Goal: Task Accomplishment & Management: Manage account settings

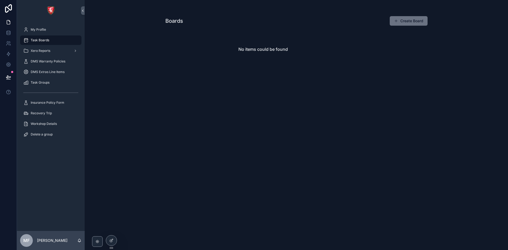
click at [402, 24] on button "Create Board" at bounding box center [409, 21] width 38 height 10
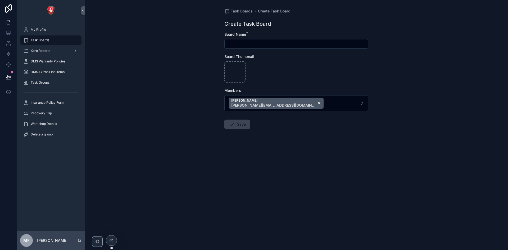
click at [306, 100] on button "Maria Fernandes maria.f@albacars.ae" at bounding box center [296, 103] width 144 height 16
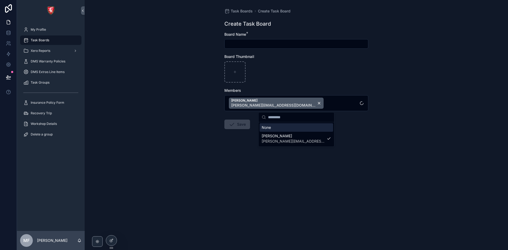
click at [291, 121] on input "scrollable content" at bounding box center [299, 117] width 63 height 10
type input "***"
click at [289, 132] on span "[EMAIL_ADDRESS][DOMAIN_NAME]" at bounding box center [293, 132] width 63 height 5
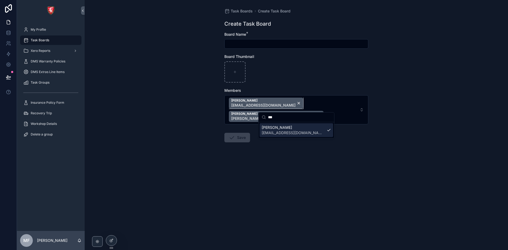
click at [266, 101] on div "Jack Keeling jack@albacars.ae" at bounding box center [266, 103] width 74 height 11
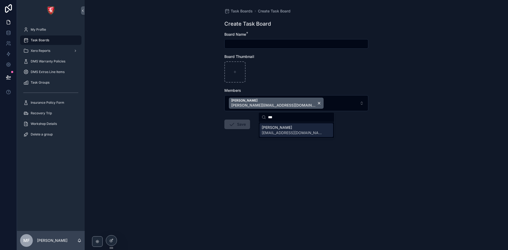
click at [272, 102] on div "Maria Fernandes maria.f@albacars.ae" at bounding box center [276, 103] width 95 height 11
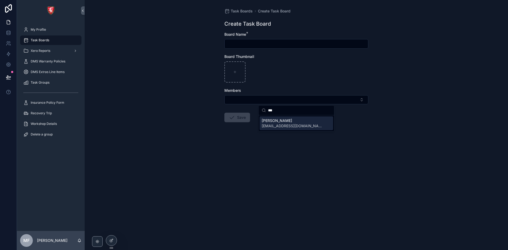
click at [277, 125] on span "[EMAIL_ADDRESS][DOMAIN_NAME]" at bounding box center [293, 125] width 63 height 5
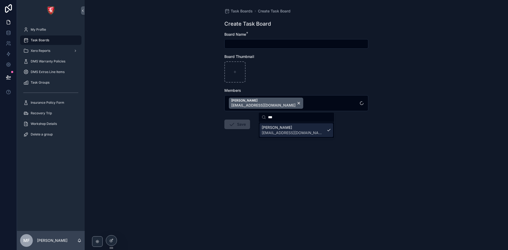
click at [241, 147] on form "Board Name * Board Thumbnail Members Jack Keeling jack@albacars.ae Save" at bounding box center [296, 97] width 144 height 131
click at [251, 48] on div "scrollable content" at bounding box center [296, 44] width 144 height 10
click at [251, 46] on input "scrollable content" at bounding box center [296, 43] width 143 height 7
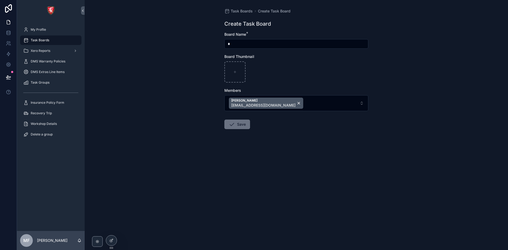
type input "**"
drag, startPoint x: 273, startPoint y: 44, endPoint x: 184, endPoint y: 55, distance: 89.2
click at [184, 55] on div "Task Boards Create Task Board Create Task Board Board Name * ** Board Thumbnail…" at bounding box center [296, 125] width 423 height 250
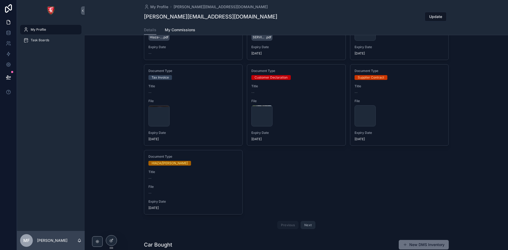
scroll to position [132, 0]
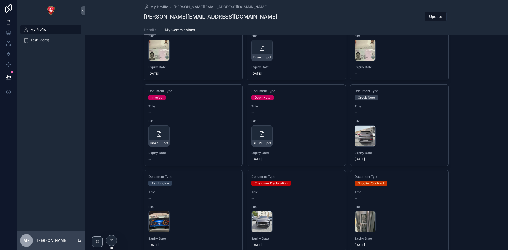
click at [32, 41] on span "Task Boards" at bounding box center [40, 40] width 19 height 4
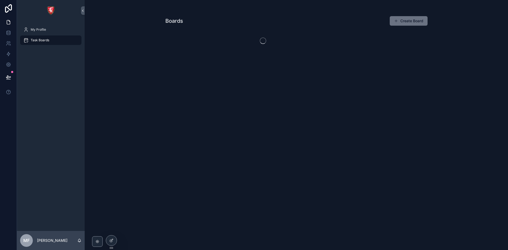
click at [409, 19] on button "Create Board" at bounding box center [409, 21] width 38 height 10
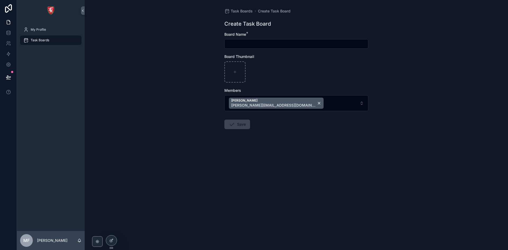
click at [257, 42] on input "scrollable content" at bounding box center [296, 43] width 143 height 7
type input "****"
click at [272, 101] on div "Maria Fernandes maria.f@albacars.ae" at bounding box center [276, 103] width 95 height 11
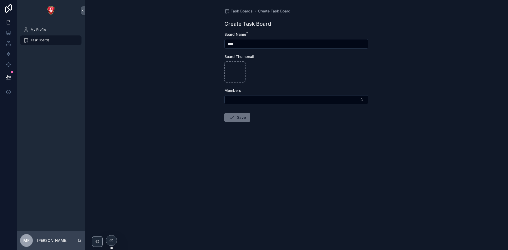
click at [259, 103] on button "Select Button" at bounding box center [296, 99] width 144 height 9
click at [258, 101] on button "Select Button" at bounding box center [296, 99] width 144 height 9
click at [264, 99] on button "Select Button" at bounding box center [296, 99] width 144 height 9
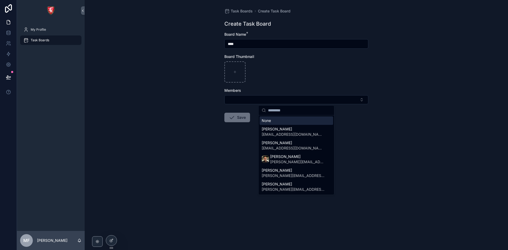
click at [272, 112] on input "scrollable content" at bounding box center [299, 111] width 63 height 10
click at [276, 132] on span "[EMAIL_ADDRESS][DOMAIN_NAME]" at bounding box center [293, 134] width 63 height 5
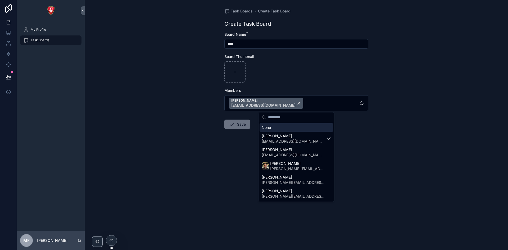
click at [310, 79] on div "scrollable content" at bounding box center [296, 71] width 144 height 21
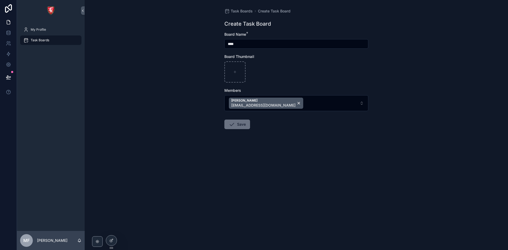
click at [241, 126] on button "Save" at bounding box center [237, 125] width 26 height 10
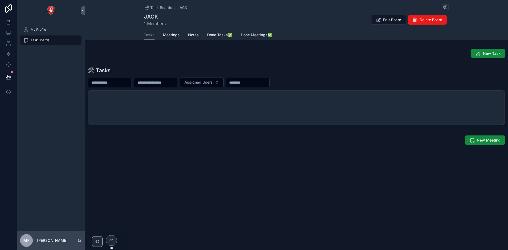
drag, startPoint x: 174, startPoint y: 32, endPoint x: 170, endPoint y: 32, distance: 4.3
click at [174, 32] on link "Meetings" at bounding box center [171, 35] width 17 height 11
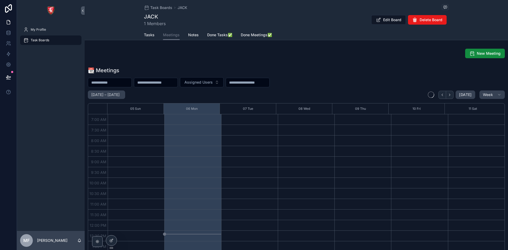
scroll to position [148, 0]
click at [145, 33] on span "Tasks" at bounding box center [149, 34] width 11 height 5
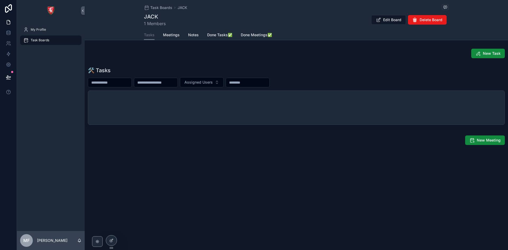
click at [121, 100] on div "scrollable content" at bounding box center [296, 108] width 417 height 34
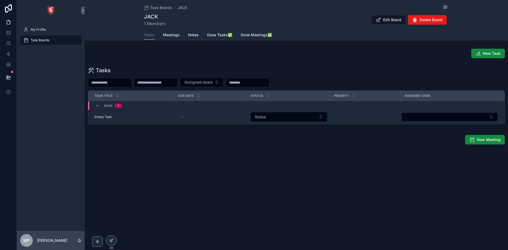
click at [355, 60] on div "New Task 🛠 Tasks Assigned Users Task Title Due Date Status Priority Assigned Us…" at bounding box center [296, 97] width 423 height 100
click at [175, 37] on span "Meetings" at bounding box center [171, 34] width 17 height 5
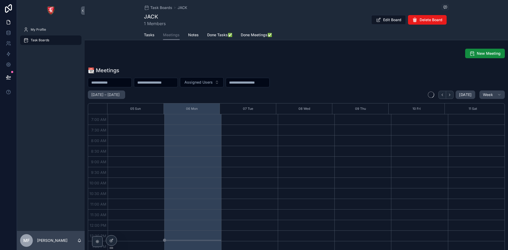
scroll to position [148, 0]
click at [183, 118] on div "scrollable content" at bounding box center [192, 135] width 57 height 339
click at [477, 56] on span "New Meeting" at bounding box center [489, 53] width 24 height 5
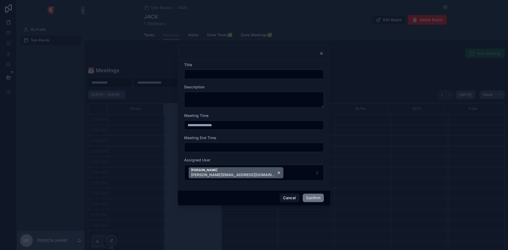
click at [256, 126] on input "**********" at bounding box center [253, 124] width 139 height 7
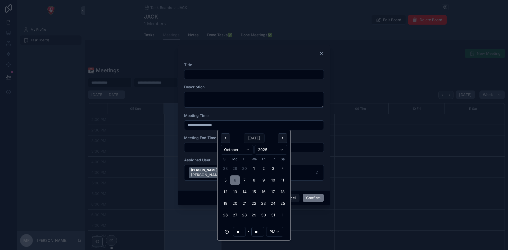
click at [274, 180] on button "10" at bounding box center [273, 180] width 10 height 10
click at [239, 233] on input "**" at bounding box center [239, 231] width 12 height 7
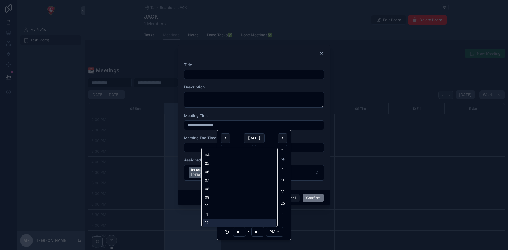
scroll to position [25, 0]
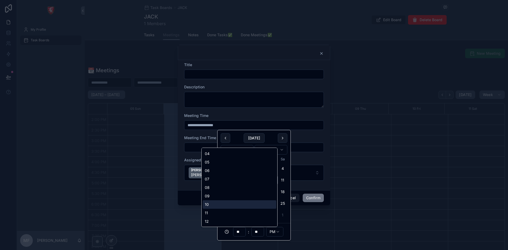
click at [223, 206] on div "10" at bounding box center [240, 204] width 74 height 8
type input "**********"
type input "**"
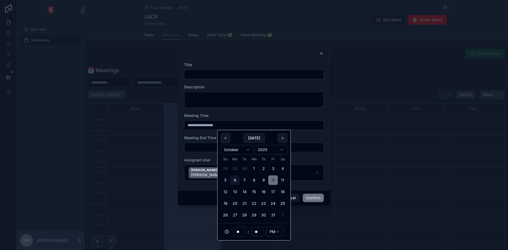
click at [254, 234] on input "**" at bounding box center [258, 231] width 12 height 7
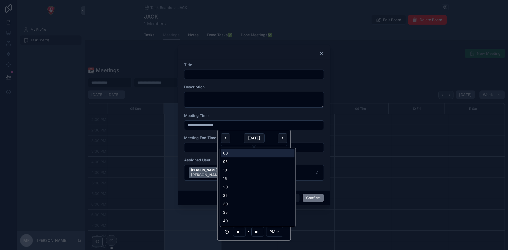
click at [240, 151] on div "00" at bounding box center [258, 153] width 74 height 8
type input "**********"
type input "**"
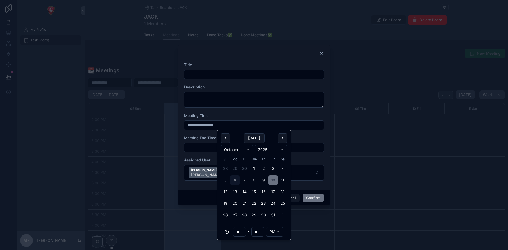
click at [276, 226] on div "** : ** PM" at bounding box center [254, 231] width 73 height 17
click at [276, 229] on html "**********" at bounding box center [254, 125] width 508 height 250
type input "**********"
click at [229, 71] on input "text" at bounding box center [253, 74] width 139 height 7
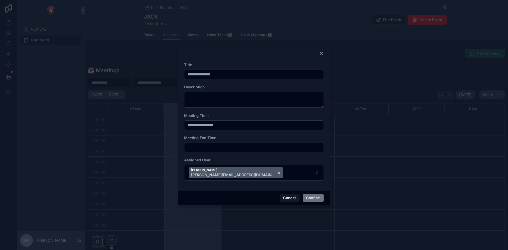
type input "**********"
click at [308, 201] on button "Confirm" at bounding box center [313, 198] width 21 height 8
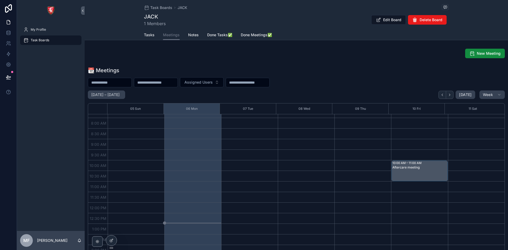
scroll to position [0, 0]
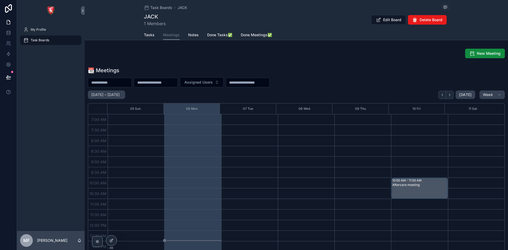
click at [353, 61] on div "New Meeting 📆 Meetings Assigned Users October 05 – 11 Today Week 05 Sun 06 Mon …" at bounding box center [296, 152] width 423 height 210
click at [480, 55] on span "New Meeting" at bounding box center [489, 53] width 24 height 5
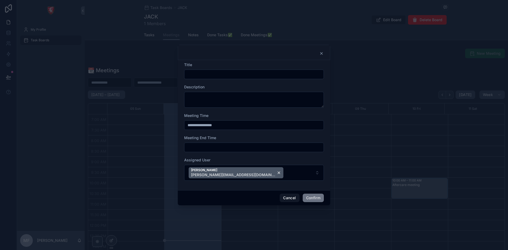
click at [233, 125] on input "**********" at bounding box center [253, 124] width 139 height 7
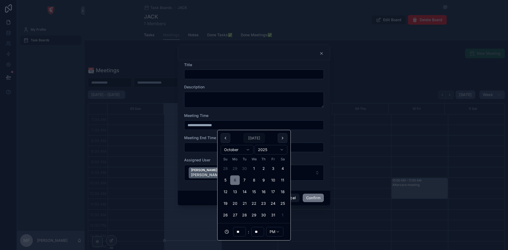
drag, startPoint x: 239, startPoint y: 230, endPoint x: 239, endPoint y: 227, distance: 2.9
click at [239, 231] on input "**" at bounding box center [239, 231] width 12 height 7
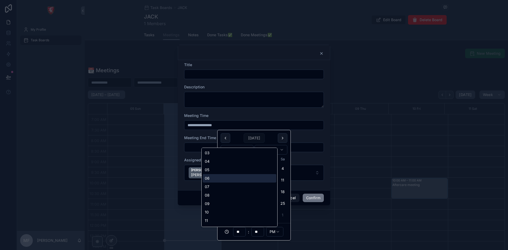
scroll to position [25, 0]
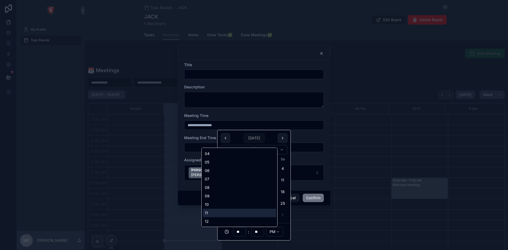
click at [218, 213] on div "11" at bounding box center [240, 213] width 74 height 8
type input "**********"
type input "**"
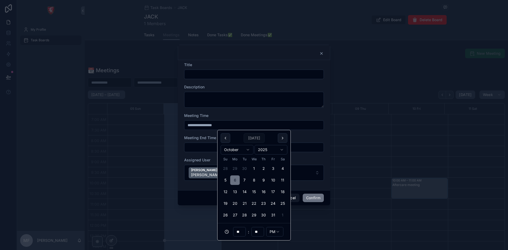
click at [262, 230] on input "**" at bounding box center [258, 231] width 12 height 7
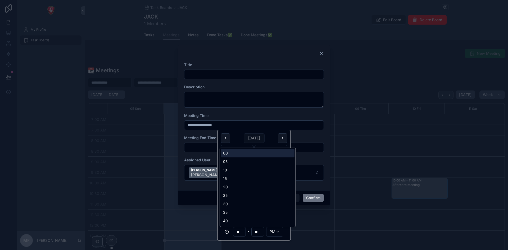
click at [237, 155] on div "00" at bounding box center [258, 153] width 74 height 8
type input "**********"
type input "**"
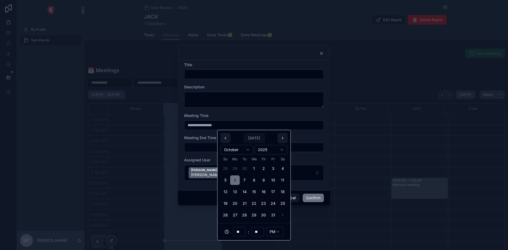
click at [276, 235] on html "**********" at bounding box center [254, 125] width 508 height 250
type input "**********"
click at [209, 67] on div "Title" at bounding box center [254, 64] width 140 height 5
click at [212, 75] on input "text" at bounding box center [253, 74] width 139 height 7
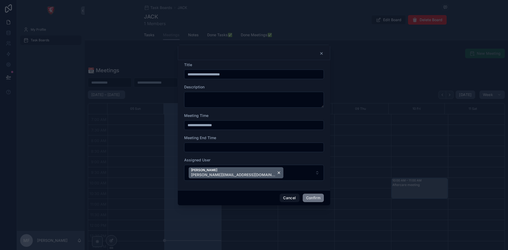
type input "**********"
click at [313, 197] on button "Confirm" at bounding box center [313, 198] width 21 height 8
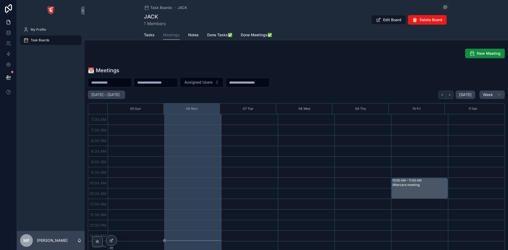
click at [410, 191] on div "Aftercare meeting" at bounding box center [420, 193] width 55 height 20
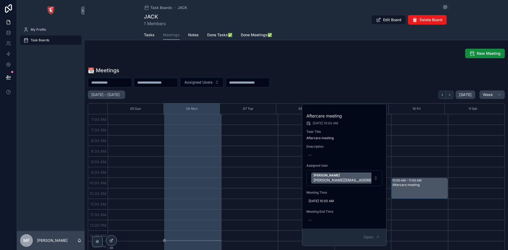
click at [366, 179] on button "Maria Fernandes maria.f@albacars.ae" at bounding box center [345, 178] width 76 height 16
type input "****"
click at [335, 204] on span "[PERSON_NAME]" at bounding box center [341, 202] width 63 height 5
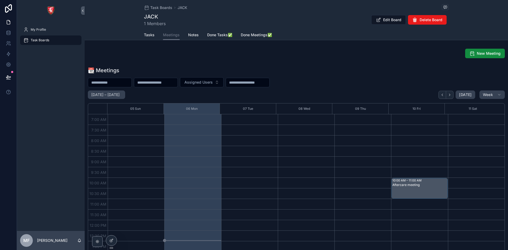
click at [412, 190] on div "Aftercare meeting" at bounding box center [420, 193] width 55 height 20
click at [407, 191] on div "Aftercare meeting" at bounding box center [420, 193] width 55 height 20
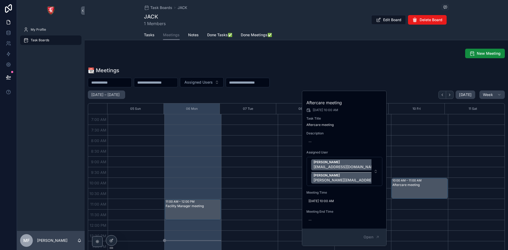
click at [354, 177] on div "Maria Fernandes maria.f@albacars.ae" at bounding box center [358, 178] width 95 height 11
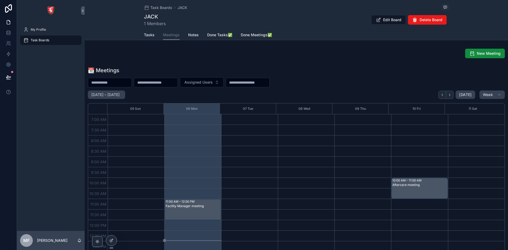
click at [206, 205] on div "Facility Manager meeting" at bounding box center [193, 206] width 55 height 4
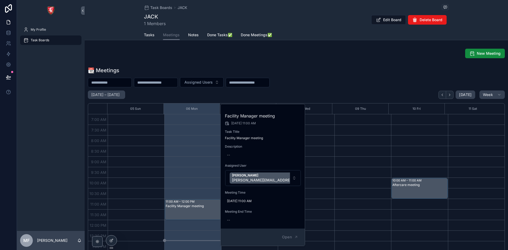
click at [292, 178] on button "Maria Fernandes maria.f@albacars.ae" at bounding box center [263, 178] width 76 height 16
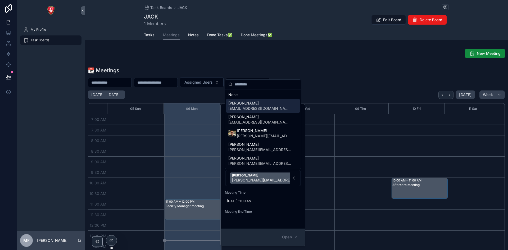
click at [246, 107] on span "[EMAIL_ADDRESS][DOMAIN_NAME]" at bounding box center [259, 108] width 63 height 5
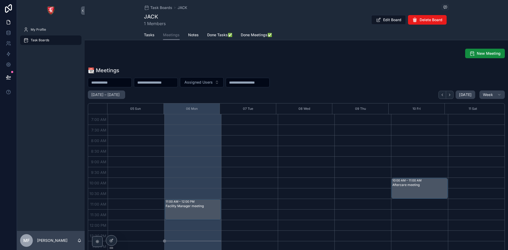
click at [197, 216] on div "Facility Manager meeting" at bounding box center [193, 214] width 55 height 20
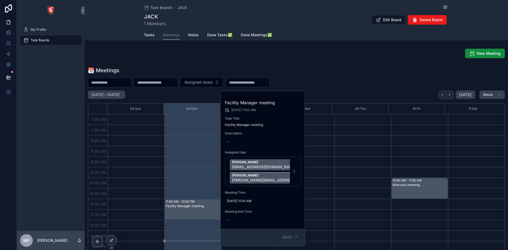
click at [273, 177] on div "Maria Fernandes maria.f@albacars.ae" at bounding box center [277, 178] width 95 height 11
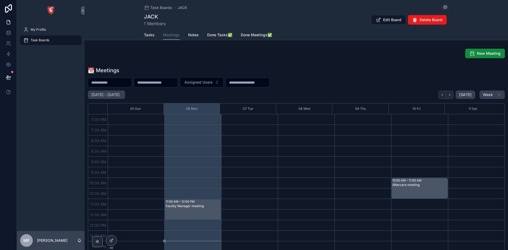
click at [197, 206] on div "Facility Manager meeting" at bounding box center [193, 206] width 55 height 4
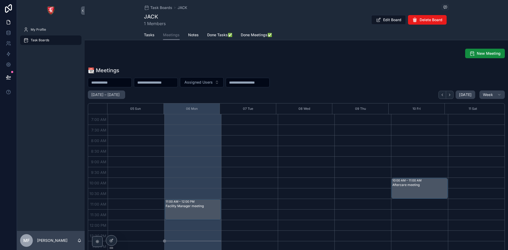
click at [500, 50] on button "New Meeting" at bounding box center [485, 54] width 40 height 10
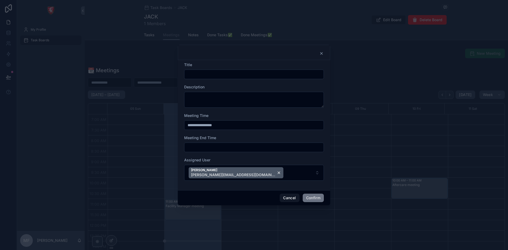
click at [209, 70] on div at bounding box center [254, 75] width 140 height 10
click at [213, 74] on input "text" at bounding box center [253, 74] width 139 height 7
type input "**********"
click at [225, 124] on input "**********" at bounding box center [253, 124] width 139 height 7
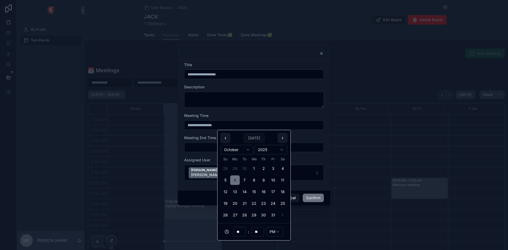
click at [235, 178] on button "6" at bounding box center [235, 180] width 10 height 10
click at [238, 234] on input "**" at bounding box center [239, 231] width 12 height 7
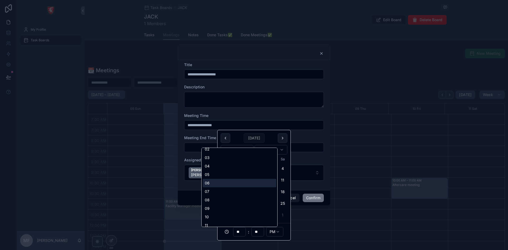
scroll to position [25, 0]
click at [220, 193] on div "09" at bounding box center [240, 196] width 74 height 8
type input "**********"
type input "**"
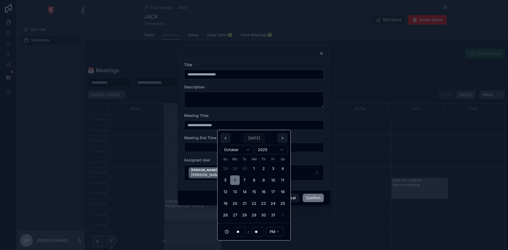
click at [256, 235] on input "**" at bounding box center [258, 231] width 12 height 7
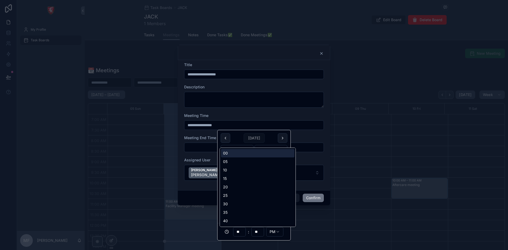
click at [240, 153] on div "00" at bounding box center [258, 153] width 74 height 8
type input "**********"
type input "**"
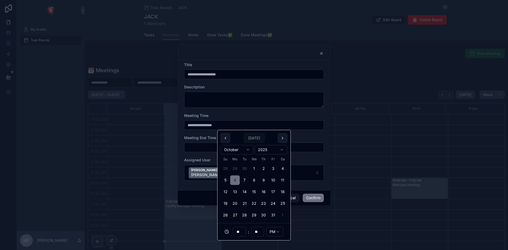
click at [273, 231] on html "**********" at bounding box center [254, 125] width 508 height 250
type input "**********"
click at [246, 59] on div at bounding box center [254, 52] width 152 height 15
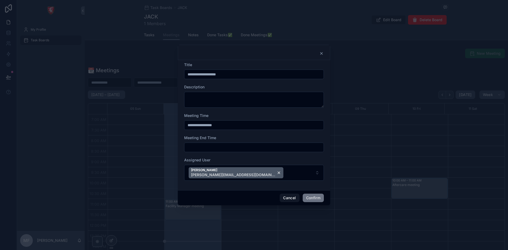
click at [311, 200] on button "Confirm" at bounding box center [313, 198] width 21 height 8
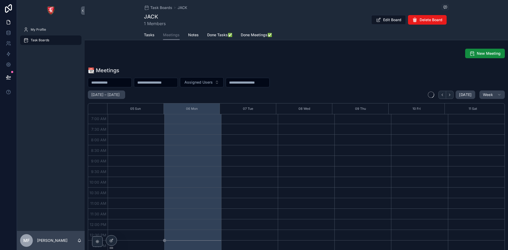
scroll to position [0, 0]
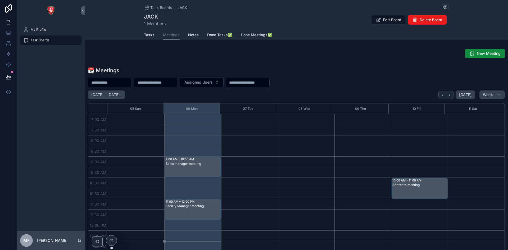
click at [393, 21] on span "Edit Board" at bounding box center [392, 19] width 18 height 5
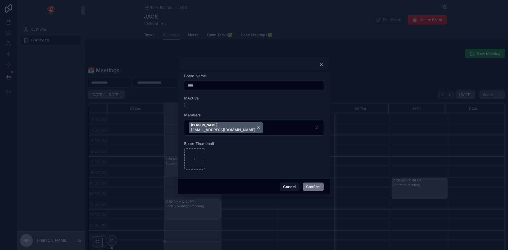
click at [249, 127] on button "Jack Keeling jack@albacars.ae" at bounding box center [254, 128] width 140 height 16
type input "***"
click at [259, 154] on div "Juby Jogi juby@albacars.ae" at bounding box center [254, 155] width 74 height 14
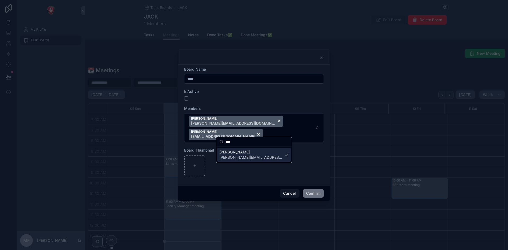
click at [313, 189] on button "Confirm" at bounding box center [313, 193] width 21 height 8
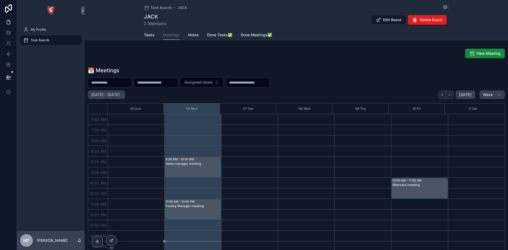
click at [188, 166] on div "Sales manager meeting" at bounding box center [193, 171] width 55 height 20
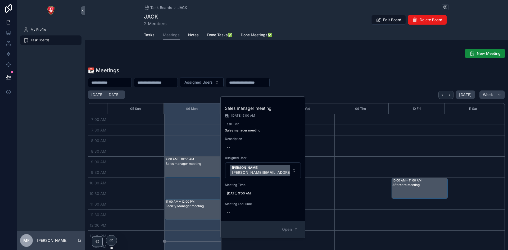
click at [272, 169] on div "Maria Fernandes maria.f@albacars.ae" at bounding box center [277, 170] width 95 height 11
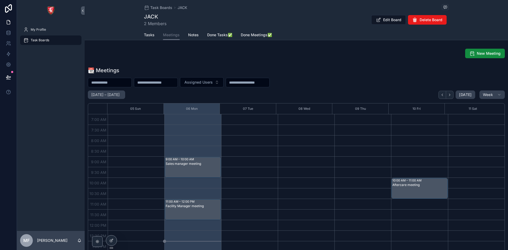
click at [195, 165] on div "Sales manager meeting" at bounding box center [193, 164] width 55 height 4
click at [199, 166] on div "Sales manager meeting" at bounding box center [193, 171] width 55 height 20
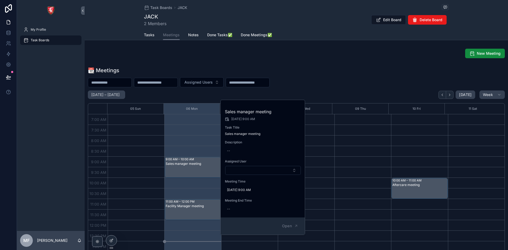
click at [242, 169] on button "Select Button" at bounding box center [263, 170] width 76 height 9
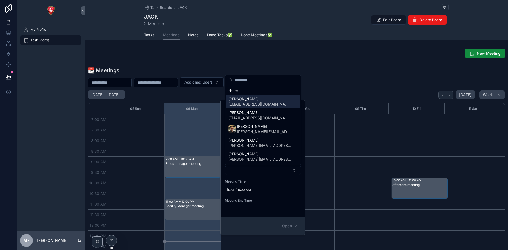
click at [257, 101] on span "[PERSON_NAME]" at bounding box center [259, 98] width 63 height 5
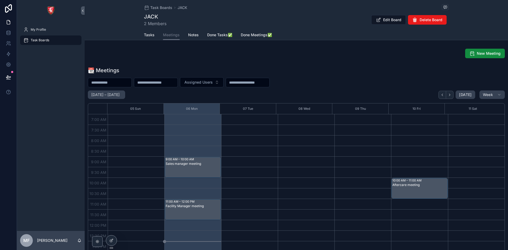
click at [477, 54] on span "New Meeting" at bounding box center [489, 53] width 24 height 5
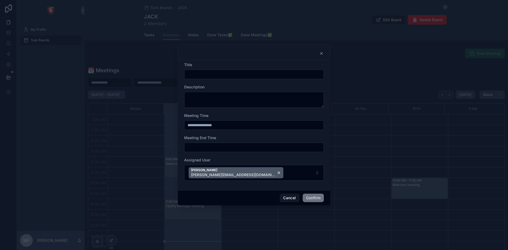
click at [205, 71] on input "text" at bounding box center [253, 74] width 139 height 7
type input "**********"
click at [226, 128] on input "**********" at bounding box center [253, 124] width 139 height 7
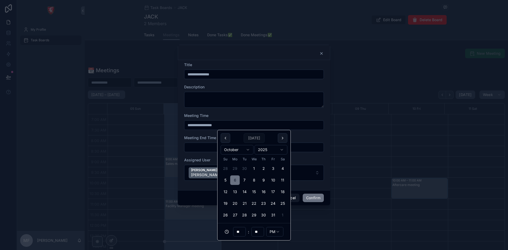
click at [241, 236] on div "**" at bounding box center [239, 232] width 13 height 10
click at [239, 228] on div "**" at bounding box center [239, 232] width 13 height 10
click at [238, 231] on input "**" at bounding box center [239, 231] width 12 height 7
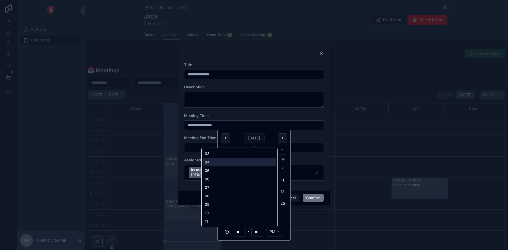
scroll to position [25, 0]
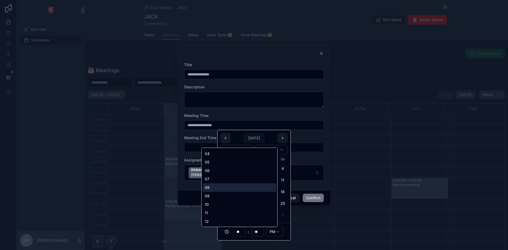
click at [216, 186] on div "08" at bounding box center [240, 187] width 74 height 8
type input "**********"
type input "**"
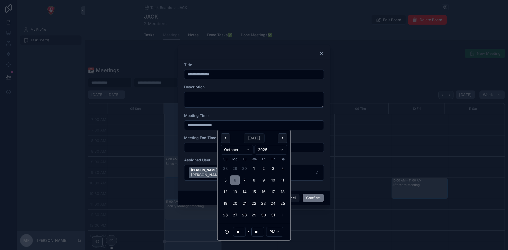
click at [239, 235] on input "**" at bounding box center [239, 231] width 12 height 7
click at [239, 226] on div "** : ** PM" at bounding box center [254, 231] width 73 height 17
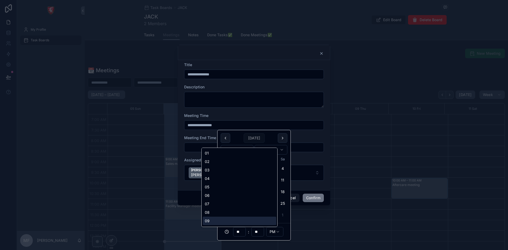
click at [239, 229] on input "**" at bounding box center [239, 231] width 12 height 7
click at [220, 222] on div "09" at bounding box center [240, 221] width 74 height 8
type input "**********"
type input "**"
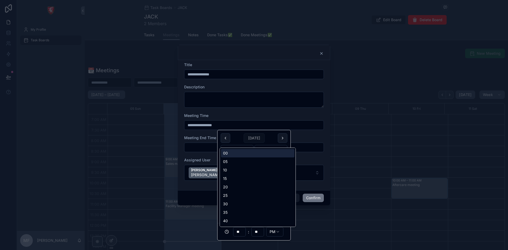
click at [255, 232] on input "**" at bounding box center [258, 231] width 12 height 7
click at [232, 154] on div "00" at bounding box center [258, 153] width 74 height 8
type input "**********"
type input "**"
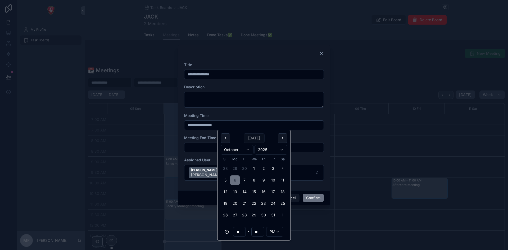
click at [274, 227] on div "** : ** PM" at bounding box center [254, 231] width 73 height 17
click at [274, 230] on html "**********" at bounding box center [254, 125] width 508 height 250
type input "**********"
click at [203, 157] on form "**********" at bounding box center [254, 124] width 140 height 124
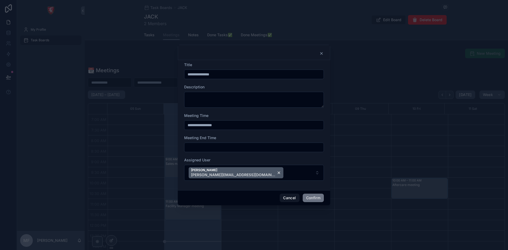
click at [254, 175] on button "Maria Fernandes maria.f@albacars.ae" at bounding box center [254, 173] width 140 height 16
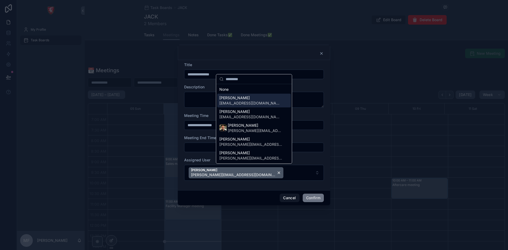
click at [235, 99] on span "[PERSON_NAME]" at bounding box center [250, 97] width 63 height 5
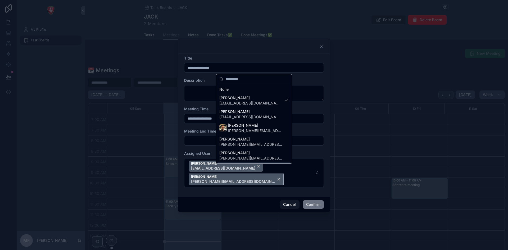
click at [278, 174] on div "Maria Fernandes maria.f@albacars.ae" at bounding box center [236, 179] width 95 height 11
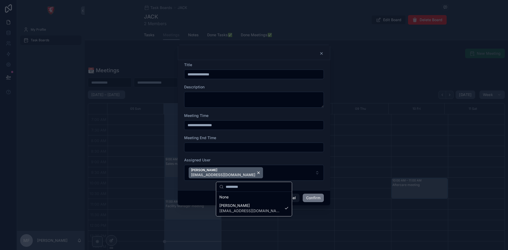
click at [304, 158] on div "Assigned User" at bounding box center [254, 159] width 140 height 5
click at [314, 196] on button "Confirm" at bounding box center [313, 198] width 21 height 8
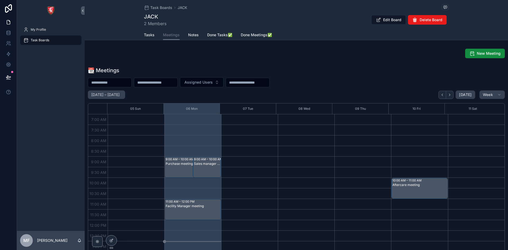
click at [325, 45] on div "Task Boards JACK JACK 2 Members Edit Board Delete Board Meetings Tasks Meetings…" at bounding box center [296, 145] width 423 height 290
click at [152, 34] on span "Tasks" at bounding box center [149, 34] width 11 height 5
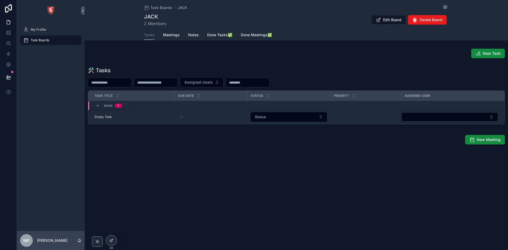
click at [196, 115] on div "--" at bounding box center [211, 117] width 66 height 8
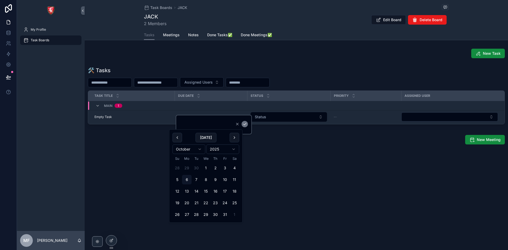
click at [305, 155] on div "Task Boards JACK JACK 2 Members Edit Board Delete Board Tasks Tasks Meetings No…" at bounding box center [296, 90] width 423 height 181
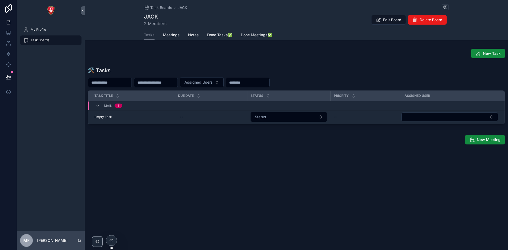
click at [107, 117] on span "Empty Task" at bounding box center [102, 117] width 17 height 4
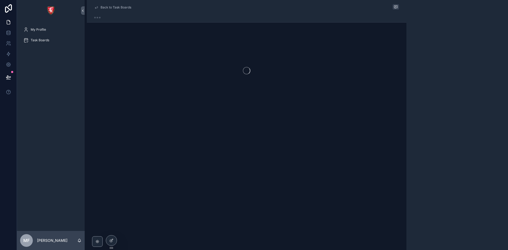
click at [109, 116] on div "Back to Task Boards" at bounding box center [247, 73] width 320 height 146
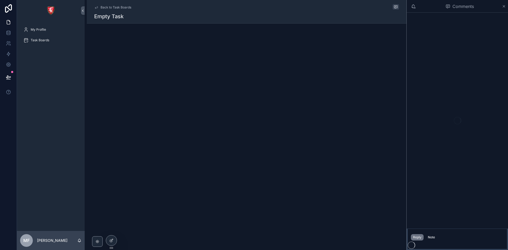
click at [107, 18] on h1 "Empty Task" at bounding box center [108, 16] width 29 height 7
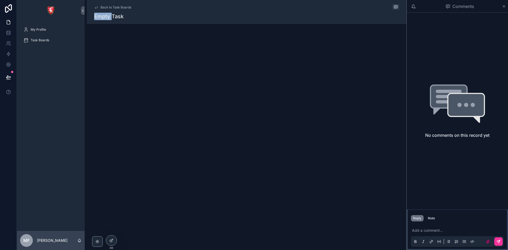
click at [107, 18] on h1 "Empty Task" at bounding box center [108, 16] width 29 height 7
click at [97, 6] on icon "scrollable content" at bounding box center [96, 7] width 4 height 4
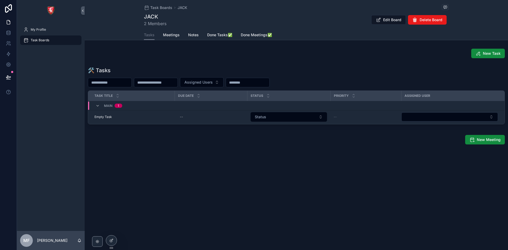
click at [99, 105] on icon "scrollable content" at bounding box center [98, 106] width 4 height 4
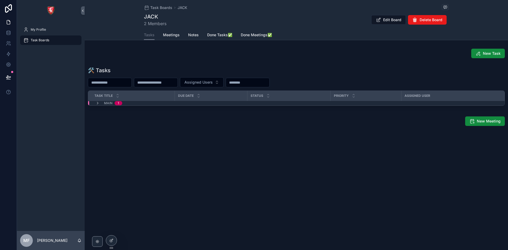
click at [98, 104] on icon "scrollable content" at bounding box center [98, 103] width 4 height 4
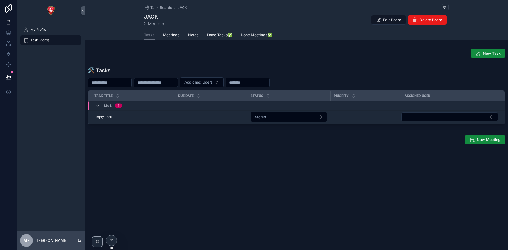
click at [494, 54] on span "New Task" at bounding box center [492, 53] width 18 height 5
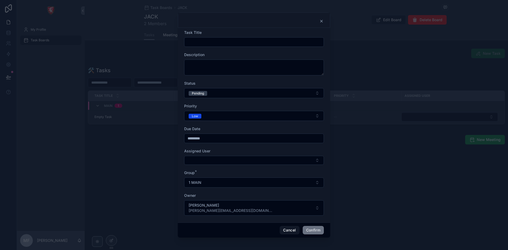
click at [202, 41] on input "text" at bounding box center [253, 41] width 139 height 7
type input "****"
click at [231, 70] on textarea at bounding box center [254, 68] width 140 height 16
click at [315, 230] on button "Confirm" at bounding box center [313, 230] width 21 height 8
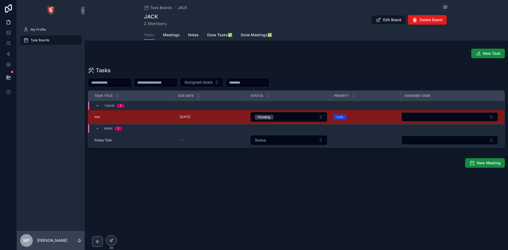
drag, startPoint x: 369, startPoint y: 118, endPoint x: 325, endPoint y: 203, distance: 95.8
click at [325, 203] on div "Task Boards JACK JACK 2 Members Edit Board Delete Board Tasks Tasks Meetings No…" at bounding box center [296, 102] width 423 height 204
click at [160, 114] on td "test test" at bounding box center [131, 117] width 87 height 15
click at [373, 119] on td "Low" at bounding box center [366, 117] width 71 height 15
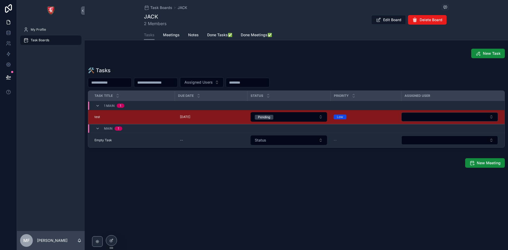
click at [373, 119] on td "Low" at bounding box center [366, 117] width 71 height 15
click at [217, 119] on div "10/6/2025 10/6/2025" at bounding box center [211, 117] width 66 height 8
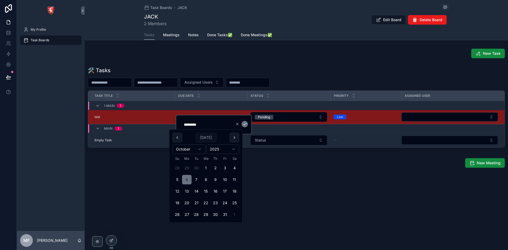
click at [140, 117] on div "test test" at bounding box center [132, 117] width 77 height 4
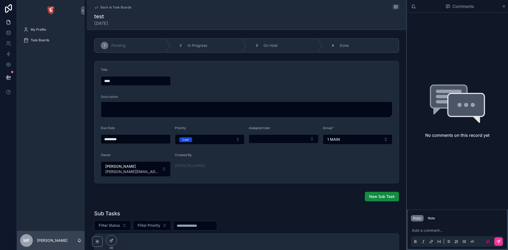
click at [96, 8] on icon "scrollable content" at bounding box center [96, 7] width 4 height 4
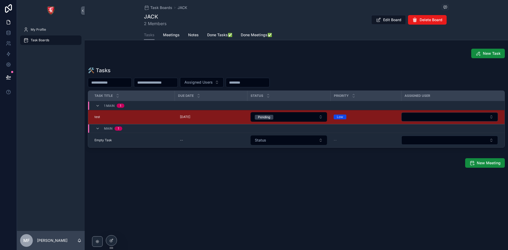
click at [0, 0] on icon "scrollable content" at bounding box center [0, 0] width 0 height 0
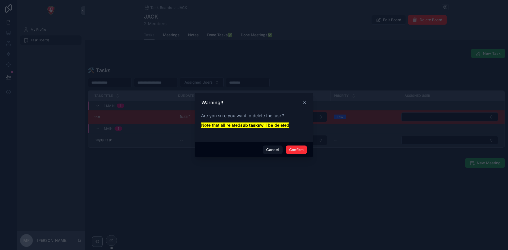
click at [299, 151] on button "Confirm" at bounding box center [296, 150] width 21 height 8
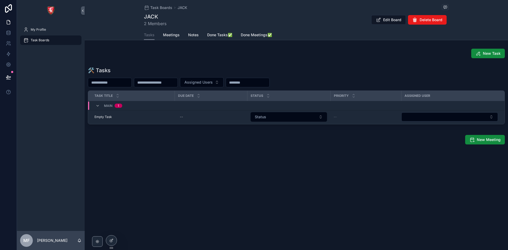
click at [109, 106] on span "MAIN" at bounding box center [108, 106] width 8 height 4
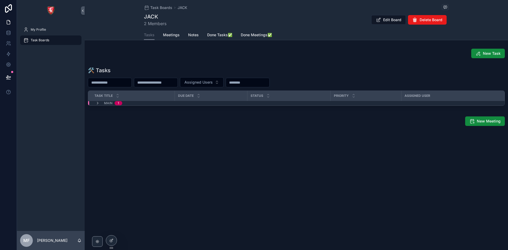
click at [105, 102] on span "MAIN" at bounding box center [108, 103] width 8 height 4
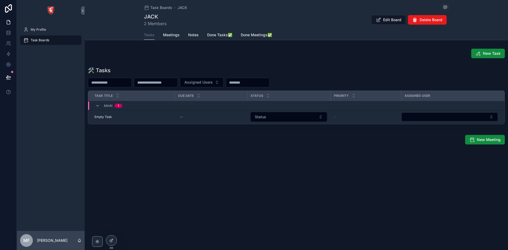
click at [105, 102] on div "MAIN 1" at bounding box center [113, 106] width 18 height 8
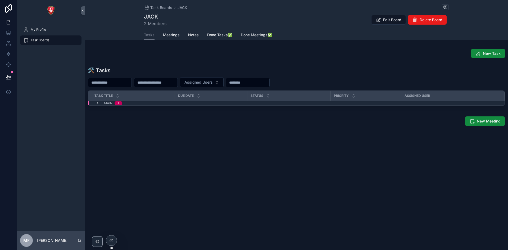
click at [105, 102] on span "MAIN" at bounding box center [108, 103] width 8 height 4
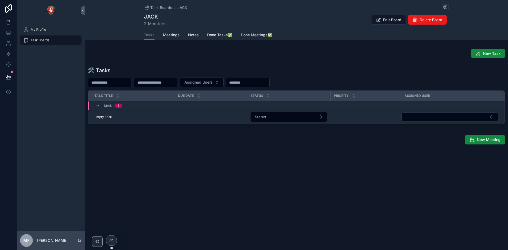
click at [138, 118] on div "Empty Task Empty Task" at bounding box center [132, 117] width 77 height 4
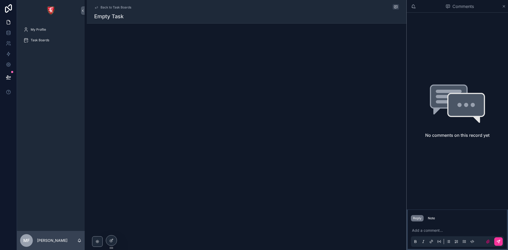
click at [95, 9] on icon "scrollable content" at bounding box center [96, 7] width 4 height 4
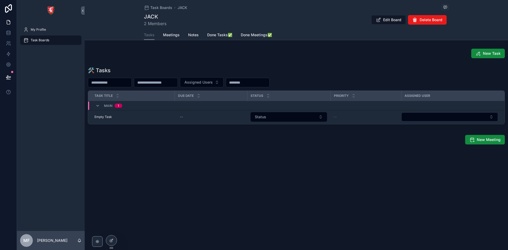
click at [487, 54] on span "New Task" at bounding box center [492, 53] width 18 height 5
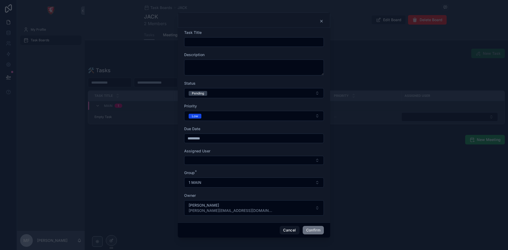
click at [219, 38] on div at bounding box center [254, 42] width 140 height 10
click at [219, 42] on input "text" at bounding box center [253, 41] width 139 height 7
click at [157, 175] on div at bounding box center [254, 125] width 508 height 250
click at [211, 42] on input "text" at bounding box center [253, 41] width 139 height 7
type input "**********"
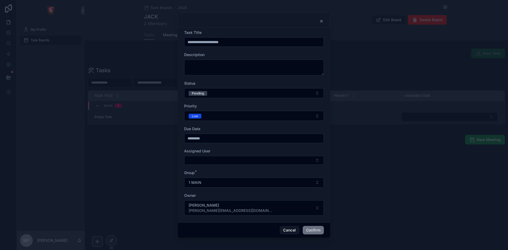
click at [226, 92] on button "Pending" at bounding box center [254, 93] width 140 height 10
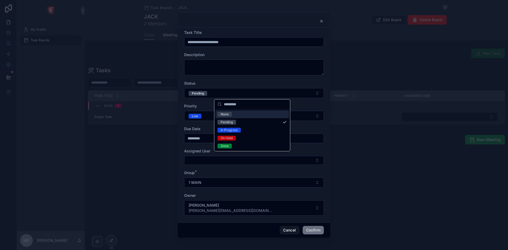
click at [244, 110] on div "None Pending In Progress On Hold Done" at bounding box center [252, 130] width 76 height 42
click at [246, 116] on div "None" at bounding box center [252, 114] width 74 height 8
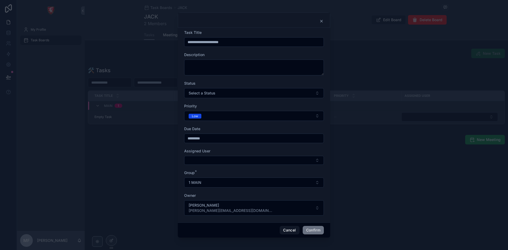
click at [243, 91] on button "Select a Status" at bounding box center [254, 93] width 140 height 10
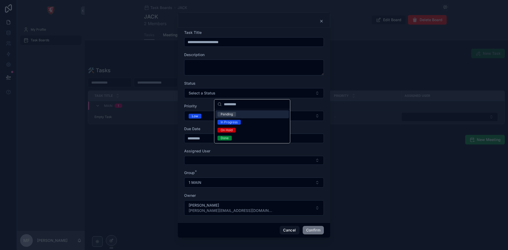
click at [247, 85] on div "Status" at bounding box center [254, 83] width 140 height 5
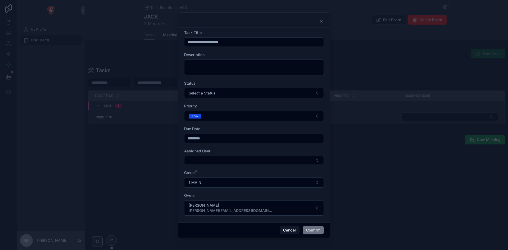
click at [231, 113] on button "Low" at bounding box center [254, 116] width 140 height 10
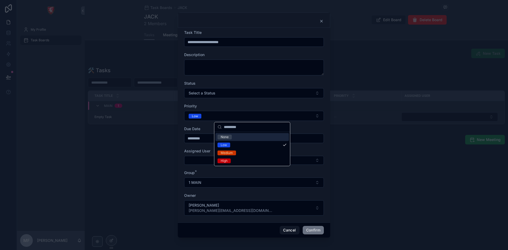
click at [237, 138] on div "None" at bounding box center [252, 137] width 74 height 8
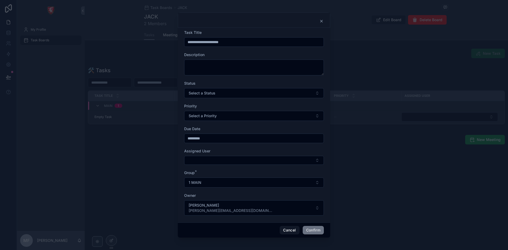
click at [240, 138] on input "*********" at bounding box center [253, 138] width 139 height 7
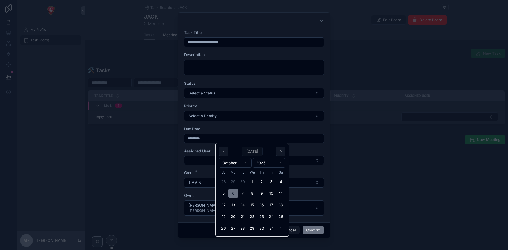
click at [282, 183] on button "4" at bounding box center [281, 182] width 10 height 10
type input "*********"
click at [250, 128] on div "Due Date" at bounding box center [254, 128] width 140 height 5
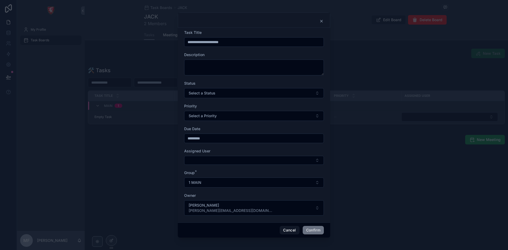
click at [258, 160] on button "Select Button" at bounding box center [254, 160] width 140 height 9
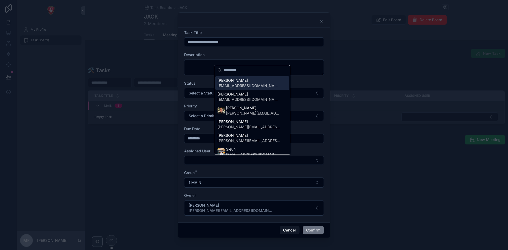
click at [248, 83] on span "[EMAIL_ADDRESS][DOMAIN_NAME]" at bounding box center [249, 85] width 63 height 5
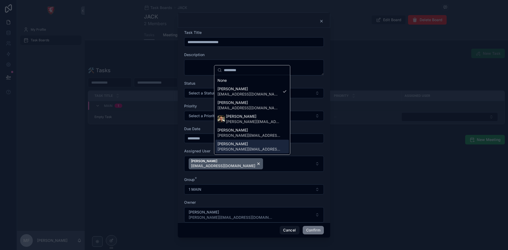
click at [307, 146] on form "**********" at bounding box center [254, 129] width 140 height 198
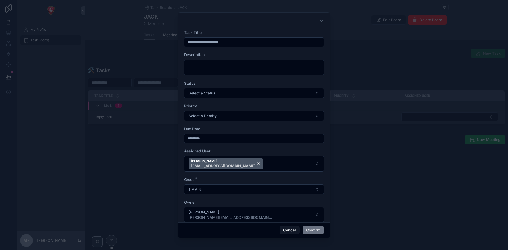
scroll to position [10, 0]
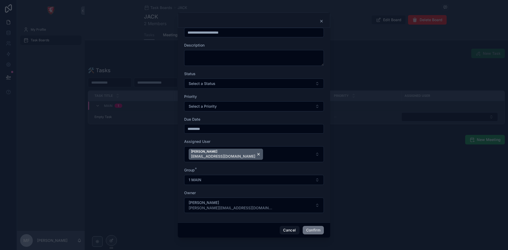
click at [219, 178] on button "1 MAIN" at bounding box center [254, 180] width 140 height 10
click at [232, 210] on div "MAIN" at bounding box center [252, 210] width 74 height 8
click at [317, 228] on button "Confirm" at bounding box center [313, 230] width 21 height 8
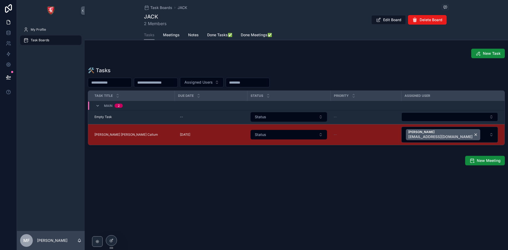
click at [157, 161] on div "New Meeting" at bounding box center [296, 161] width 417 height 10
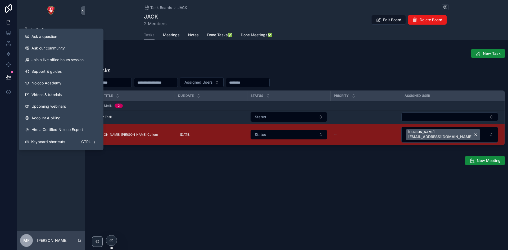
click at [290, 174] on div "Task Boards JACK JACK 2 Members Edit Board Delete Board Tasks Tasks Meetings No…" at bounding box center [296, 100] width 423 height 201
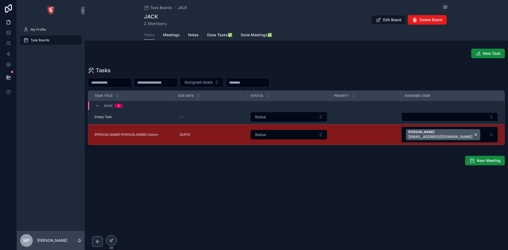
click at [443, 134] on div "Jack Keeling jack@albacars.ae" at bounding box center [443, 134] width 74 height 11
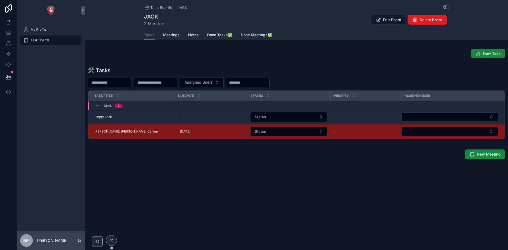
click at [486, 53] on span "New Task" at bounding box center [492, 53] width 18 height 5
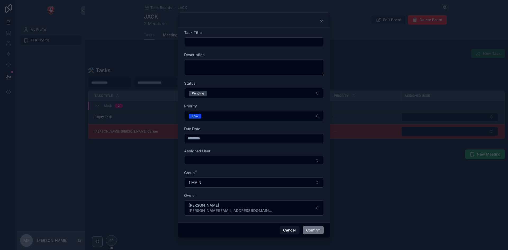
click at [206, 42] on input "text" at bounding box center [253, 41] width 139 height 7
type input "*"
type input "**********"
click at [229, 82] on div "Status" at bounding box center [254, 83] width 140 height 5
click at [231, 89] on button "Pending" at bounding box center [254, 93] width 140 height 10
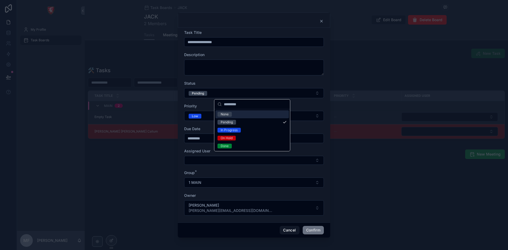
click at [231, 115] on span "None" at bounding box center [225, 114] width 14 height 5
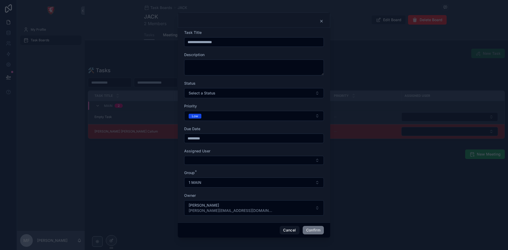
click at [210, 116] on button "Low" at bounding box center [254, 116] width 140 height 10
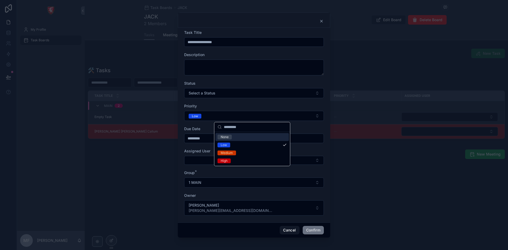
click at [233, 138] on div "None" at bounding box center [252, 137] width 74 height 8
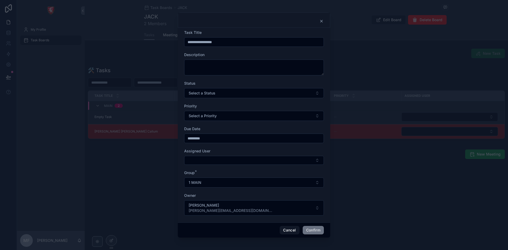
click at [214, 138] on input "*********" at bounding box center [253, 138] width 139 height 7
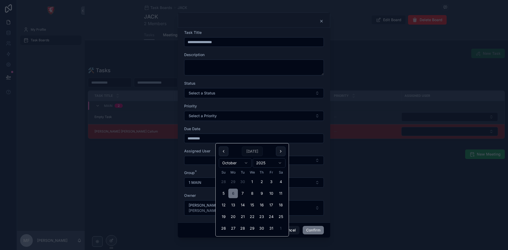
click at [235, 191] on button "6" at bounding box center [233, 194] width 10 height 10
click at [205, 180] on button "1 MAIN" at bounding box center [254, 183] width 140 height 10
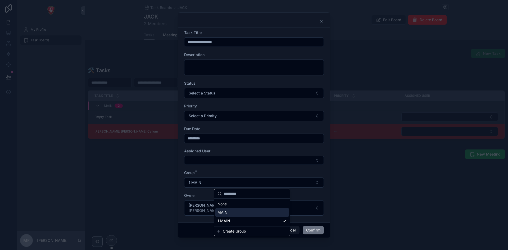
click at [226, 213] on span "MAIN" at bounding box center [223, 212] width 10 height 5
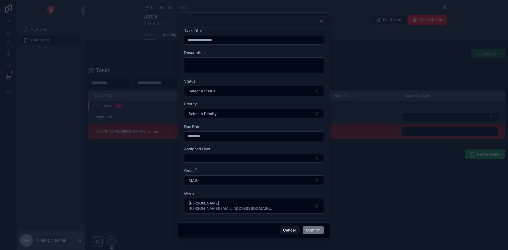
scroll to position [3, 0]
click at [274, 205] on button "Maria Fernandes maria.f@albacars.ae" at bounding box center [254, 205] width 140 height 15
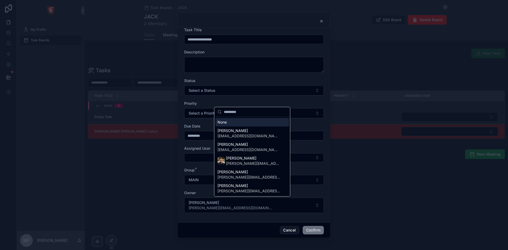
click at [253, 99] on form "**********" at bounding box center [254, 122] width 140 height 191
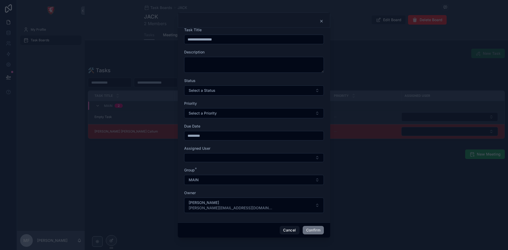
click at [261, 207] on button "Maria Fernandes maria.f@albacars.ae" at bounding box center [254, 205] width 140 height 15
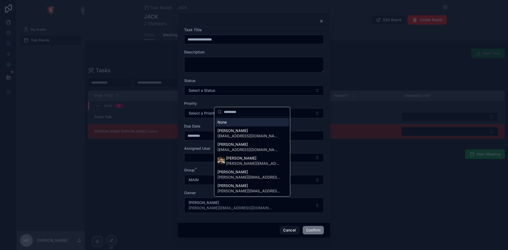
click at [237, 122] on div "None" at bounding box center [252, 122] width 74 height 8
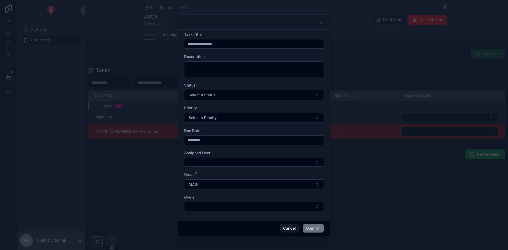
click at [316, 232] on button "Confirm" at bounding box center [313, 228] width 21 height 8
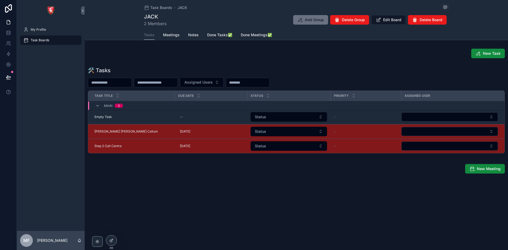
click at [487, 54] on span "New Task" at bounding box center [492, 53] width 18 height 5
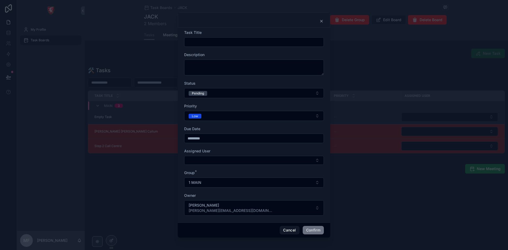
click at [220, 41] on input "text" at bounding box center [253, 41] width 139 height 7
type input "**********"
click at [226, 93] on button "Pending" at bounding box center [254, 93] width 140 height 10
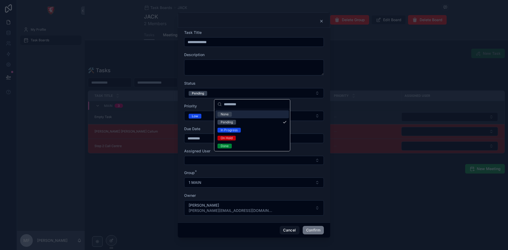
click at [229, 116] on div "None" at bounding box center [225, 114] width 8 height 5
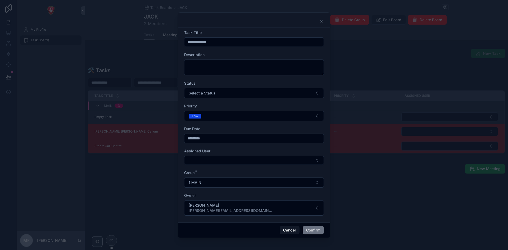
click at [241, 116] on button "Low" at bounding box center [254, 116] width 140 height 10
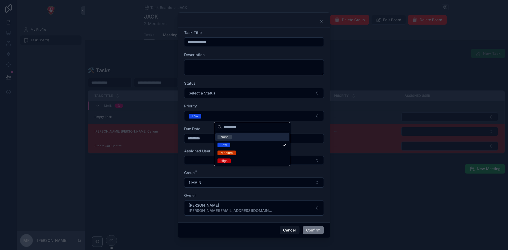
click at [229, 137] on span "None" at bounding box center [225, 137] width 14 height 5
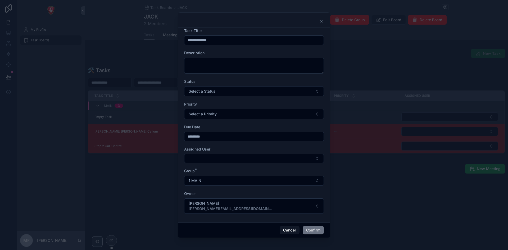
scroll to position [3, 0]
click at [211, 181] on button "1 MAIN" at bounding box center [254, 180] width 140 height 10
click at [237, 208] on div "MAIN" at bounding box center [252, 210] width 74 height 8
click at [318, 230] on button "Confirm" at bounding box center [313, 230] width 21 height 8
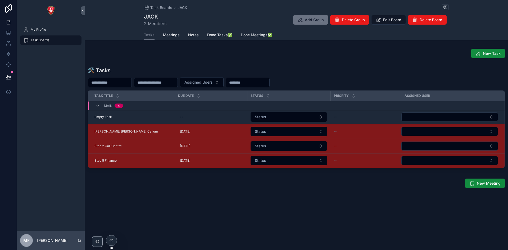
click at [481, 55] on icon "scrollable content" at bounding box center [478, 53] width 5 height 5
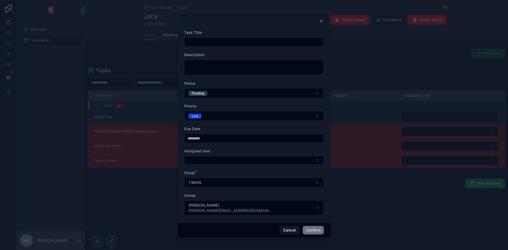
click at [221, 41] on input "text" at bounding box center [253, 41] width 139 height 7
type input "*"
type input "**********"
click at [233, 90] on button "Pending" at bounding box center [254, 93] width 140 height 10
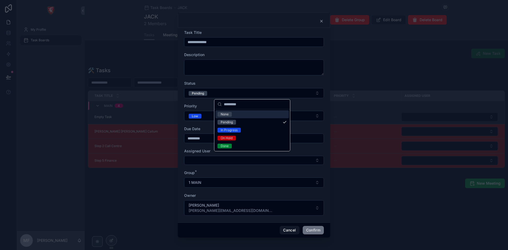
click at [235, 117] on div "None" at bounding box center [252, 114] width 74 height 8
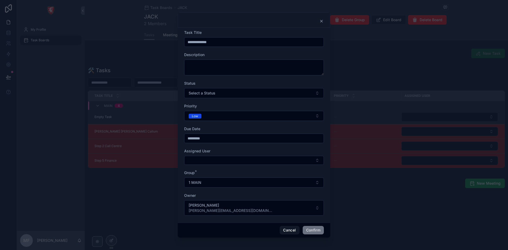
click at [234, 115] on button "Low" at bounding box center [254, 116] width 140 height 10
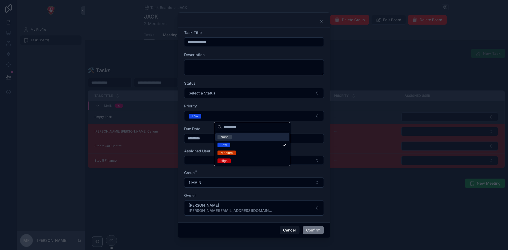
click at [237, 142] on div "Low" at bounding box center [252, 145] width 74 height 8
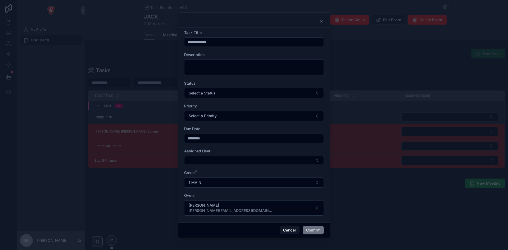
click at [225, 191] on form "**********" at bounding box center [254, 125] width 140 height 191
click at [219, 184] on button "1 MAIN" at bounding box center [254, 183] width 140 height 10
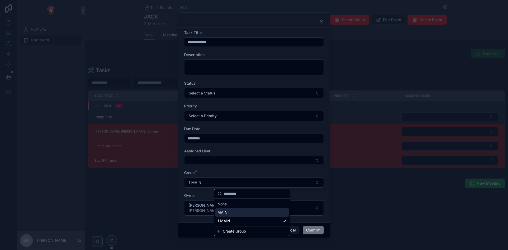
click at [232, 213] on div "MAIN" at bounding box center [252, 212] width 74 height 8
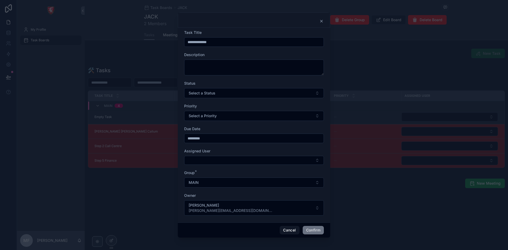
click at [314, 228] on button "Confirm" at bounding box center [313, 230] width 21 height 8
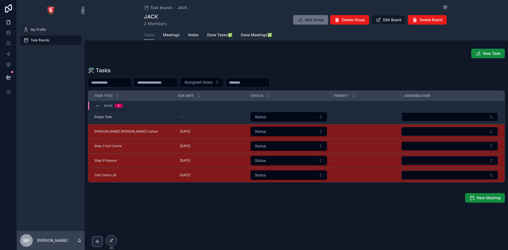
click at [145, 105] on div "MAIN 5" at bounding box center [209, 106] width 242 height 8
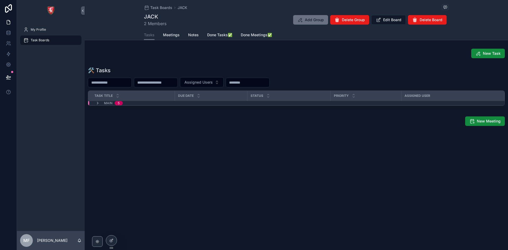
click at [101, 103] on div "MAIN 5" at bounding box center [109, 103] width 27 height 4
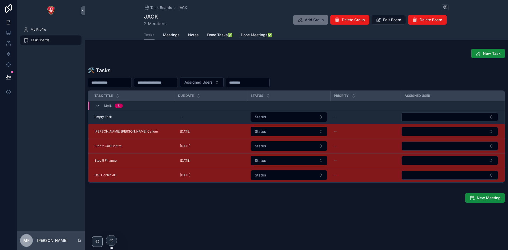
click at [155, 134] on td "Stefan Jack Rees Callum Stefan Jack Rees Callum" at bounding box center [131, 131] width 87 height 15
click at [134, 132] on div "Stefan Jack Rees Callum Stefan Jack Rees Callum" at bounding box center [132, 131] width 77 height 4
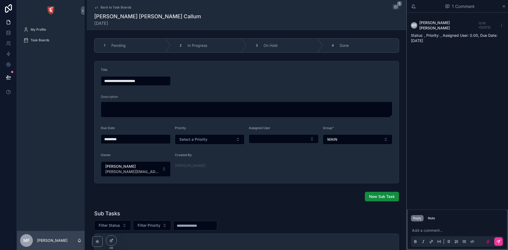
click at [95, 6] on icon "scrollable content" at bounding box center [96, 7] width 4 height 4
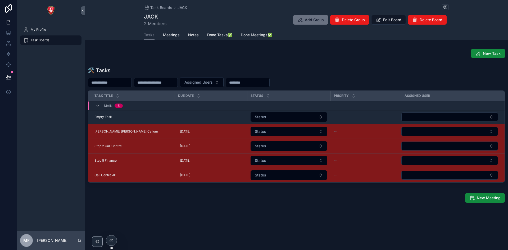
click at [478, 54] on icon "scrollable content" at bounding box center [478, 53] width 5 height 5
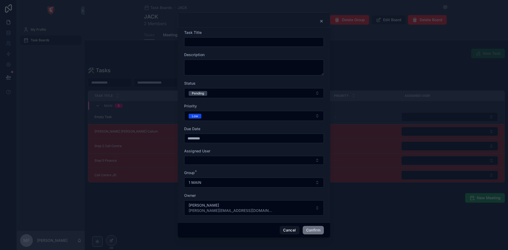
click at [225, 41] on input "text" at bounding box center [253, 41] width 139 height 7
type input "**********"
click at [247, 89] on button "Pending" at bounding box center [254, 93] width 140 height 10
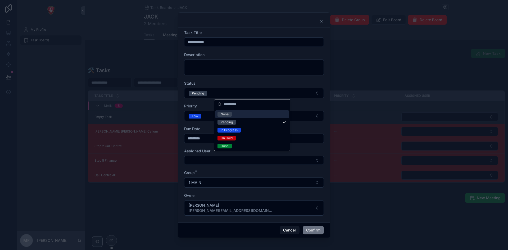
click at [225, 114] on div "None" at bounding box center [225, 114] width 8 height 5
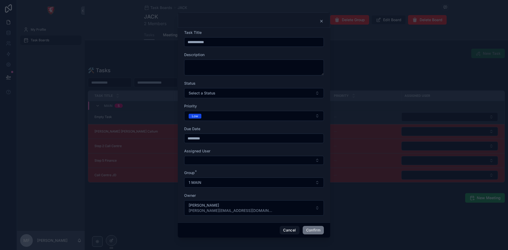
click at [245, 114] on button "Low" at bounding box center [254, 116] width 140 height 10
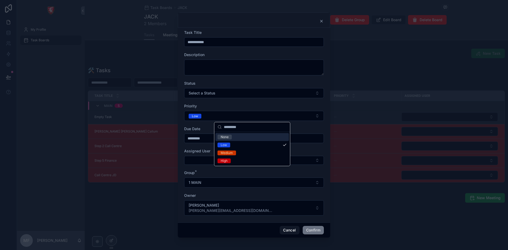
click at [238, 137] on div "None" at bounding box center [252, 137] width 74 height 8
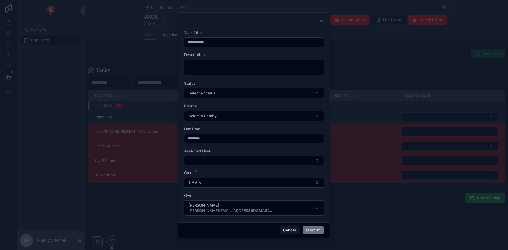
click at [233, 141] on input "*********" at bounding box center [253, 138] width 139 height 7
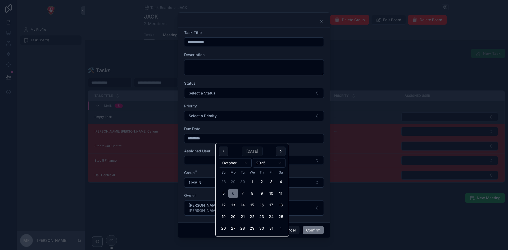
click at [279, 181] on button "4" at bounding box center [281, 182] width 10 height 10
type input "*********"
click at [313, 178] on button "1 MAIN" at bounding box center [254, 183] width 140 height 10
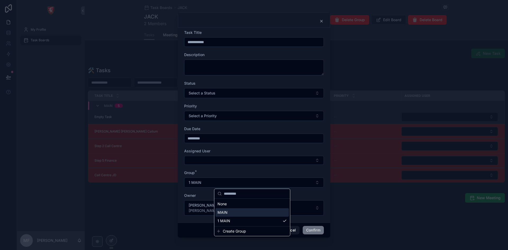
click at [235, 216] on div "MAIN" at bounding box center [252, 212] width 74 height 8
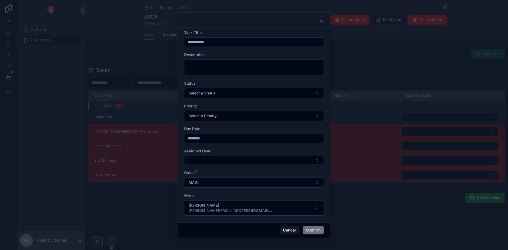
click at [313, 230] on button "Confirm" at bounding box center [313, 230] width 21 height 8
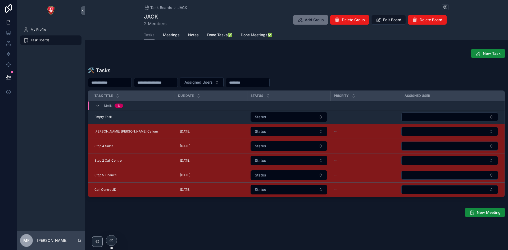
click at [487, 51] on span "New Task" at bounding box center [492, 53] width 18 height 5
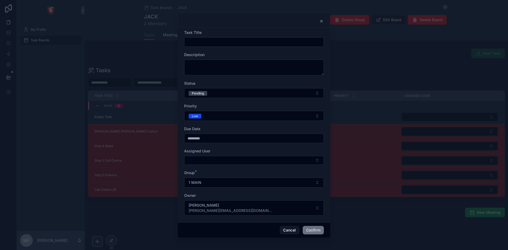
click at [217, 43] on input "text" at bounding box center [253, 41] width 139 height 7
type input "*"
type input "**********"
click at [248, 97] on button "Pending" at bounding box center [254, 93] width 140 height 10
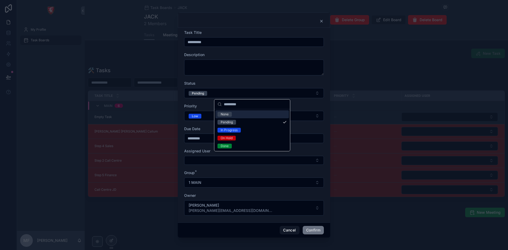
click at [243, 114] on div "None" at bounding box center [252, 114] width 74 height 8
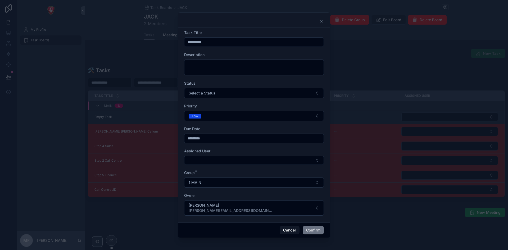
click at [207, 115] on button "Low" at bounding box center [254, 116] width 140 height 10
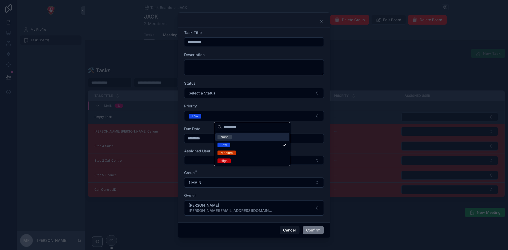
click at [235, 137] on div "None" at bounding box center [252, 137] width 74 height 8
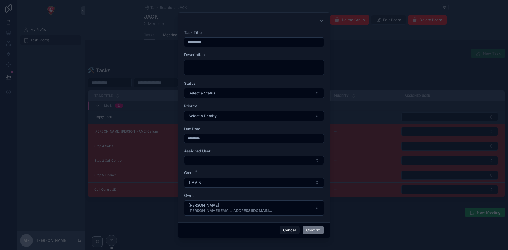
click at [209, 181] on button "1 MAIN" at bounding box center [254, 183] width 140 height 10
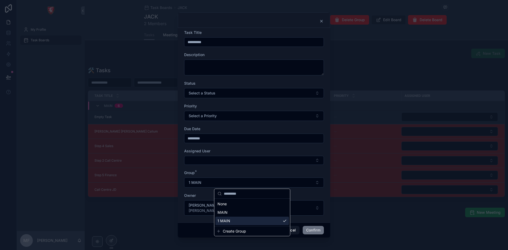
click at [239, 223] on div "1 MAIN" at bounding box center [252, 221] width 74 height 8
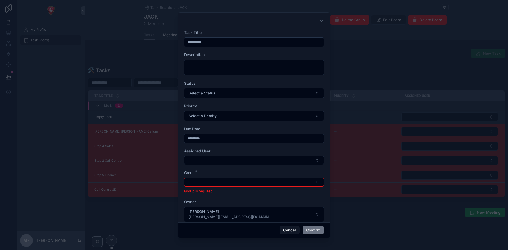
click at [203, 179] on button "Select Button" at bounding box center [254, 182] width 140 height 9
click at [240, 201] on div "MAIN" at bounding box center [252, 203] width 74 height 8
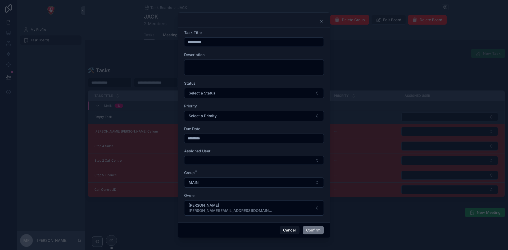
click at [312, 228] on button "Confirm" at bounding box center [313, 230] width 21 height 8
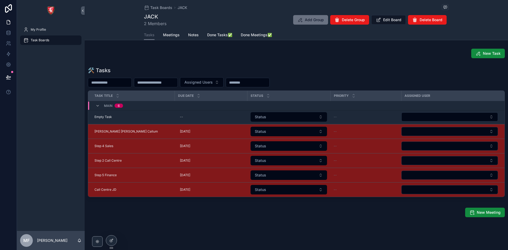
click at [110, 101] on table "Task Title Due Date Status Priority Assigned User MAIN 6 Empty Task Empty Task …" at bounding box center [296, 144] width 417 height 106
click at [108, 107] on span "MAIN" at bounding box center [108, 106] width 8 height 4
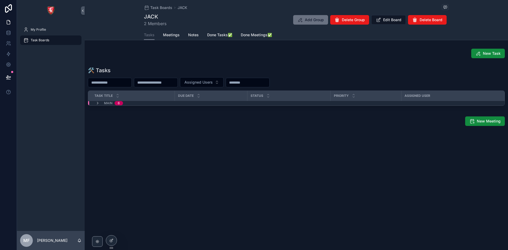
click at [107, 104] on span "MAIN" at bounding box center [108, 103] width 8 height 4
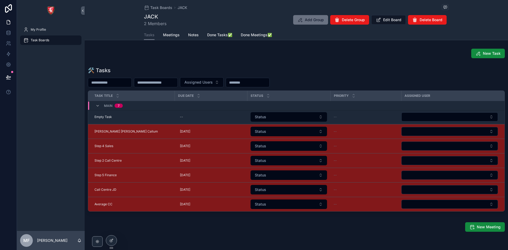
click at [484, 57] on button "New Task" at bounding box center [488, 54] width 34 height 10
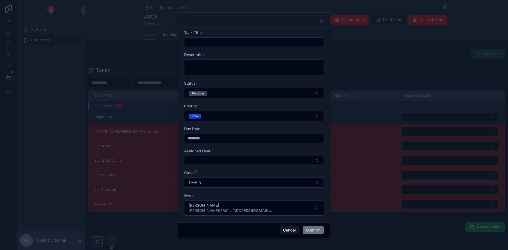
click at [204, 36] on div "Task Title" at bounding box center [254, 38] width 140 height 17
click at [207, 42] on input "text" at bounding box center [253, 41] width 139 height 7
type input "**********"
click at [212, 92] on button "Pending" at bounding box center [254, 93] width 140 height 10
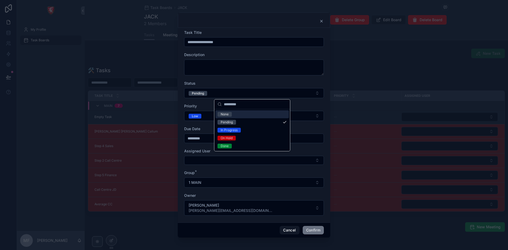
click at [248, 114] on div "None" at bounding box center [252, 114] width 74 height 8
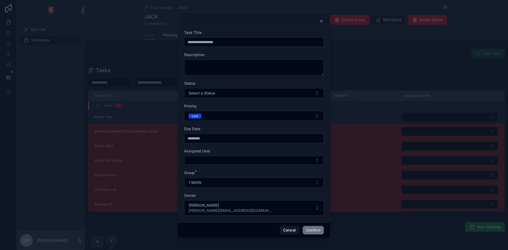
click at [211, 118] on button "Low" at bounding box center [254, 116] width 140 height 10
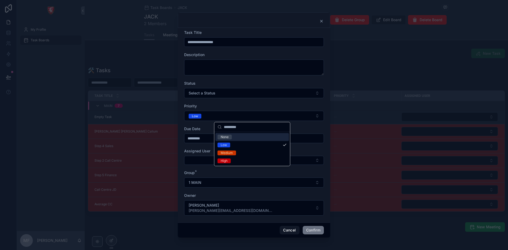
click at [231, 97] on button "Select a Status" at bounding box center [254, 93] width 140 height 10
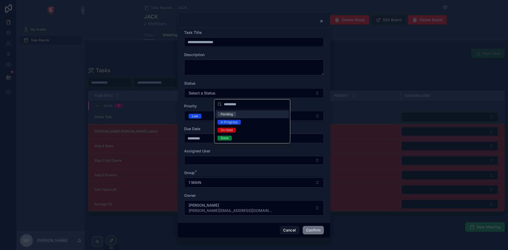
click at [209, 104] on div "Priority" at bounding box center [254, 105] width 140 height 5
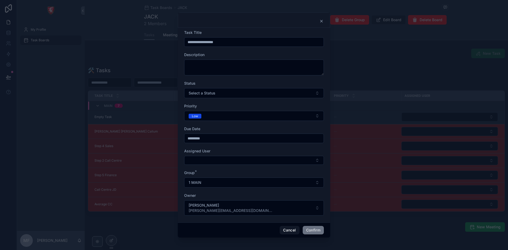
click at [211, 114] on button "Low" at bounding box center [254, 116] width 140 height 10
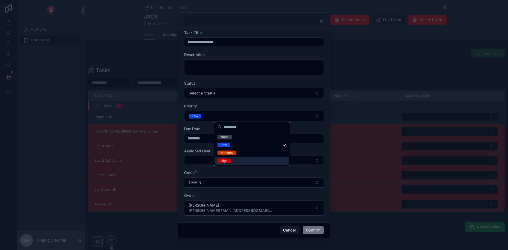
click at [248, 161] on div "High" at bounding box center [252, 161] width 74 height 8
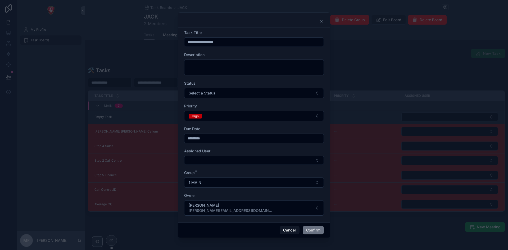
click at [230, 121] on button "High" at bounding box center [254, 116] width 140 height 10
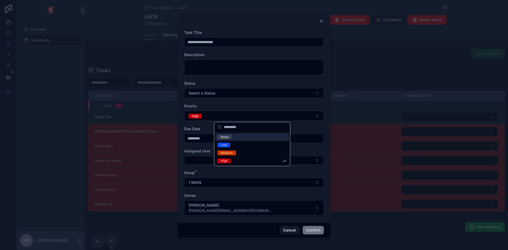
click at [223, 103] on form "**********" at bounding box center [254, 125] width 140 height 191
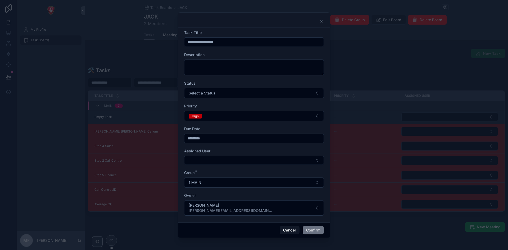
click at [208, 180] on button "1 MAIN" at bounding box center [254, 183] width 140 height 10
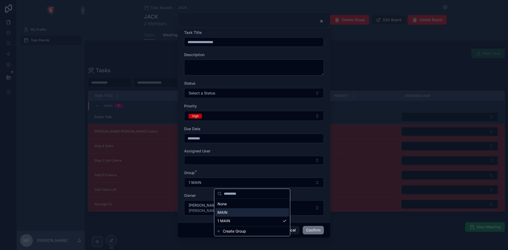
click at [231, 213] on div "MAIN" at bounding box center [252, 212] width 74 height 8
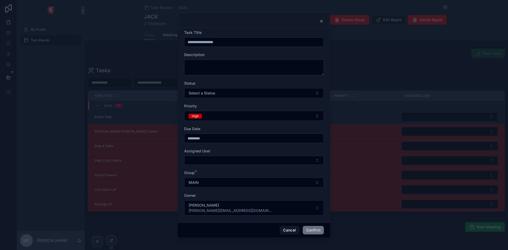
click at [217, 169] on form "**********" at bounding box center [254, 125] width 140 height 191
click at [310, 230] on button "Confirm" at bounding box center [313, 230] width 21 height 8
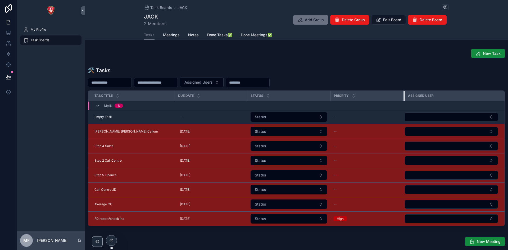
drag, startPoint x: 401, startPoint y: 97, endPoint x: 404, endPoint y: 96, distance: 3.5
click at [404, 96] on div "scrollable content" at bounding box center [405, 96] width 2 height 10
click at [142, 203] on div "Average CC Average CC" at bounding box center [132, 204] width 77 height 4
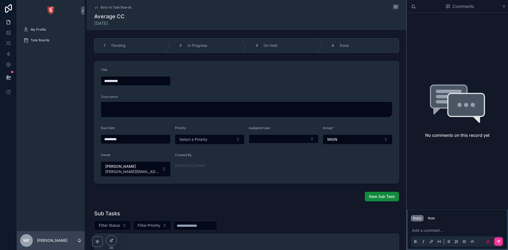
click at [205, 141] on span "Select a Priority" at bounding box center [193, 139] width 28 height 5
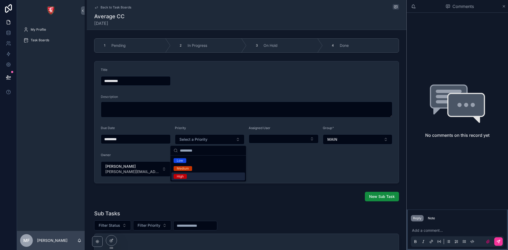
click at [193, 178] on div "High" at bounding box center [209, 177] width 74 height 8
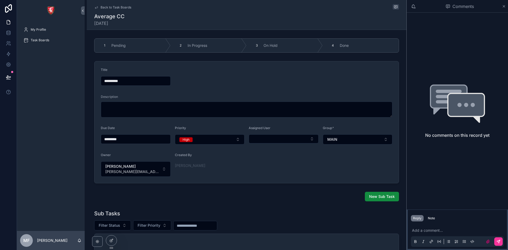
click at [97, 6] on icon "scrollable content" at bounding box center [96, 7] width 4 height 4
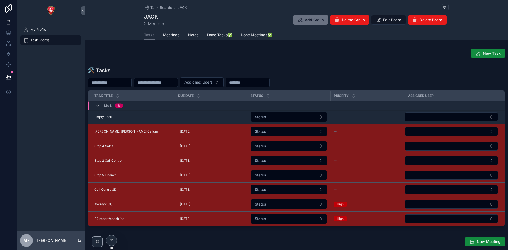
click at [483, 55] on span "New Task" at bounding box center [492, 53] width 18 height 5
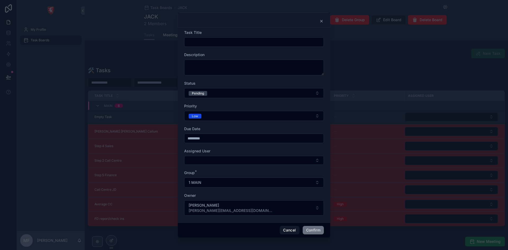
click at [208, 39] on input "text" at bounding box center [253, 41] width 139 height 7
type input "**********"
click at [228, 112] on button "Low" at bounding box center [254, 116] width 140 height 10
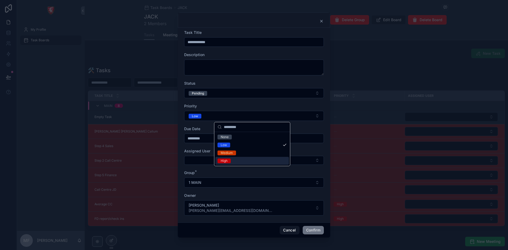
click at [240, 163] on div "High" at bounding box center [252, 161] width 74 height 8
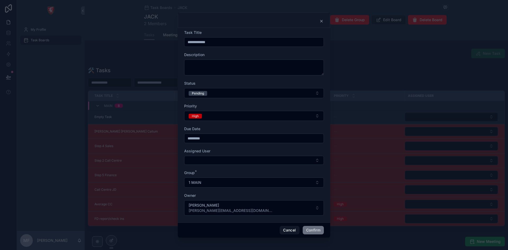
click at [217, 94] on button "Pending" at bounding box center [254, 93] width 140 height 10
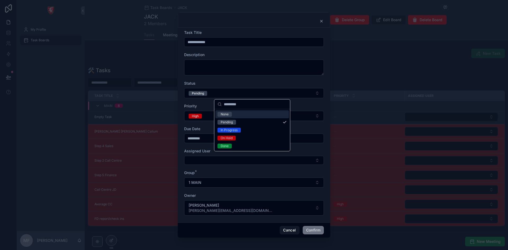
click at [225, 114] on div "None" at bounding box center [225, 114] width 8 height 5
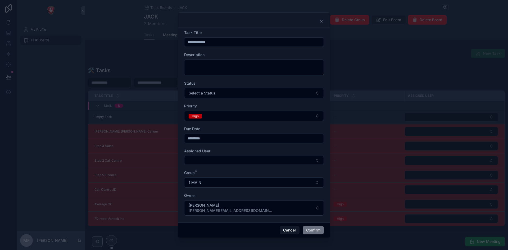
click at [203, 184] on button "1 MAIN" at bounding box center [254, 183] width 140 height 10
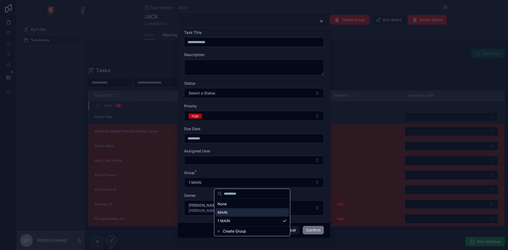
click at [240, 212] on div "MAIN" at bounding box center [252, 212] width 74 height 8
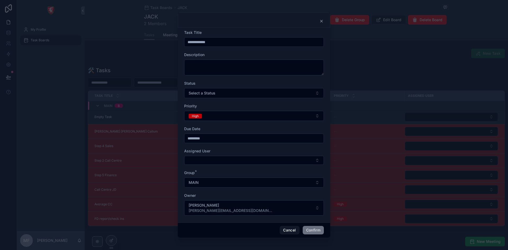
click at [316, 229] on button "Confirm" at bounding box center [313, 230] width 21 height 8
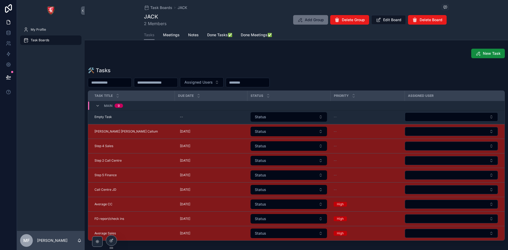
click at [492, 52] on span "New Task" at bounding box center [492, 53] width 18 height 5
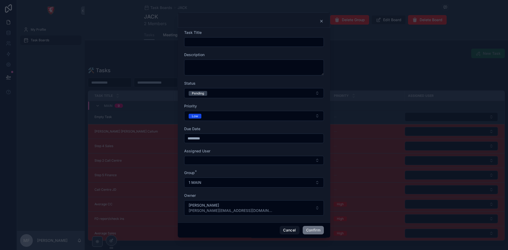
click at [193, 39] on input "text" at bounding box center [253, 41] width 139 height 7
type input "**********"
click at [219, 95] on button "Pending" at bounding box center [254, 93] width 140 height 10
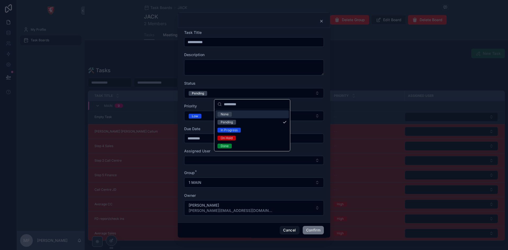
click at [233, 117] on div "None" at bounding box center [252, 114] width 74 height 8
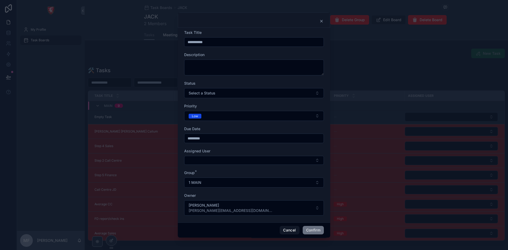
click at [197, 117] on div "Low" at bounding box center [195, 116] width 6 height 5
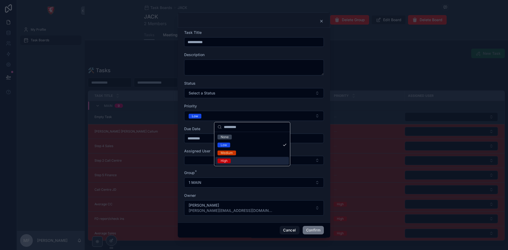
click at [235, 160] on div "High" at bounding box center [252, 161] width 74 height 8
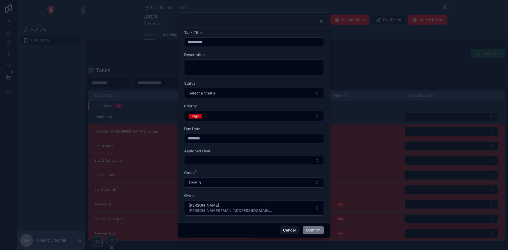
click at [231, 182] on button "1 MAIN" at bounding box center [254, 183] width 140 height 10
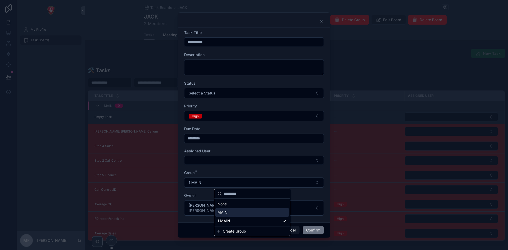
click at [231, 213] on div "MAIN" at bounding box center [252, 212] width 74 height 8
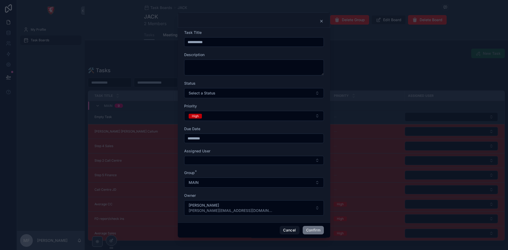
click at [314, 231] on button "Confirm" at bounding box center [313, 230] width 21 height 8
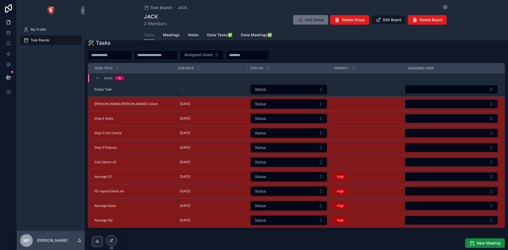
scroll to position [11, 0]
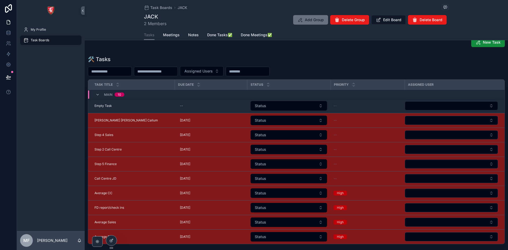
click at [477, 42] on icon "scrollable content" at bounding box center [478, 42] width 5 height 5
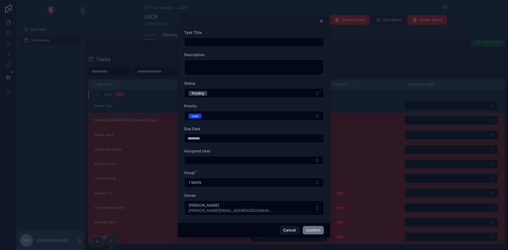
click at [208, 45] on input "text" at bounding box center [253, 41] width 139 height 7
type input "**********"
click at [228, 87] on div "Status Pending" at bounding box center [254, 89] width 140 height 17
click at [231, 91] on button "Pending" at bounding box center [254, 93] width 140 height 10
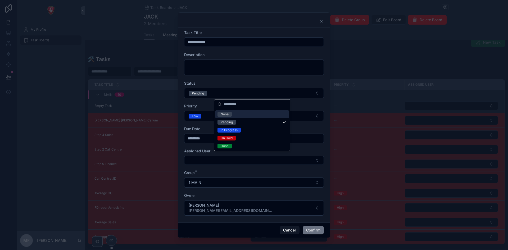
click at [236, 115] on div "None" at bounding box center [252, 114] width 74 height 8
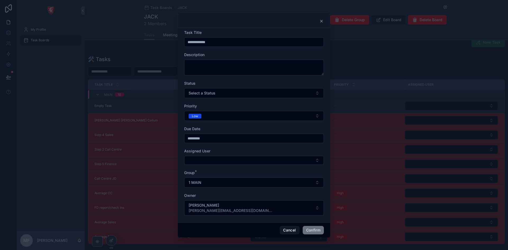
click at [208, 118] on button "Low" at bounding box center [254, 116] width 140 height 10
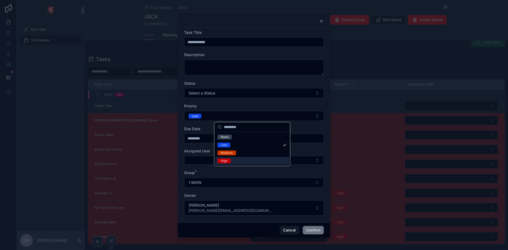
click at [241, 160] on div "High" at bounding box center [252, 161] width 74 height 8
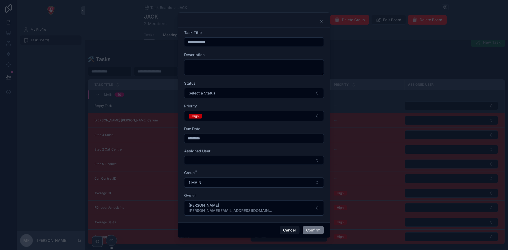
click at [209, 182] on button "1 MAIN" at bounding box center [254, 183] width 140 height 10
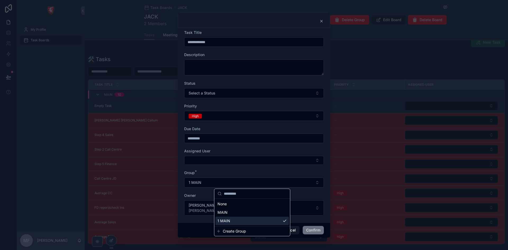
click at [229, 215] on div "MAIN" at bounding box center [252, 212] width 74 height 8
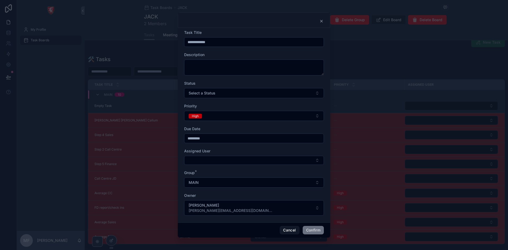
click at [317, 228] on button "Confirm" at bounding box center [313, 230] width 21 height 8
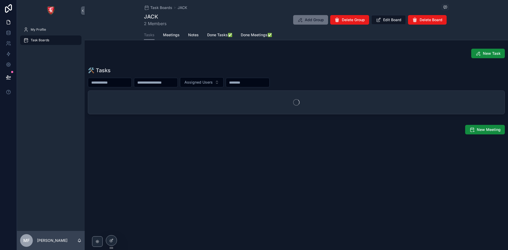
scroll to position [0, 0]
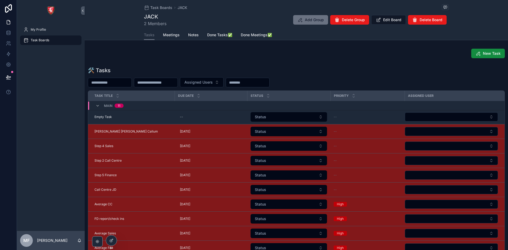
click at [487, 55] on span "New Task" at bounding box center [492, 53] width 18 height 5
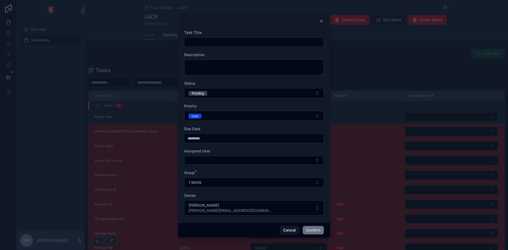
click at [200, 35] on div "Task Title" at bounding box center [254, 38] width 140 height 17
click at [226, 41] on input "text" at bounding box center [253, 41] width 139 height 7
type input "*"
type input "**********"
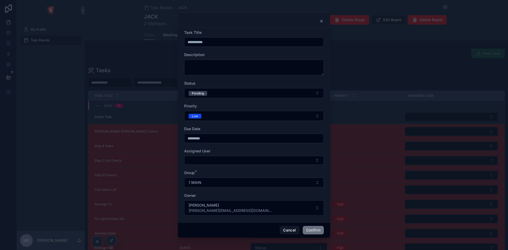
click at [220, 94] on button "Pending" at bounding box center [254, 93] width 140 height 10
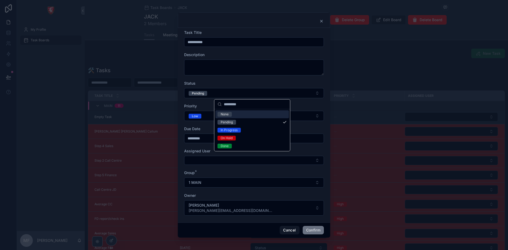
click at [225, 112] on div "None" at bounding box center [252, 114] width 74 height 8
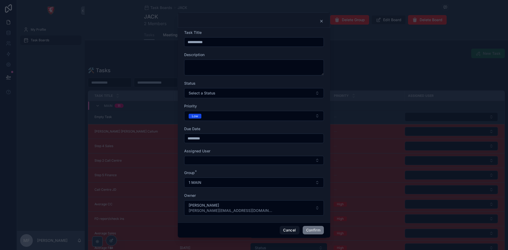
click at [222, 116] on button "Low" at bounding box center [254, 116] width 140 height 10
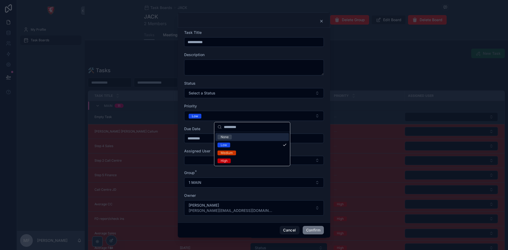
click at [228, 135] on div "None" at bounding box center [225, 137] width 8 height 5
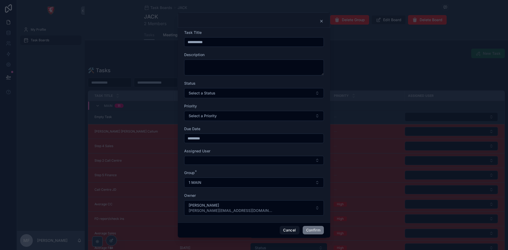
click at [240, 205] on button "Maria Fernandes maria.f@albacars.ae" at bounding box center [254, 207] width 140 height 15
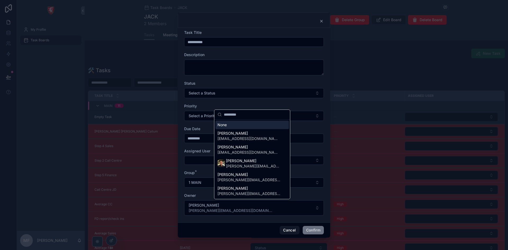
click at [204, 184] on button "1 MAIN" at bounding box center [254, 183] width 140 height 10
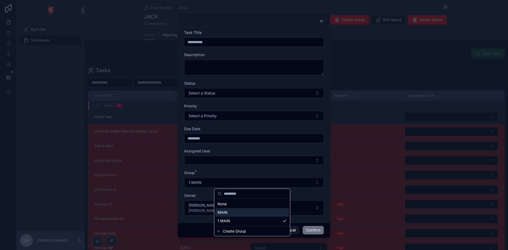
click at [236, 210] on div "MAIN" at bounding box center [252, 212] width 74 height 8
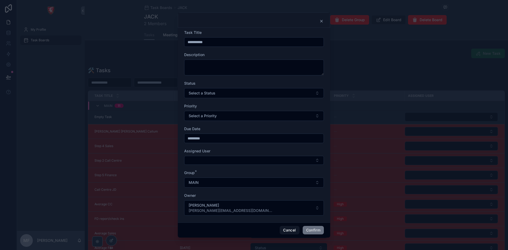
click at [315, 232] on button "Confirm" at bounding box center [313, 230] width 21 height 8
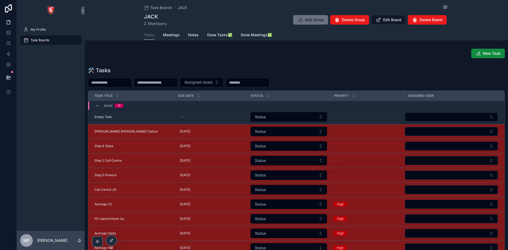
click at [478, 55] on icon "scrollable content" at bounding box center [478, 53] width 5 height 5
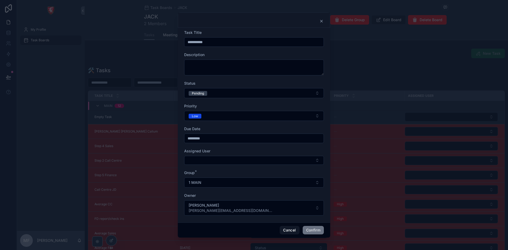
click at [213, 41] on input "**********" at bounding box center [253, 41] width 139 height 7
type input "*****"
click at [287, 229] on button "Cancel" at bounding box center [290, 230] width 20 height 8
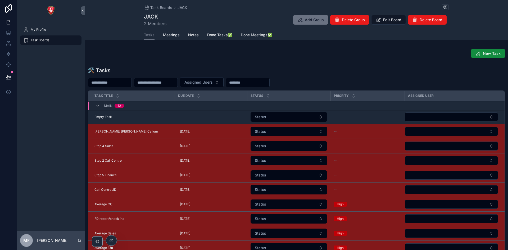
click at [499, 54] on button "New Task" at bounding box center [488, 54] width 34 height 10
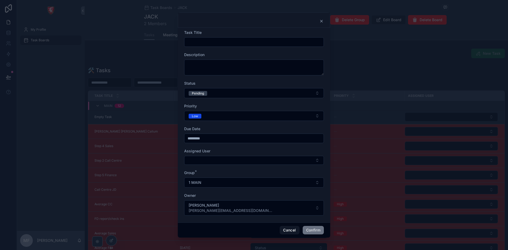
click at [201, 43] on input "text" at bounding box center [253, 41] width 139 height 7
type input "*"
type input "**********"
click at [214, 91] on button "Pending" at bounding box center [254, 93] width 140 height 10
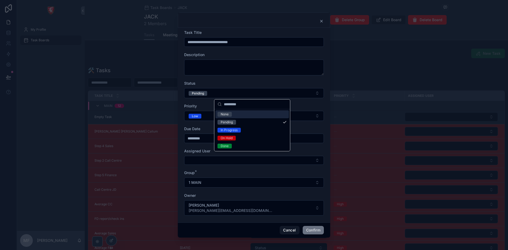
drag, startPoint x: 226, startPoint y: 111, endPoint x: 227, endPoint y: 114, distance: 3.7
click at [226, 111] on div "None" at bounding box center [252, 114] width 74 height 8
click at [227, 114] on button "Low" at bounding box center [254, 116] width 140 height 10
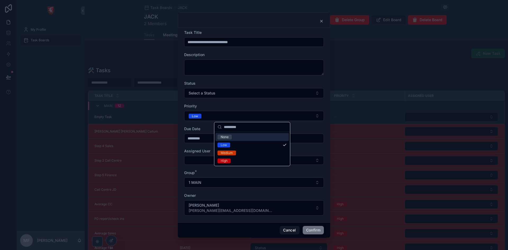
click at [231, 138] on span "None" at bounding box center [225, 137] width 14 height 5
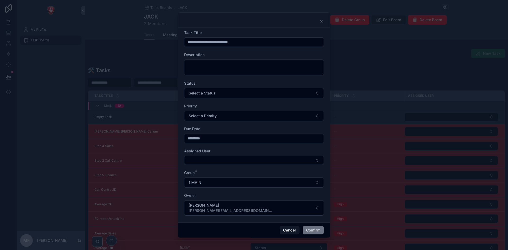
click at [214, 183] on button "1 MAIN" at bounding box center [254, 183] width 140 height 10
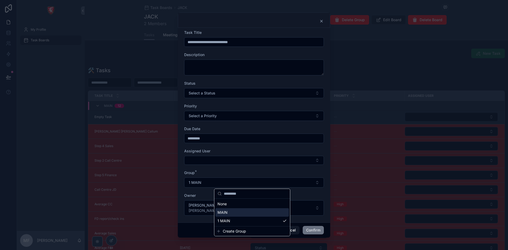
click at [238, 213] on div "MAIN" at bounding box center [252, 212] width 74 height 8
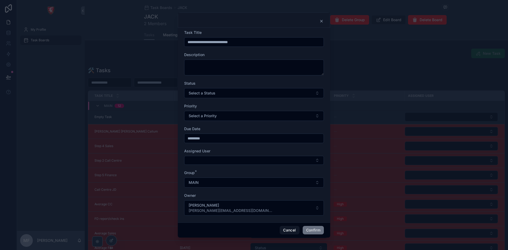
click at [310, 229] on button "Confirm" at bounding box center [313, 230] width 21 height 8
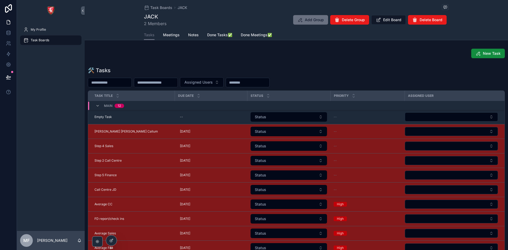
click at [485, 52] on span "New Task" at bounding box center [492, 53] width 18 height 5
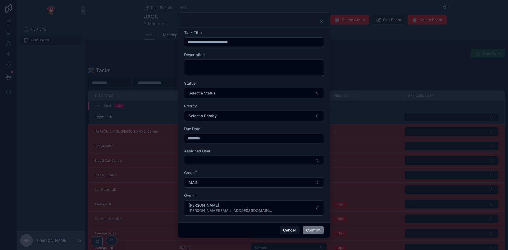
click at [213, 41] on input "**********" at bounding box center [253, 41] width 139 height 7
click at [213, 42] on input "**********" at bounding box center [253, 41] width 139 height 7
type input "**********"
click at [291, 227] on button "Cancel" at bounding box center [290, 230] width 20 height 8
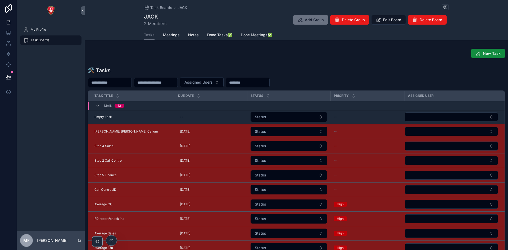
click at [492, 49] on button "New Task" at bounding box center [488, 54] width 34 height 10
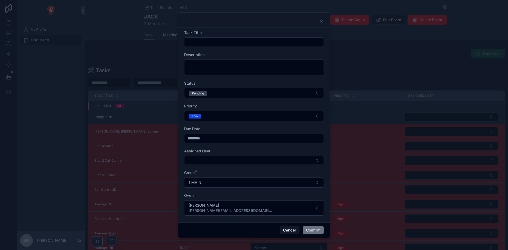
click at [195, 42] on input "text" at bounding box center [253, 41] width 139 height 7
type input "**********"
click at [210, 93] on button "Pending" at bounding box center [254, 93] width 140 height 10
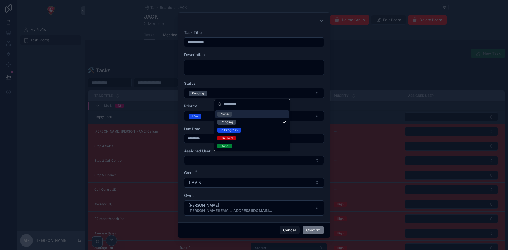
click at [227, 113] on div "None" at bounding box center [225, 114] width 8 height 5
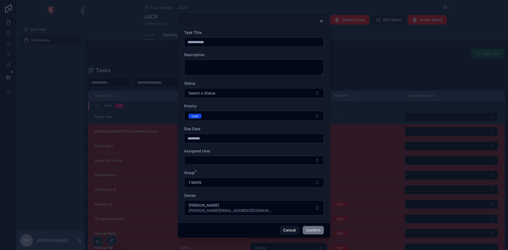
click at [216, 118] on button "Low" at bounding box center [254, 116] width 140 height 10
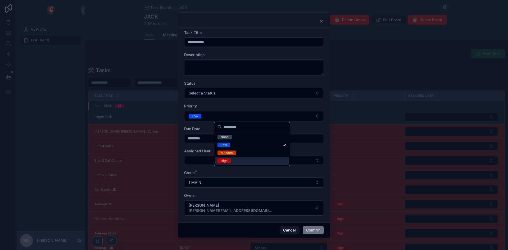
click at [242, 159] on div "High" at bounding box center [252, 161] width 74 height 8
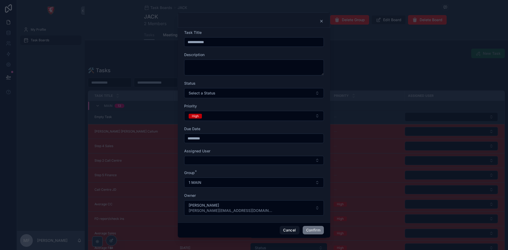
click at [234, 185] on button "1 MAIN" at bounding box center [254, 183] width 140 height 10
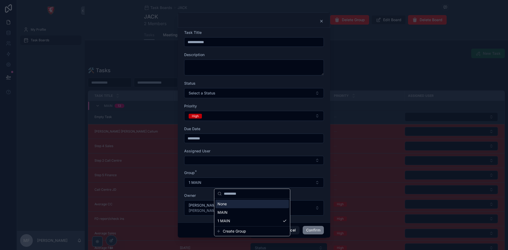
click at [231, 214] on div "MAIN" at bounding box center [252, 212] width 74 height 8
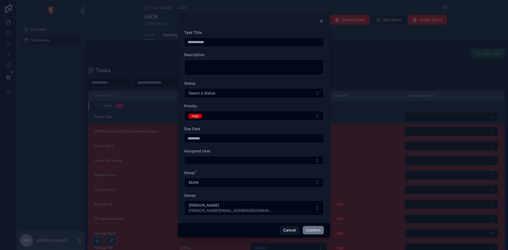
click at [311, 227] on button "Confirm" at bounding box center [313, 230] width 21 height 8
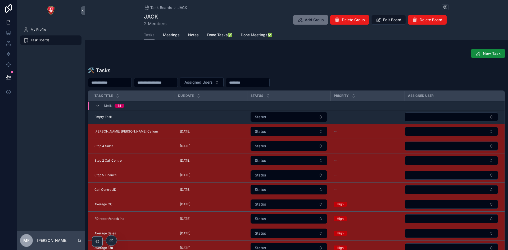
click at [288, 128] on button "Status" at bounding box center [289, 132] width 76 height 10
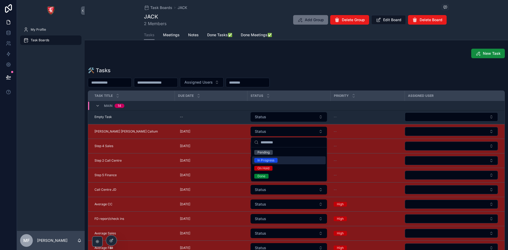
click at [286, 161] on div "In Progress" at bounding box center [289, 160] width 74 height 8
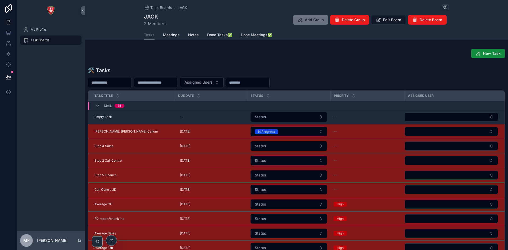
click at [355, 56] on div "New Task" at bounding box center [296, 54] width 417 height 10
click at [295, 127] on button "In Progress" at bounding box center [289, 132] width 76 height 10
click at [287, 125] on td "In Progress" at bounding box center [288, 131] width 83 height 15
click at [288, 129] on button "In Progress" at bounding box center [289, 132] width 76 height 10
click at [282, 132] on button "In Progress" at bounding box center [289, 132] width 76 height 10
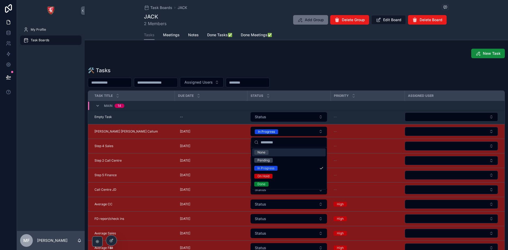
click at [262, 152] on div "None" at bounding box center [262, 152] width 8 height 5
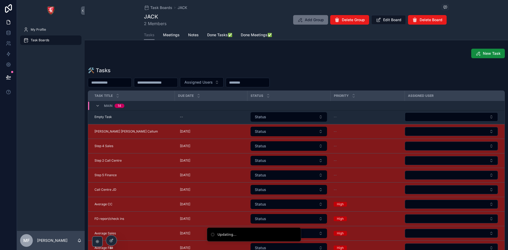
click at [350, 76] on div "🛠 Tasks Assigned Users Task Title Due Date Status Priority Assigned User MAIN 1…" at bounding box center [296, 173] width 417 height 212
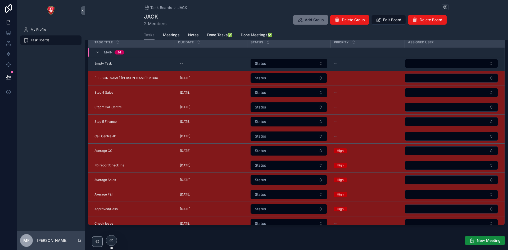
scroll to position [5, 0]
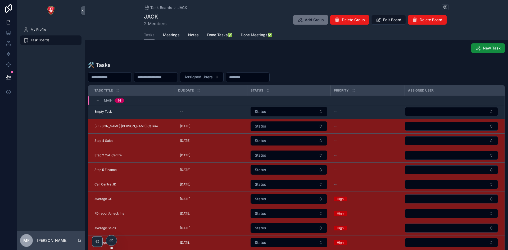
click at [483, 48] on span "New Task" at bounding box center [492, 48] width 18 height 5
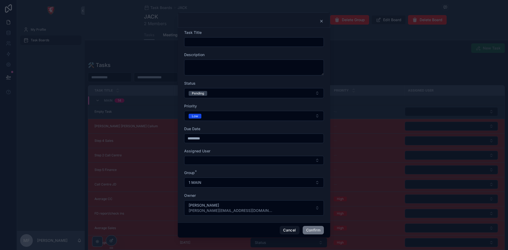
click at [206, 40] on input "text" at bounding box center [253, 41] width 139 height 7
type input "**********"
click at [224, 93] on button "Pending" at bounding box center [254, 93] width 140 height 10
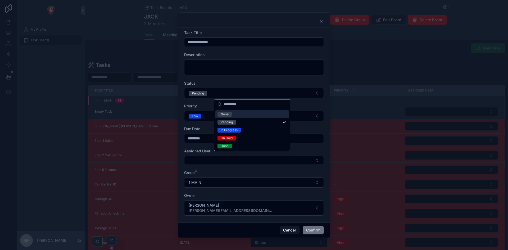
click at [236, 113] on div "None" at bounding box center [252, 114] width 74 height 8
click at [209, 118] on button "Low" at bounding box center [254, 116] width 140 height 10
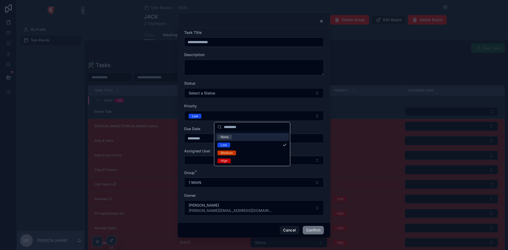
click at [236, 138] on div "None" at bounding box center [252, 137] width 74 height 8
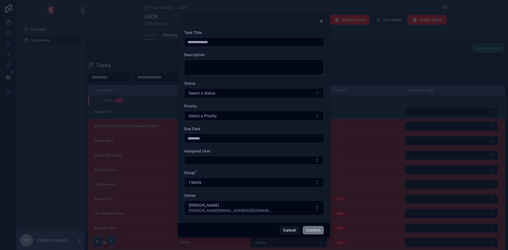
click at [220, 186] on button "1 MAIN" at bounding box center [254, 183] width 140 height 10
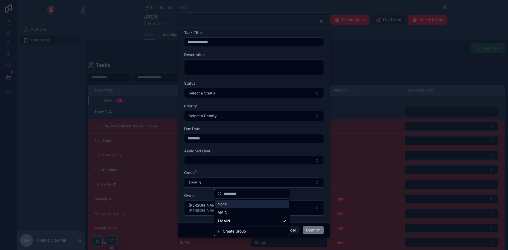
click at [237, 212] on div "MAIN" at bounding box center [252, 212] width 74 height 8
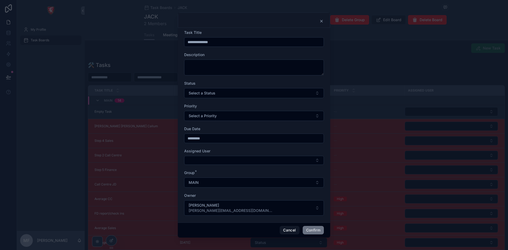
click at [312, 231] on button "Confirm" at bounding box center [313, 230] width 21 height 8
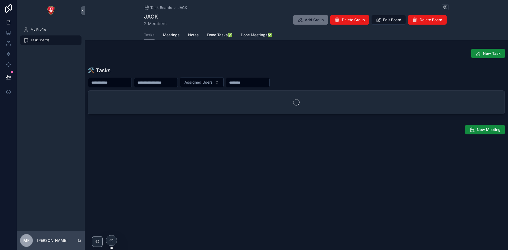
scroll to position [0, 0]
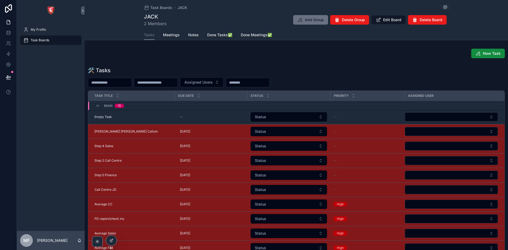
click at [489, 51] on span "New Task" at bounding box center [492, 53] width 18 height 5
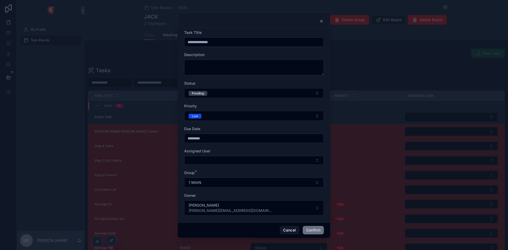
click at [321, 19] on icon at bounding box center [321, 21] width 4 height 4
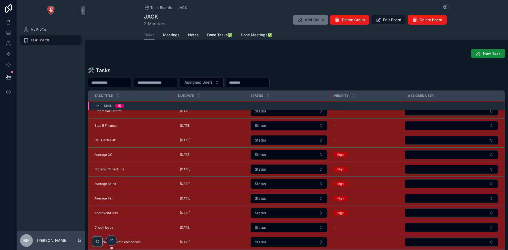
click at [98, 238] on div "scrollable content" at bounding box center [97, 241] width 11 height 11
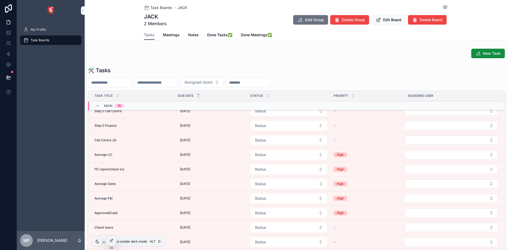
click at [98, 238] on div "scrollable content" at bounding box center [97, 241] width 11 height 11
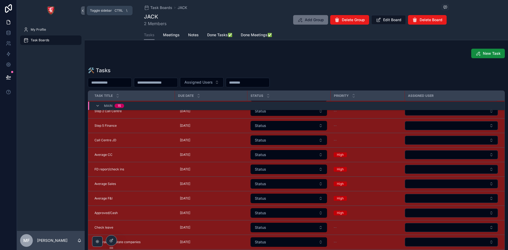
click at [83, 8] on button "scrollable content" at bounding box center [83, 10] width 4 height 8
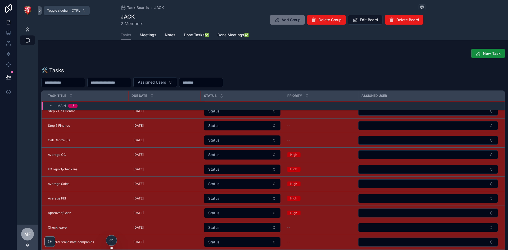
click at [40, 12] on icon "scrollable content" at bounding box center [40, 11] width 4 height 4
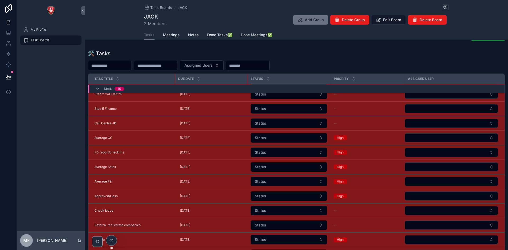
scroll to position [0, 0]
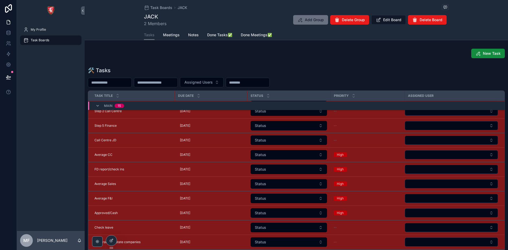
click at [308, 23] on button "Add Group" at bounding box center [310, 20] width 35 height 10
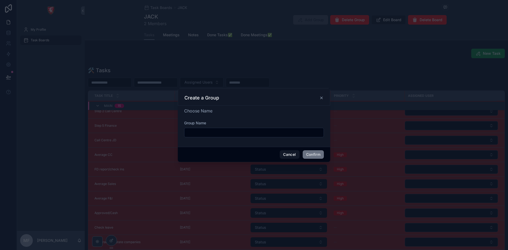
click at [209, 130] on input "text" at bounding box center [253, 132] width 139 height 7
type input "**********"
click at [317, 153] on button "Confirm" at bounding box center [313, 154] width 21 height 8
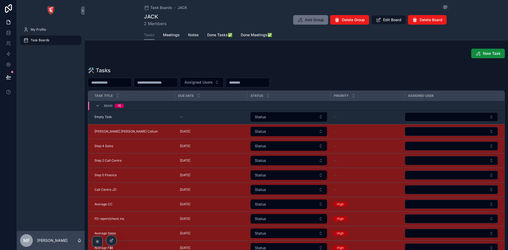
drag, startPoint x: 93, startPoint y: 105, endPoint x: 96, endPoint y: 107, distance: 3.7
click at [96, 107] on icon "scrollable content" at bounding box center [98, 106] width 4 height 4
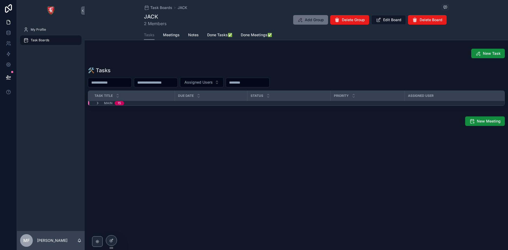
click at [95, 102] on div "MAIN 15" at bounding box center [109, 103] width 41 height 4
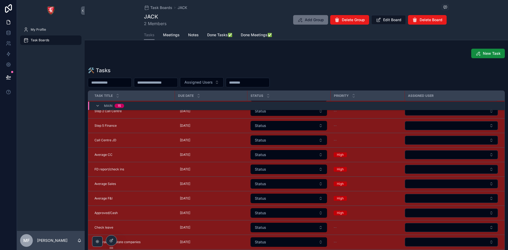
click at [102, 105] on div "MAIN 15" at bounding box center [110, 106] width 29 height 8
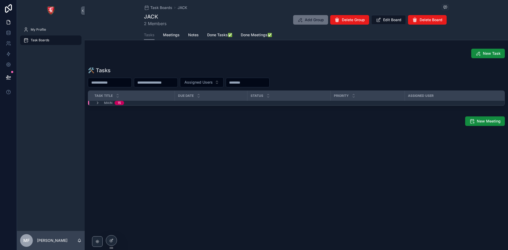
scroll to position [0, 0]
drag, startPoint x: 98, startPoint y: 105, endPoint x: 101, endPoint y: 107, distance: 4.1
click at [101, 106] on div "Task Title Due Date Status Priority Assigned User MAIN 15" at bounding box center [296, 98] width 417 height 15
click at [100, 101] on div "Task Title" at bounding box center [131, 96] width 87 height 10
click at [101, 103] on div "MAIN 15" at bounding box center [110, 103] width 29 height 4
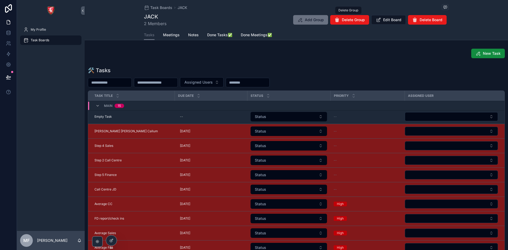
click at [356, 17] on span "Delete Group" at bounding box center [353, 19] width 23 height 5
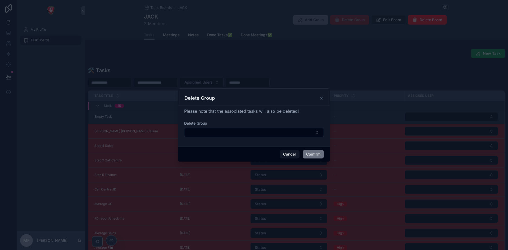
click at [253, 131] on button "Select Button" at bounding box center [254, 132] width 140 height 9
click at [322, 96] on div "Delete Group" at bounding box center [253, 98] width 139 height 6
click at [323, 96] on icon at bounding box center [321, 98] width 4 height 4
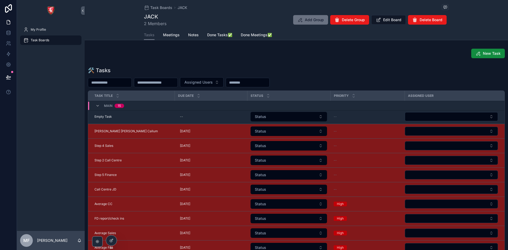
click at [175, 105] on div "MAIN 15" at bounding box center [209, 106] width 242 height 8
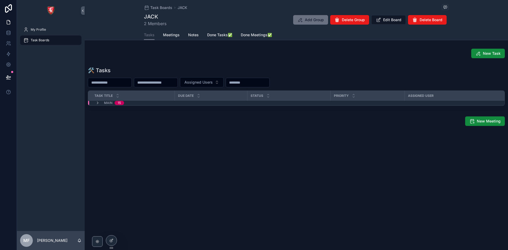
click at [175, 105] on div "MAIN 15" at bounding box center [209, 103] width 242 height 4
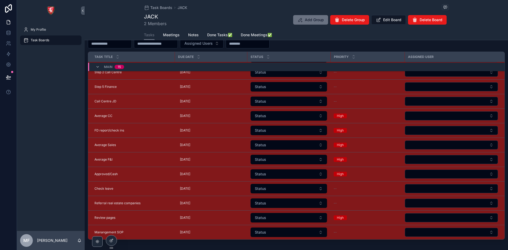
scroll to position [0, 0]
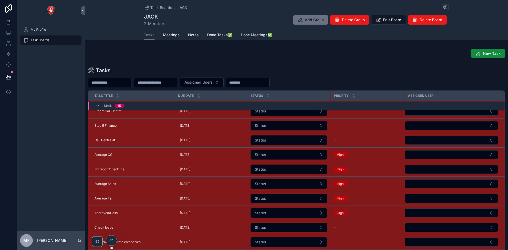
click at [472, 53] on button "New Task" at bounding box center [488, 54] width 34 height 10
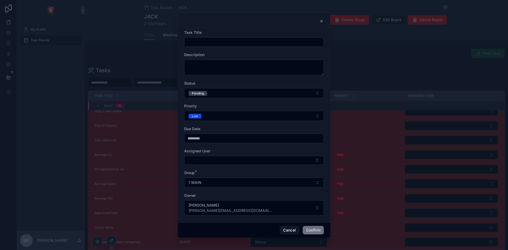
click at [211, 44] on input "text" at bounding box center [253, 41] width 139 height 7
type input "**********"
click at [218, 91] on button "Pending" at bounding box center [254, 93] width 140 height 10
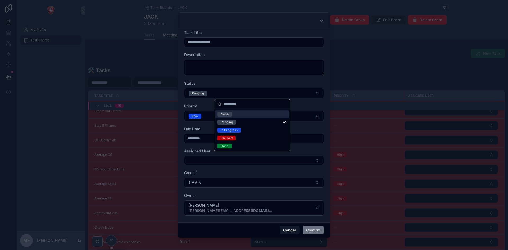
click at [227, 111] on div "None" at bounding box center [252, 114] width 74 height 8
click at [228, 113] on button "Low" at bounding box center [254, 116] width 140 height 10
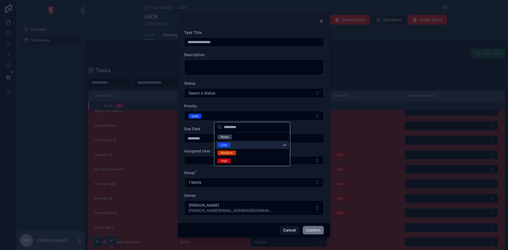
click at [231, 139] on span "None" at bounding box center [225, 137] width 14 height 5
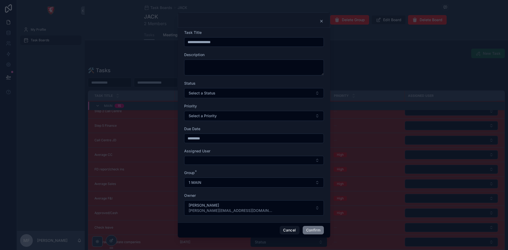
click at [213, 180] on button "1 MAIN" at bounding box center [254, 183] width 140 height 10
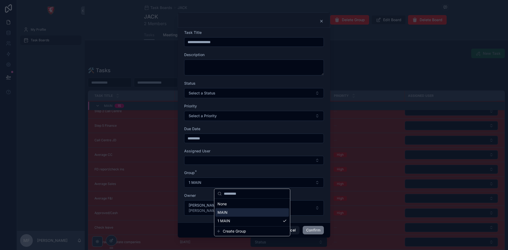
click at [225, 211] on span "MAIN" at bounding box center [223, 212] width 10 height 5
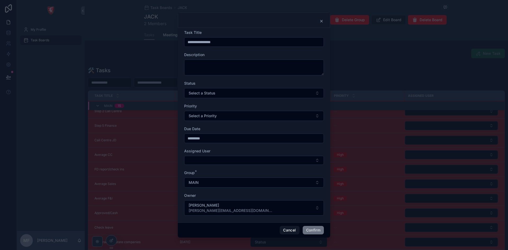
click at [208, 180] on button "MAIN" at bounding box center [254, 183] width 140 height 10
click at [230, 170] on div "Group *" at bounding box center [254, 172] width 140 height 5
click at [308, 227] on button "Confirm" at bounding box center [313, 230] width 21 height 8
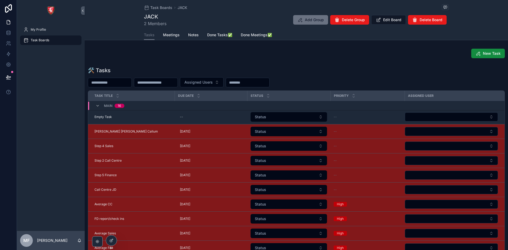
click at [485, 50] on button "New Task" at bounding box center [488, 54] width 34 height 10
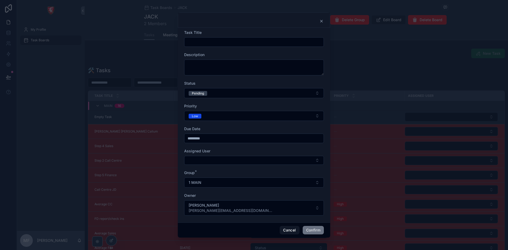
click at [201, 37] on div "Task Title" at bounding box center [254, 38] width 140 height 17
click at [202, 42] on input "text" at bounding box center [253, 41] width 139 height 7
type input "*"
type input "**********"
click at [231, 91] on button "Pending" at bounding box center [254, 93] width 140 height 10
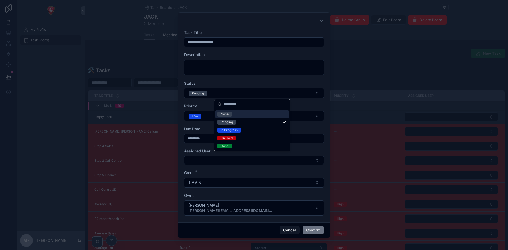
click at [236, 118] on div "None" at bounding box center [252, 114] width 74 height 8
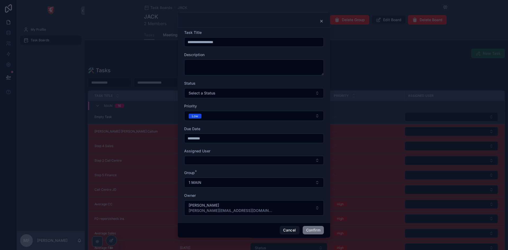
click at [232, 116] on button "Low" at bounding box center [254, 116] width 140 height 10
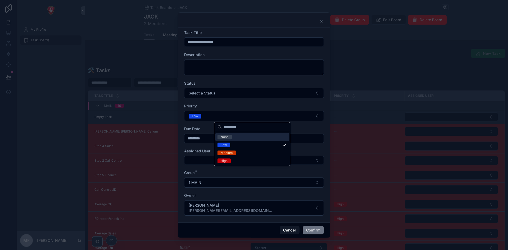
click at [231, 135] on span "None" at bounding box center [225, 137] width 14 height 5
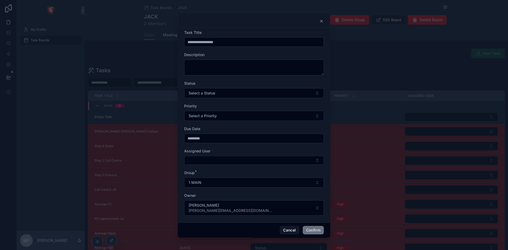
click at [232, 135] on input "*********" at bounding box center [253, 138] width 139 height 7
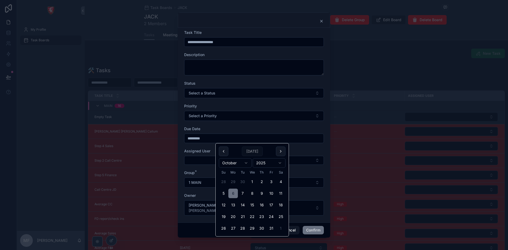
click at [246, 163] on html "My Profile Task Boards MF Maria Fernandes Task Boards JACK JACK 2 Members Add G…" at bounding box center [254, 125] width 508 height 250
click at [233, 195] on button "3" at bounding box center [233, 194] width 10 height 10
type input "*********"
click at [235, 128] on div "Due Date" at bounding box center [254, 128] width 140 height 5
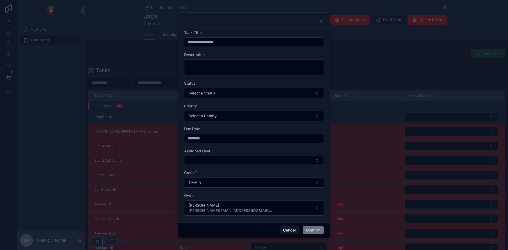
click at [218, 183] on button "1 MAIN" at bounding box center [254, 183] width 140 height 10
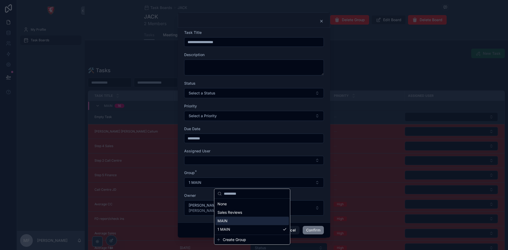
click at [229, 222] on div "MAIN" at bounding box center [252, 221] width 74 height 8
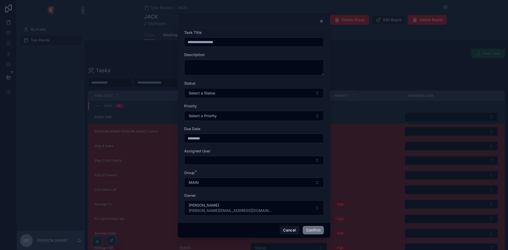
click at [219, 184] on button "MAIN" at bounding box center [254, 183] width 140 height 10
click at [237, 173] on div "Group *" at bounding box center [254, 172] width 140 height 5
click at [308, 233] on button "Confirm" at bounding box center [313, 230] width 21 height 8
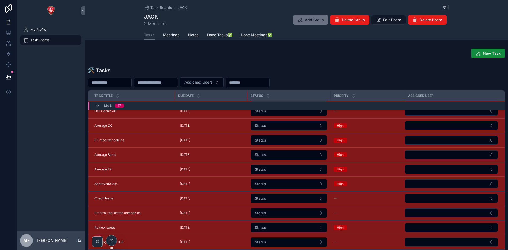
click at [213, 96] on div "Due Date" at bounding box center [211, 96] width 72 height 10
drag, startPoint x: 213, startPoint y: 96, endPoint x: 233, endPoint y: 96, distance: 20.6
click at [233, 96] on div "Due Date" at bounding box center [211, 96] width 72 height 10
click at [246, 93] on div "scrollable content" at bounding box center [246, 96] width 2 height 10
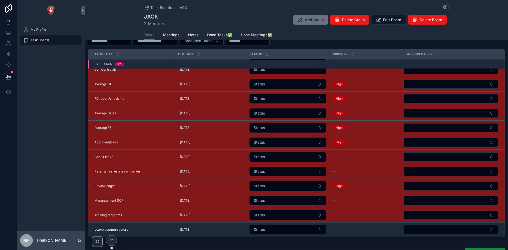
scroll to position [85, 0]
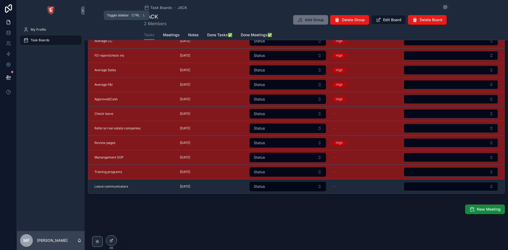
click at [84, 10] on icon "scrollable content" at bounding box center [83, 11] width 4 height 4
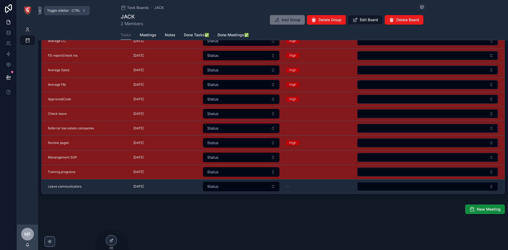
click at [40, 8] on button "scrollable content" at bounding box center [40, 10] width 4 height 8
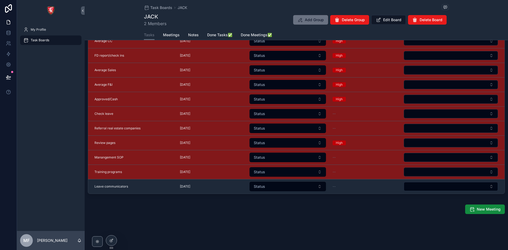
scroll to position [81, 0]
click at [148, 7] on link "Task Boards" at bounding box center [158, 7] width 28 height 5
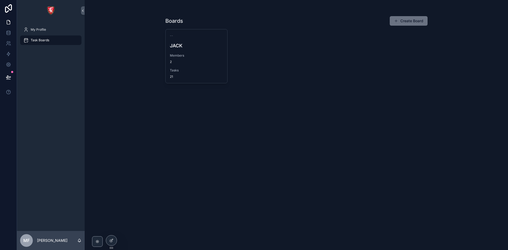
click at [409, 20] on button "Create Board" at bounding box center [409, 21] width 38 height 10
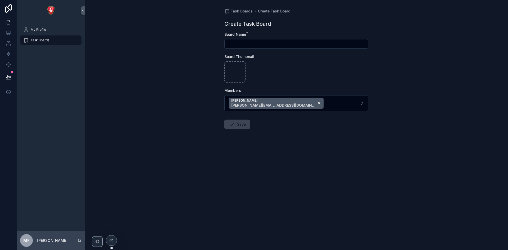
click at [259, 46] on input "scrollable content" at bounding box center [296, 43] width 143 height 7
type input "*"
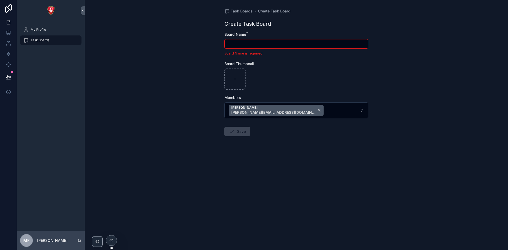
click button "Maria Fernandes maria.f@albacars.ae" at bounding box center [276, 110] width 95 height 11
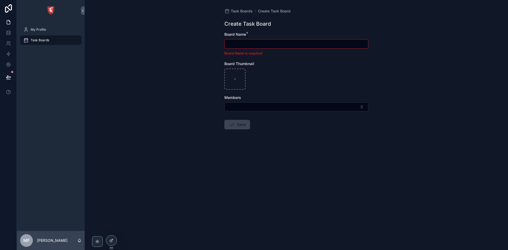
type input "*"
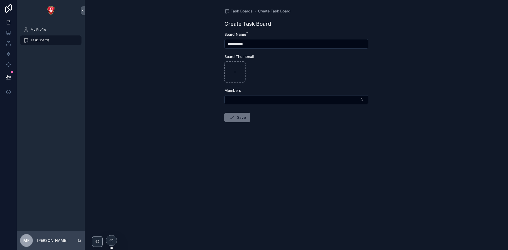
type input "**********"
click at [235, 102] on button "Select Button" at bounding box center [296, 99] width 144 height 9
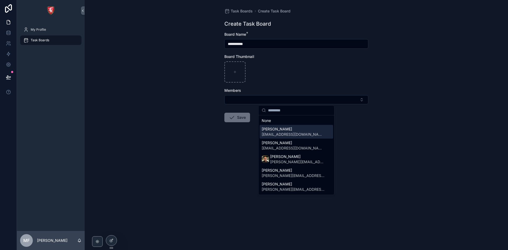
click at [299, 129] on div "Jack Keeling jack@albacars.ae" at bounding box center [297, 132] width 74 height 14
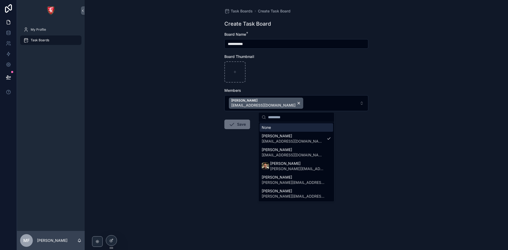
click at [289, 102] on button "Jack Keeling jack@albacars.ae" at bounding box center [296, 103] width 144 height 16
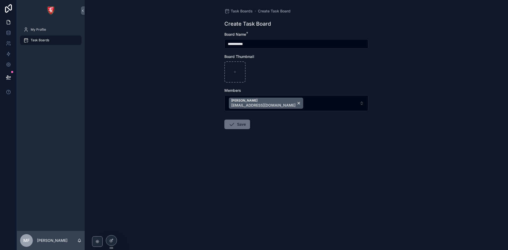
click at [289, 102] on button "Jack Keeling jack@albacars.ae" at bounding box center [296, 103] width 144 height 16
type input "**"
click at [276, 132] on div "Suggestions" at bounding box center [297, 130] width 76 height 17
click at [289, 130] on span "[PERSON_NAME]" at bounding box center [293, 127] width 63 height 5
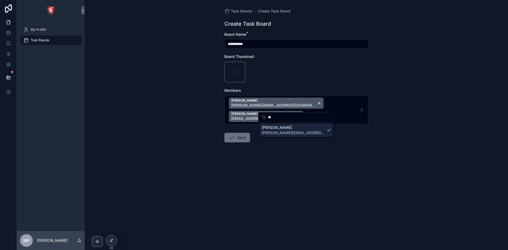
click at [232, 134] on icon "scrollable content" at bounding box center [232, 137] width 6 height 6
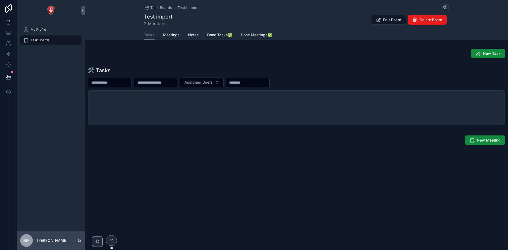
click at [485, 52] on span "New Task" at bounding box center [492, 53] width 18 height 5
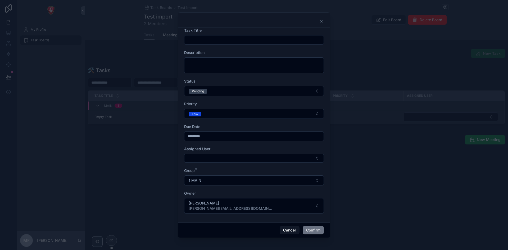
scroll to position [3, 0]
click at [323, 22] on icon at bounding box center [322, 21] width 2 height 2
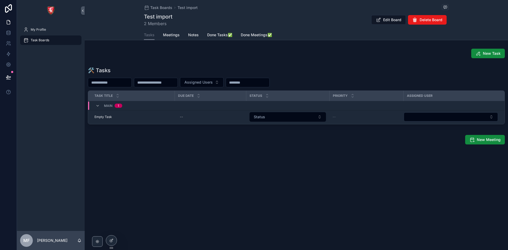
click at [161, 23] on span "2 Members" at bounding box center [158, 23] width 29 height 6
click at [161, 16] on h1 "Test import" at bounding box center [158, 16] width 29 height 7
click at [162, 7] on span "Task Boards" at bounding box center [161, 7] width 22 height 5
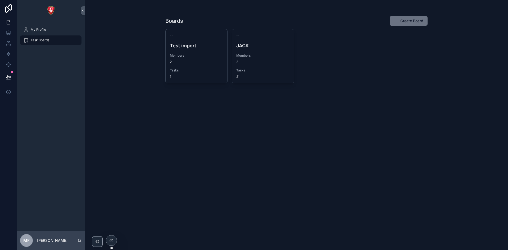
click at [224, 62] on div "-- Test import Members 2 Tasks 1" at bounding box center [197, 56] width 62 height 54
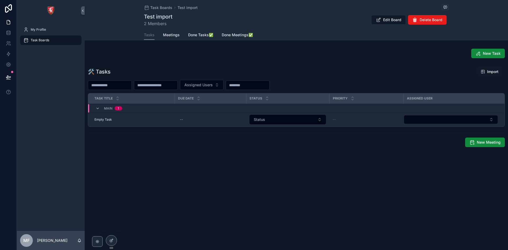
click at [491, 70] on span "Import" at bounding box center [492, 71] width 11 height 5
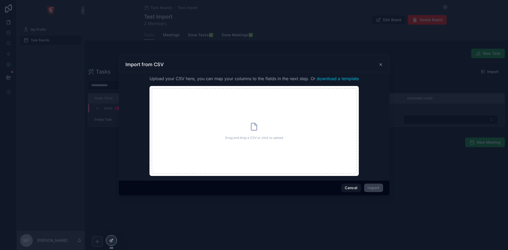
click at [381, 65] on icon "scrollable content" at bounding box center [381, 64] width 4 height 4
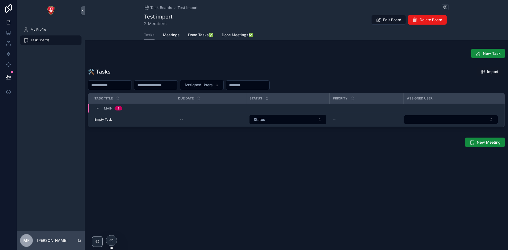
click at [489, 67] on button "Import" at bounding box center [490, 72] width 26 height 10
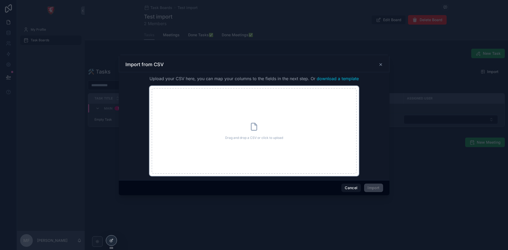
click at [251, 115] on div "Drag and drop a CSV or click to upload Drag and drop a CSV or click to upload" at bounding box center [254, 131] width 205 height 86
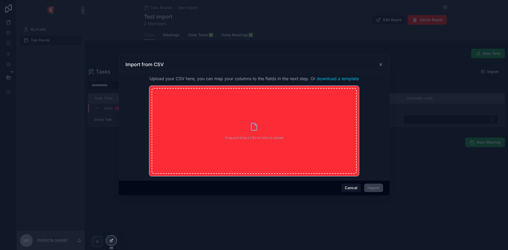
click at [235, 137] on span "Drag and drop a CSV or click to upload" at bounding box center [254, 138] width 58 height 4
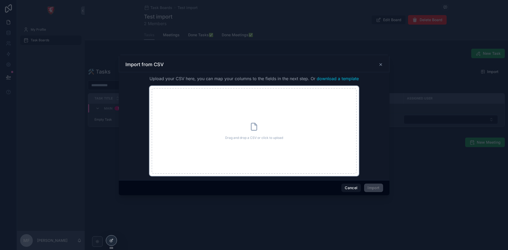
type input "**********"
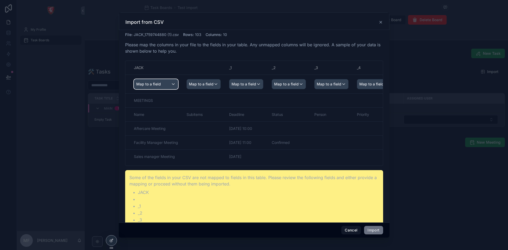
click at [155, 85] on span "Map to a field" at bounding box center [148, 84] width 25 height 10
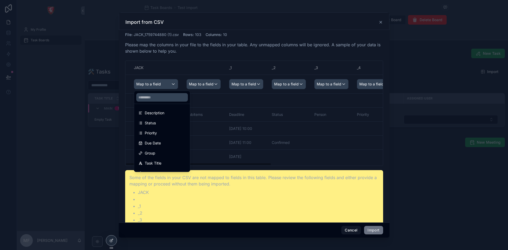
click at [203, 64] on div "scrollable content" at bounding box center [254, 125] width 508 height 250
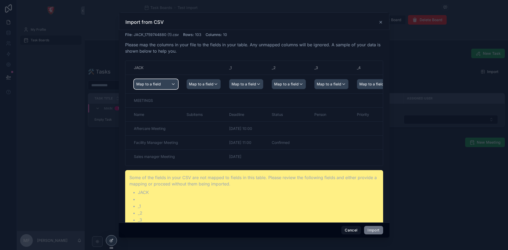
click at [143, 83] on span "Map to a field" at bounding box center [148, 84] width 25 height 10
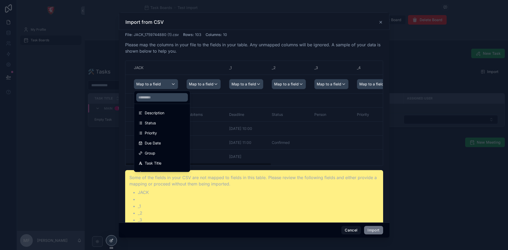
click at [206, 86] on div "scrollable content" at bounding box center [254, 125] width 508 height 250
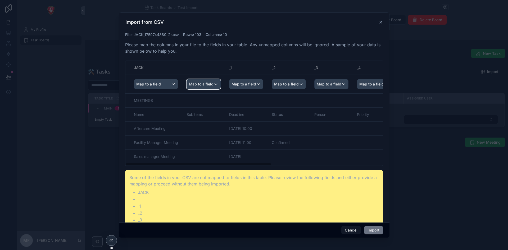
click at [206, 86] on span "Map to a field" at bounding box center [201, 84] width 25 height 10
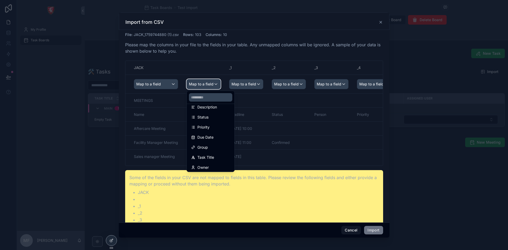
scroll to position [7, 0]
click at [207, 86] on div "scrollable content" at bounding box center [254, 125] width 508 height 250
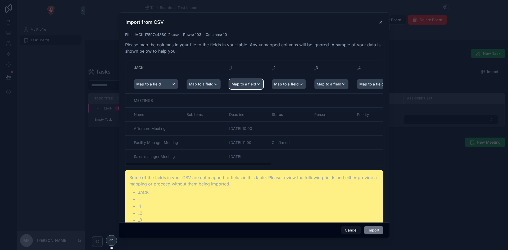
click at [245, 85] on span "Map to a field" at bounding box center [244, 84] width 25 height 10
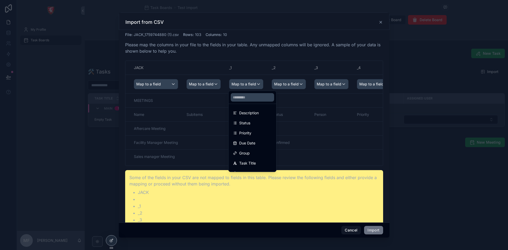
click at [245, 85] on div "scrollable content" at bounding box center [254, 125] width 508 height 250
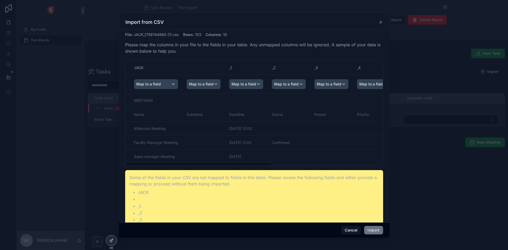
click at [180, 69] on th "JACK" at bounding box center [153, 68] width 57 height 14
click at [379, 233] on button "Import" at bounding box center [373, 230] width 19 height 8
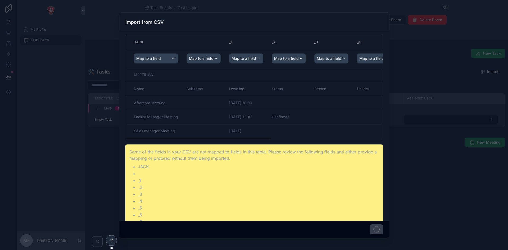
scroll to position [0, 0]
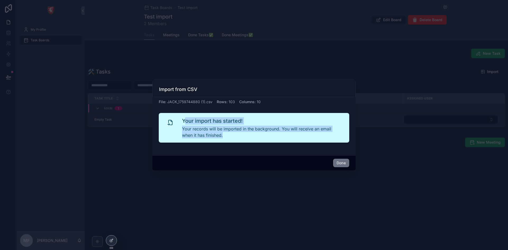
drag, startPoint x: 224, startPoint y: 136, endPoint x: 192, endPoint y: 119, distance: 35.9
click at [176, 119] on div "Your import has started! Your records will be imported in the background. You w…" at bounding box center [254, 128] width 191 height 30
click at [217, 121] on h2 "Your import has started!" at bounding box center [261, 120] width 159 height 7
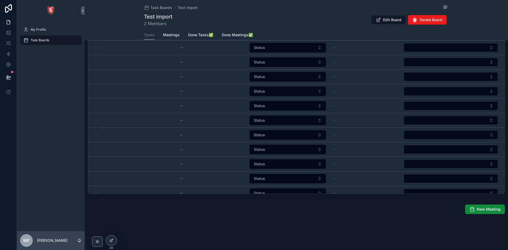
scroll to position [8, 0]
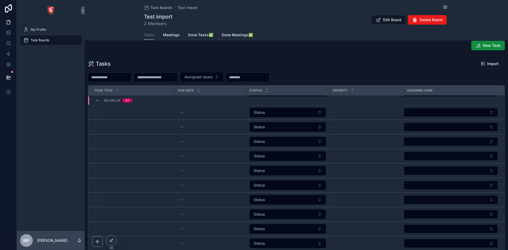
click at [122, 98] on div "No value 97" at bounding box center [118, 100] width 29 height 8
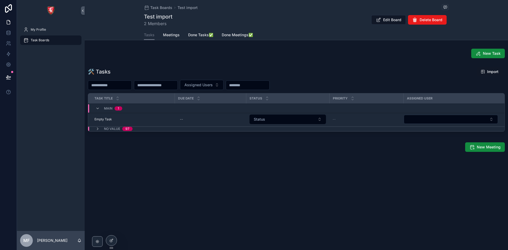
click at [102, 130] on div "No value 97" at bounding box center [114, 129] width 37 height 4
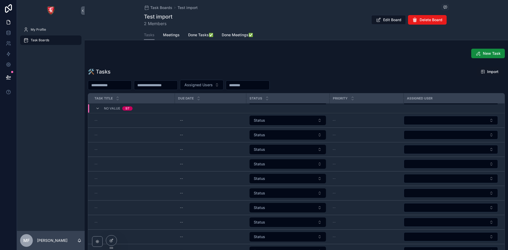
click at [103, 111] on div "No value 97" at bounding box center [114, 108] width 37 height 8
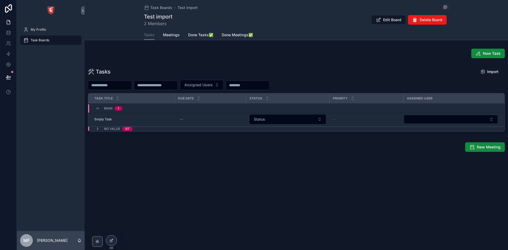
scroll to position [0, 0]
click at [103, 111] on div "MAIN 1" at bounding box center [109, 108] width 27 height 8
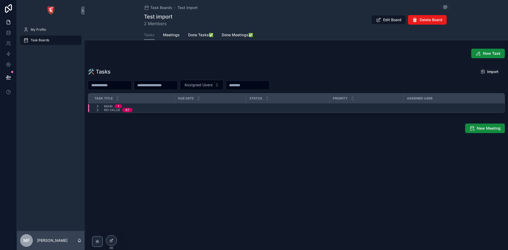
click at [115, 111] on span "No value" at bounding box center [112, 110] width 16 height 4
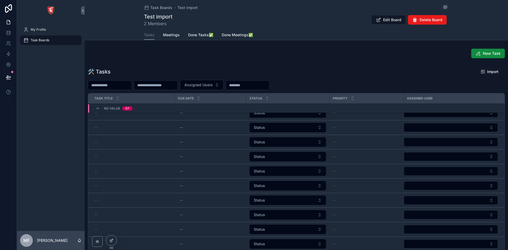
click at [113, 111] on div "No value 97" at bounding box center [118, 108] width 29 height 8
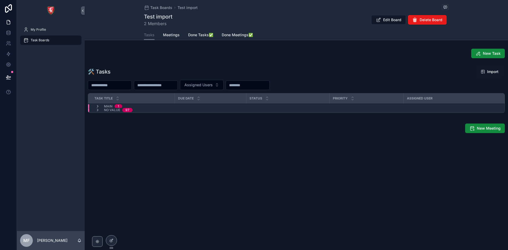
click at [97, 110] on icon "scrollable content" at bounding box center [98, 110] width 4 height 4
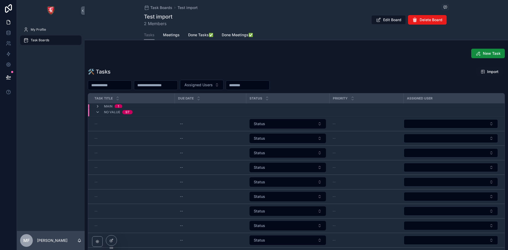
scroll to position [106, 0]
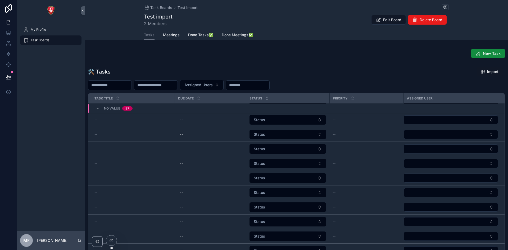
click at [498, 71] on button "Import" at bounding box center [490, 72] width 26 height 10
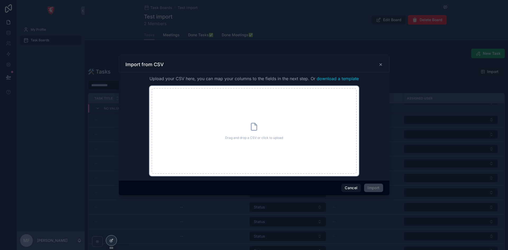
click at [264, 116] on div "Drag and drop a CSV or click to upload Drag and drop a CSV or click to upload" at bounding box center [254, 131] width 205 height 86
type input "**********"
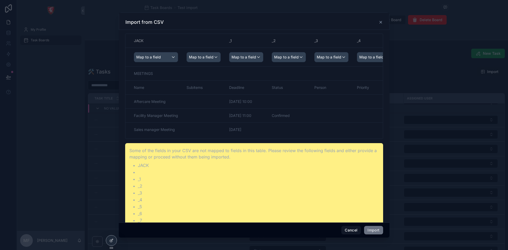
scroll to position [0, 0]
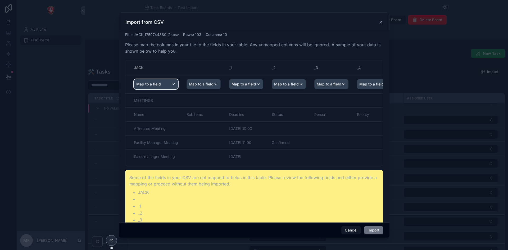
click at [154, 85] on span "Map to a field" at bounding box center [148, 84] width 25 height 10
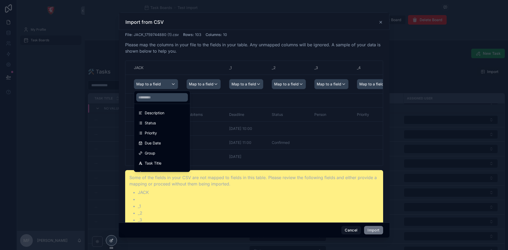
click at [174, 114] on div "Description" at bounding box center [161, 113] width 47 height 6
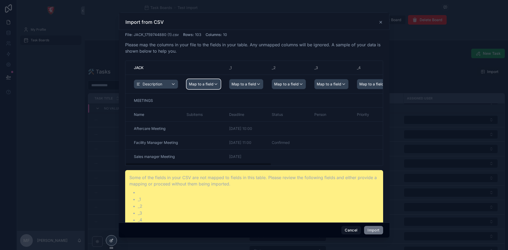
click at [209, 85] on span "Map to a field" at bounding box center [201, 84] width 25 height 10
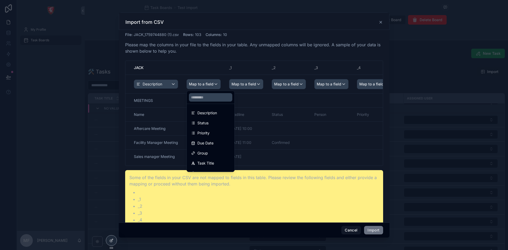
click at [207, 55] on div "scrollable content" at bounding box center [254, 125] width 508 height 250
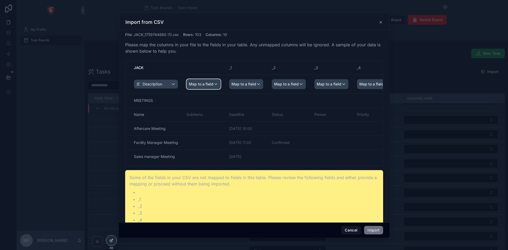
click at [211, 84] on span "Map to a field" at bounding box center [201, 84] width 25 height 10
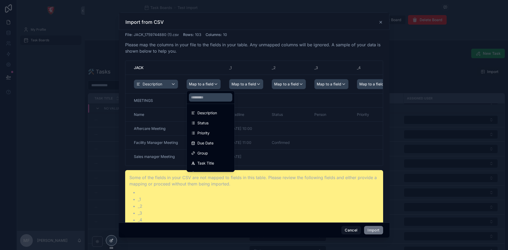
click at [254, 84] on div "scrollable content" at bounding box center [254, 125] width 508 height 250
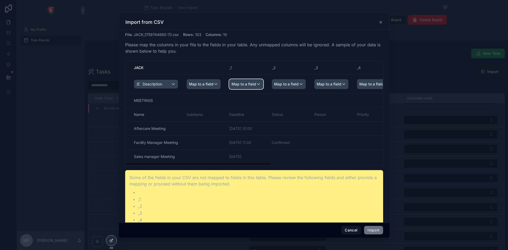
click at [254, 84] on span "Map to a field" at bounding box center [244, 84] width 25 height 10
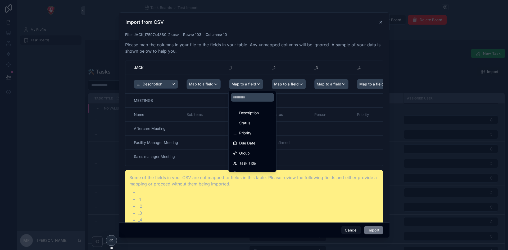
click at [260, 144] on div "Due Date" at bounding box center [252, 143] width 39 height 6
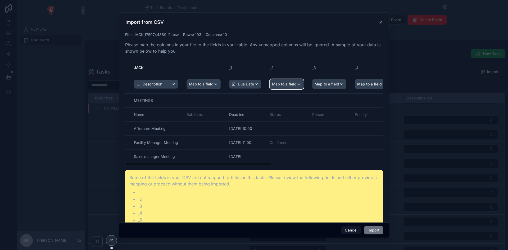
click at [275, 82] on span "Map to a field" at bounding box center [284, 84] width 25 height 10
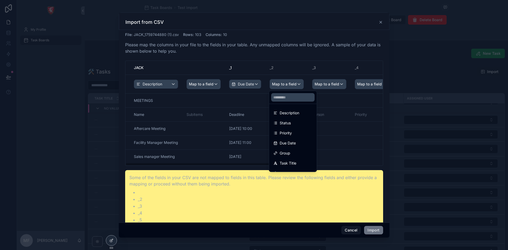
click at [282, 66] on div "scrollable content" at bounding box center [254, 125] width 508 height 250
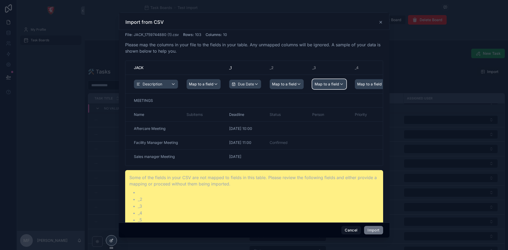
click at [340, 84] on div "Map to a field" at bounding box center [330, 84] width 34 height 10
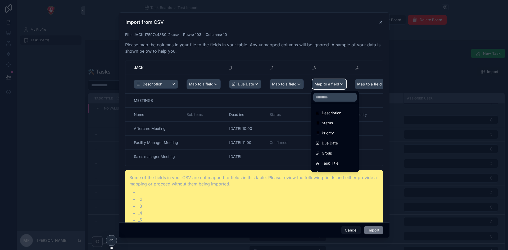
scroll to position [7, 0]
click at [334, 164] on div "Owner" at bounding box center [334, 166] width 39 height 6
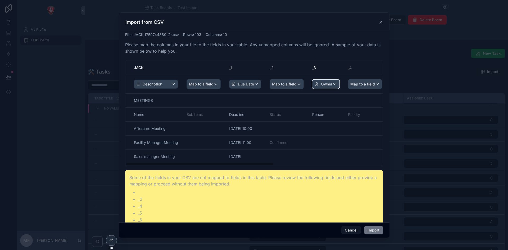
click at [315, 84] on icon "scrollable content" at bounding box center [317, 84] width 4 height 4
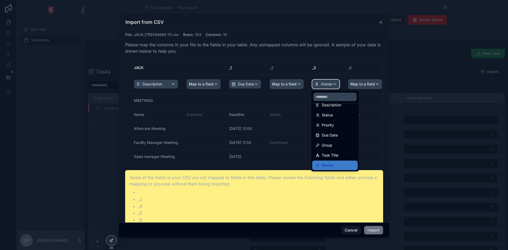
scroll to position [0, 0]
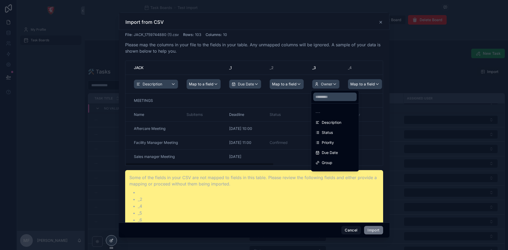
click at [366, 82] on div "scrollable content" at bounding box center [254, 125] width 508 height 250
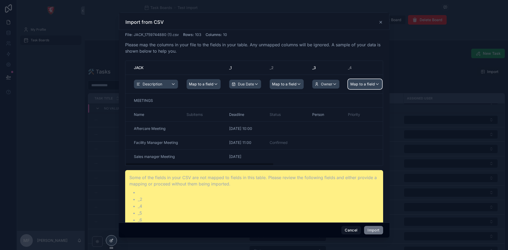
click at [364, 85] on span "Map to a field" at bounding box center [362, 84] width 25 height 10
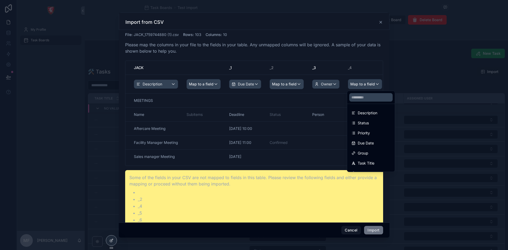
click at [372, 133] on div "Priority" at bounding box center [370, 133] width 39 height 6
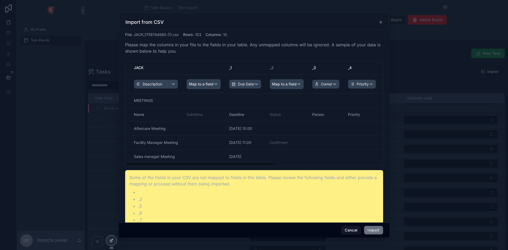
click at [283, 76] on th "Map to a field" at bounding box center [286, 84] width 43 height 19
click at [283, 82] on span "Map to a field" at bounding box center [284, 84] width 25 height 10
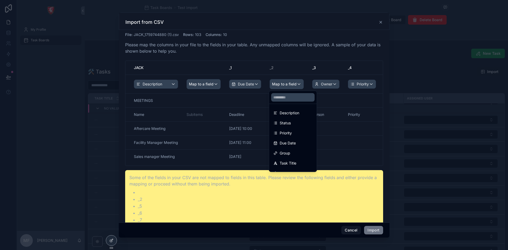
click at [302, 123] on div "Status" at bounding box center [292, 123] width 39 height 6
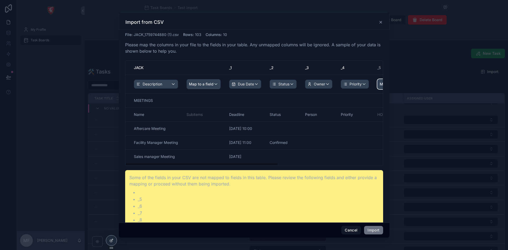
click at [378, 83] on div "Map to a field" at bounding box center [395, 84] width 34 height 10
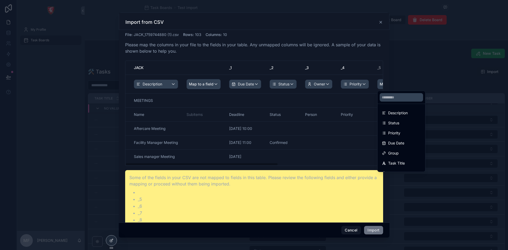
click at [370, 82] on div "scrollable content" at bounding box center [254, 125] width 508 height 250
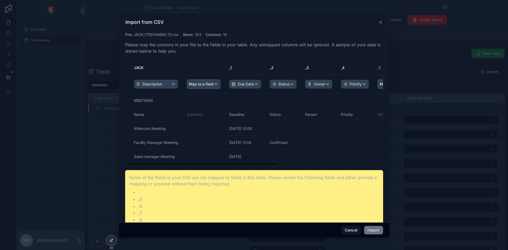
click at [372, 76] on th "Priority" at bounding box center [355, 84] width 37 height 19
click at [313, 46] on p "Please map the columns in your file to the fields in your table. Any unmapped c…" at bounding box center [254, 48] width 258 height 13
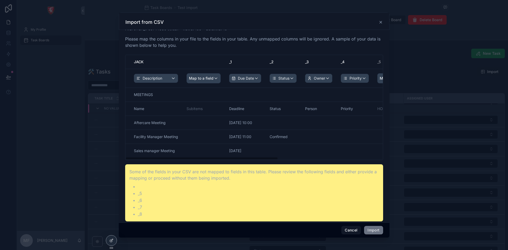
scroll to position [9, 0]
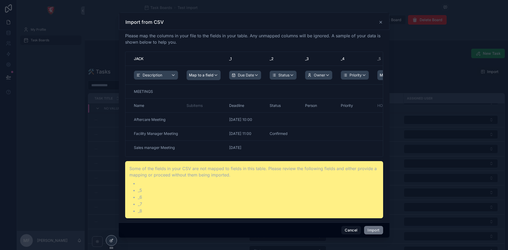
drag, startPoint x: 263, startPoint y: 223, endPoint x: 278, endPoint y: 222, distance: 15.7
click at [278, 222] on div "Import from CSV File : JACK_1759744880 (1).csv Rows : 103 Columns : 10 Please m…" at bounding box center [254, 124] width 271 height 225
click at [278, 222] on div "File : JACK_1759744880 (1).csv Rows : 103 Columns : 10 Please map the columns i…" at bounding box center [254, 126] width 271 height 193
click at [291, 70] on th "Status" at bounding box center [282, 75] width 35 height 19
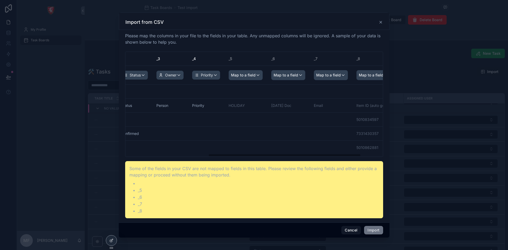
scroll to position [0, 159]
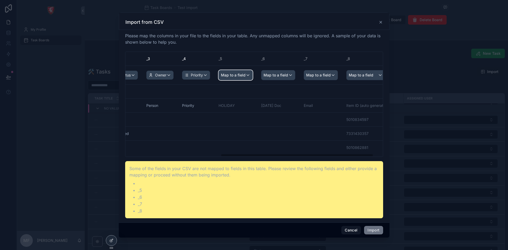
click at [235, 73] on span "Map to a field" at bounding box center [233, 75] width 25 height 10
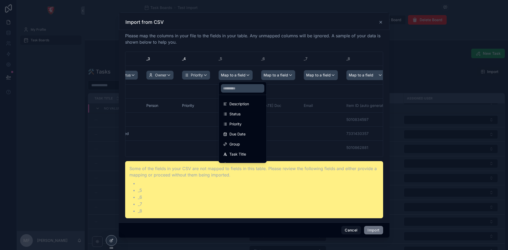
click at [270, 73] on div "scrollable content" at bounding box center [254, 125] width 508 height 250
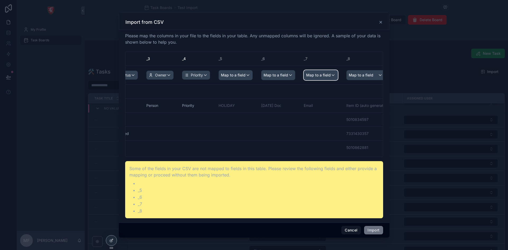
click at [320, 76] on span "Map to a field" at bounding box center [318, 75] width 25 height 10
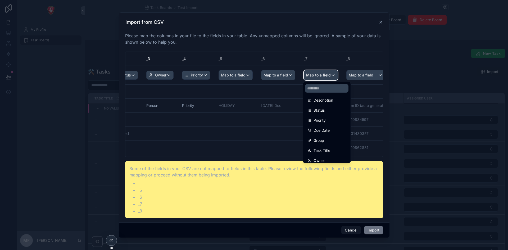
scroll to position [7, 0]
click at [332, 60] on div "scrollable content" at bounding box center [254, 125] width 508 height 250
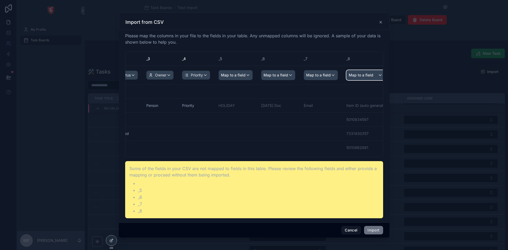
click at [357, 77] on span "Map to a field" at bounding box center [361, 75] width 25 height 10
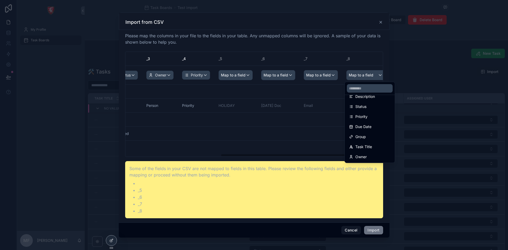
click at [282, 241] on div "scrollable content" at bounding box center [254, 125] width 508 height 250
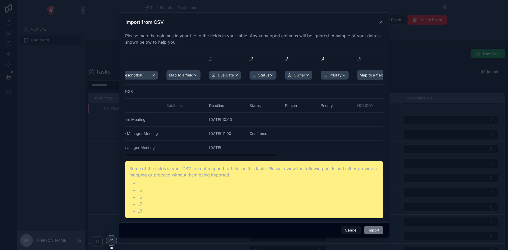
scroll to position [0, 0]
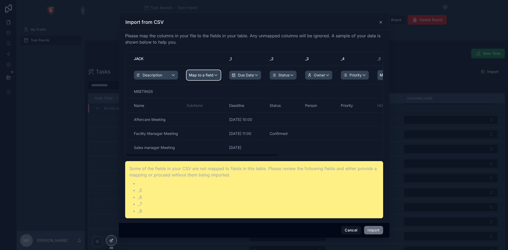
click at [197, 76] on span "Map to a field" at bounding box center [201, 75] width 25 height 10
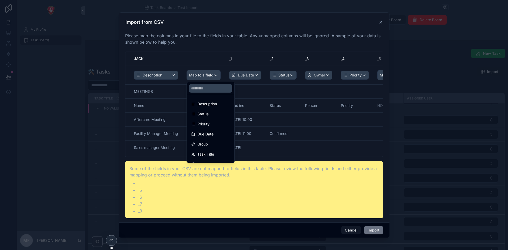
click at [219, 53] on div "scrollable content" at bounding box center [254, 125] width 508 height 250
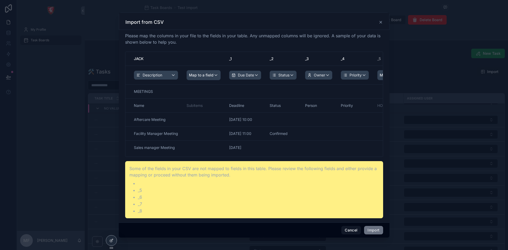
click at [372, 229] on button "Import" at bounding box center [373, 230] width 19 height 8
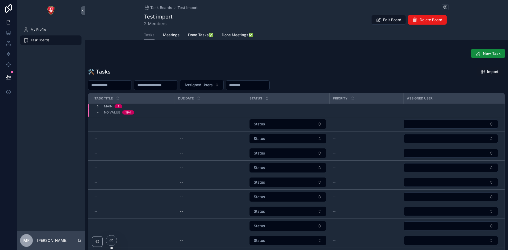
click at [113, 111] on span "No value" at bounding box center [112, 112] width 16 height 4
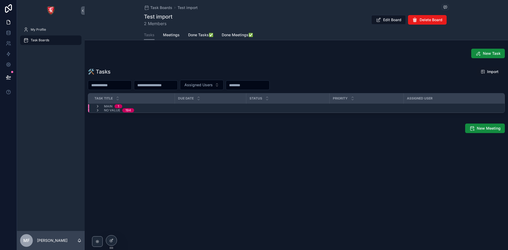
click at [112, 112] on td "No value 194" at bounding box center [208, 110] width 241 height 4
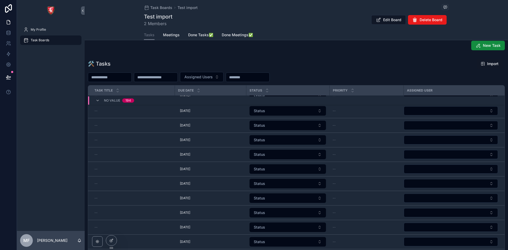
scroll to position [2011, 0]
drag, startPoint x: 84, startPoint y: 13, endPoint x: 145, endPoint y: 8, distance: 60.8
click at [84, 13] on button "scrollable content" at bounding box center [83, 10] width 4 height 8
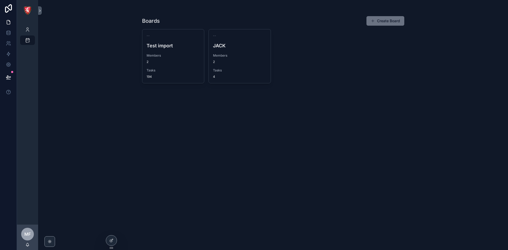
click at [164, 51] on div "-- Test import Members 2 Tasks 194" at bounding box center [173, 56] width 62 height 54
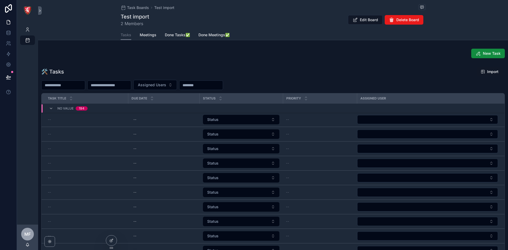
scroll to position [79, 0]
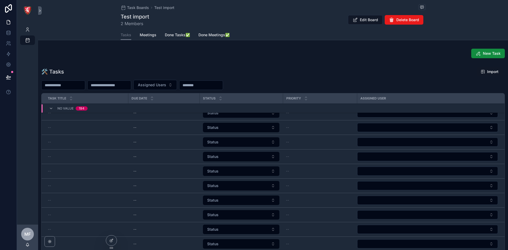
click at [139, 5] on span "Task Boards" at bounding box center [138, 7] width 22 height 5
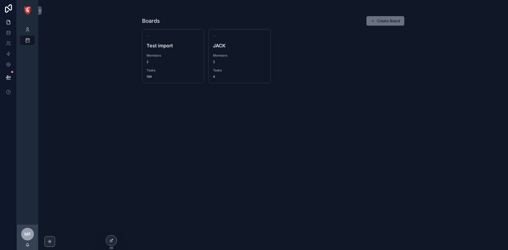
click at [250, 53] on div "-- [PERSON_NAME] Members 2 Tasks 4" at bounding box center [240, 56] width 62 height 54
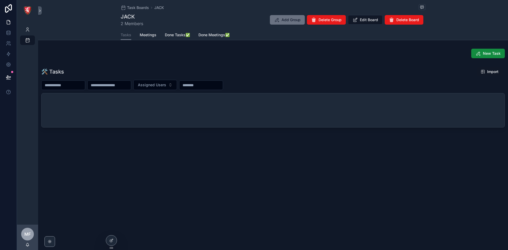
click at [147, 35] on span "Meetings" at bounding box center [148, 34] width 17 height 5
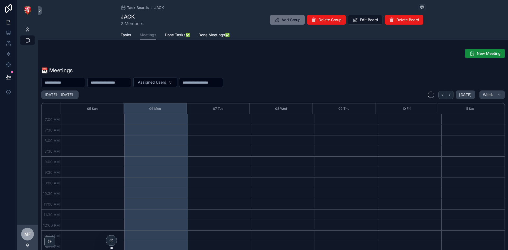
scroll to position [148, 0]
click at [122, 33] on span "Tasks" at bounding box center [126, 34] width 11 height 5
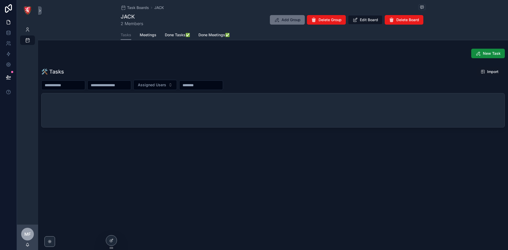
click at [181, 109] on div "scrollable content" at bounding box center [273, 110] width 463 height 34
click at [131, 23] on span "2 Members" at bounding box center [132, 23] width 22 height 6
click at [130, 17] on h1 "JACK" at bounding box center [132, 16] width 22 height 7
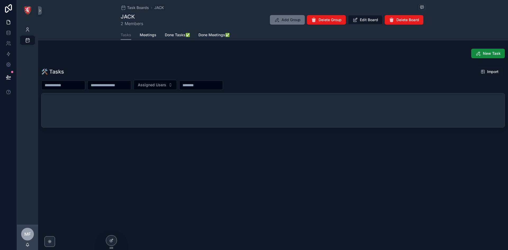
click at [148, 8] on span "Task Boards" at bounding box center [138, 7] width 22 height 5
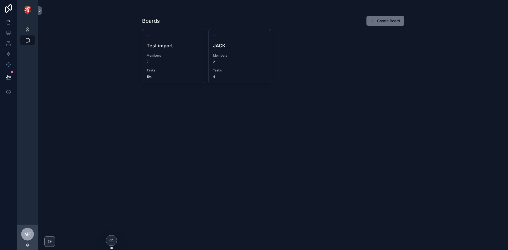
drag, startPoint x: 249, startPoint y: 45, endPoint x: 237, endPoint y: 74, distance: 30.4
click at [237, 74] on div "Tasks 4" at bounding box center [239, 73] width 53 height 11
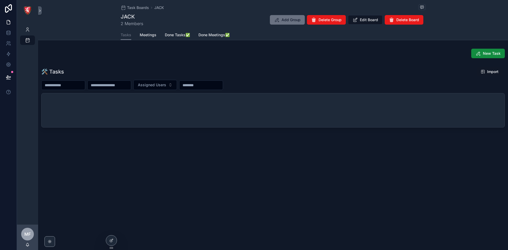
click at [141, 8] on span "Task Boards" at bounding box center [138, 7] width 22 height 5
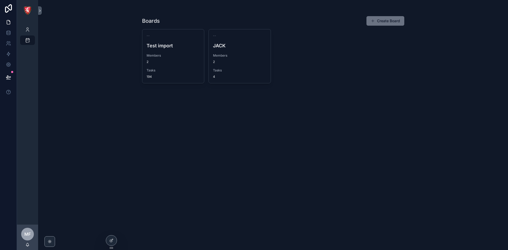
drag, startPoint x: 233, startPoint y: 34, endPoint x: 228, endPoint y: 45, distance: 11.6
click at [228, 45] on h4 "JACK" at bounding box center [239, 45] width 53 height 7
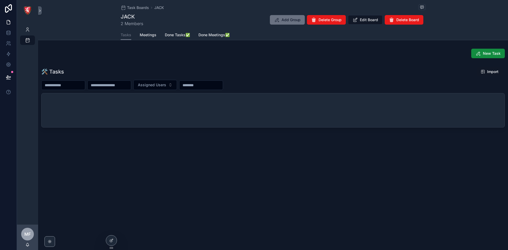
click at [369, 20] on span "Edit Board" at bounding box center [369, 19] width 18 height 5
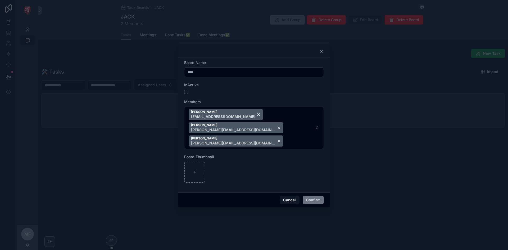
click at [312, 196] on button "Confirm" at bounding box center [313, 200] width 21 height 8
click at [308, 196] on button "Confirm" at bounding box center [313, 200] width 21 height 8
click at [323, 53] on icon at bounding box center [321, 51] width 4 height 4
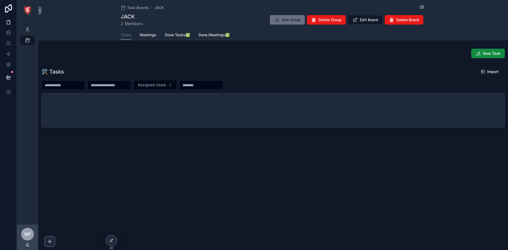
click at [210, 117] on div "scrollable content" at bounding box center [273, 110] width 463 height 34
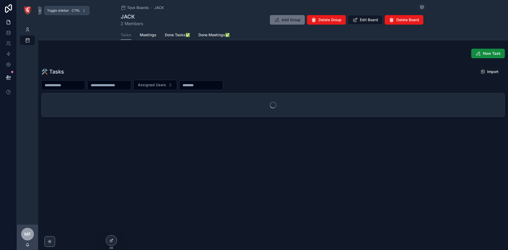
click at [40, 13] on button "scrollable content" at bounding box center [40, 10] width 4 height 8
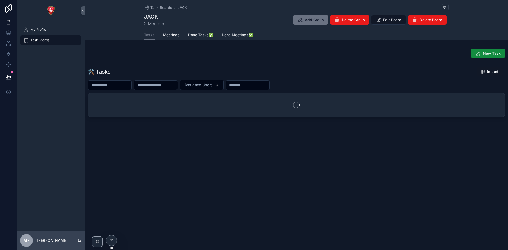
click at [47, 31] on div "My Profile" at bounding box center [50, 29] width 55 height 8
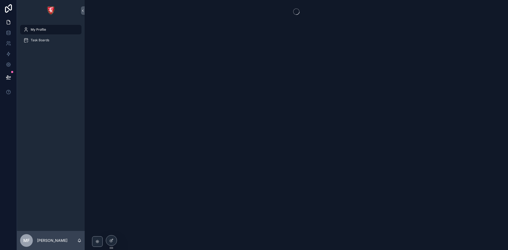
drag, startPoint x: 48, startPoint y: 37, endPoint x: 63, endPoint y: 29, distance: 17.0
click at [48, 38] on div "Task Boards" at bounding box center [50, 40] width 55 height 8
click at [83, 12] on icon "scrollable content" at bounding box center [82, 11] width 1 height 2
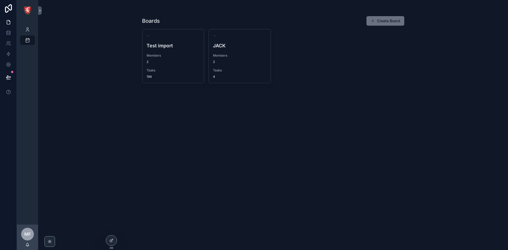
click at [175, 52] on div "-- Test import Members 2 Tasks 194" at bounding box center [173, 56] width 62 height 54
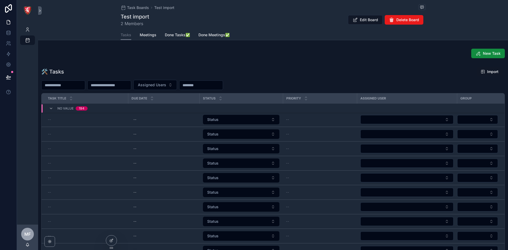
click at [94, 111] on div "No value 194" at bounding box center [162, 108] width 241 height 8
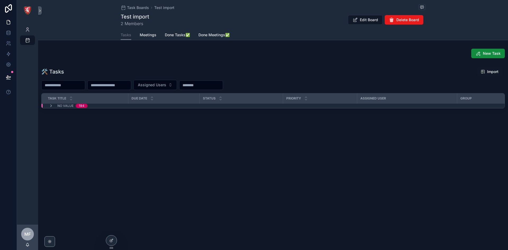
click at [100, 109] on div "🛠 Tasks Import Assigned Users Task Title Due Date Status Priority Assigned User…" at bounding box center [273, 89] width 470 height 48
click at [68, 105] on span "No value" at bounding box center [65, 106] width 16 height 4
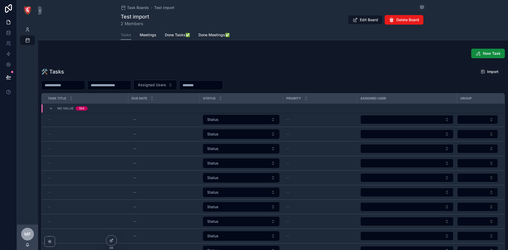
click at [139, 9] on span "Task Boards" at bounding box center [138, 7] width 22 height 5
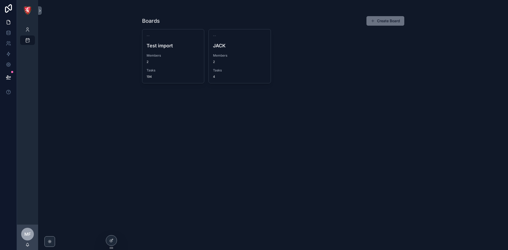
drag, startPoint x: 195, startPoint y: 56, endPoint x: 186, endPoint y: 38, distance: 19.2
click at [186, 38] on div "-- Test import Members 2 Tasks 194" at bounding box center [173, 56] width 62 height 54
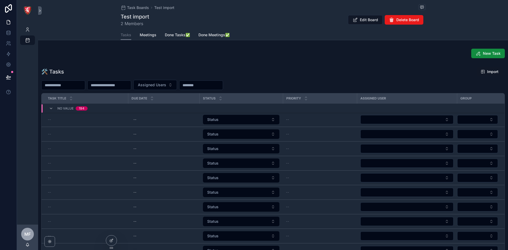
click at [409, 20] on span "Delete Board" at bounding box center [407, 19] width 23 height 5
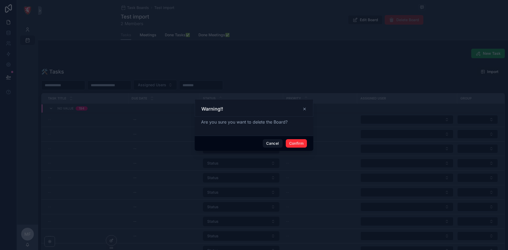
click at [299, 143] on button "Confirm" at bounding box center [296, 143] width 21 height 8
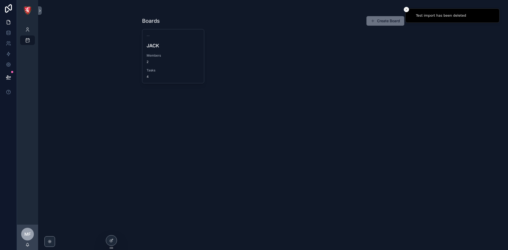
click at [181, 44] on h4 "JACK" at bounding box center [173, 45] width 53 height 7
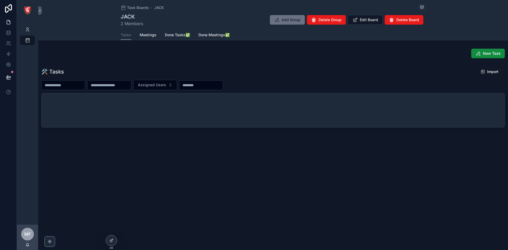
click at [152, 36] on span "Meetings" at bounding box center [148, 34] width 17 height 5
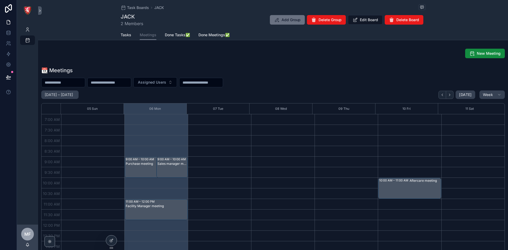
click at [125, 33] on span "Tasks" at bounding box center [126, 34] width 11 height 5
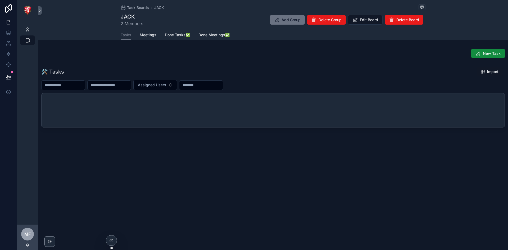
click at [480, 52] on icon "scrollable content" at bounding box center [478, 53] width 5 height 5
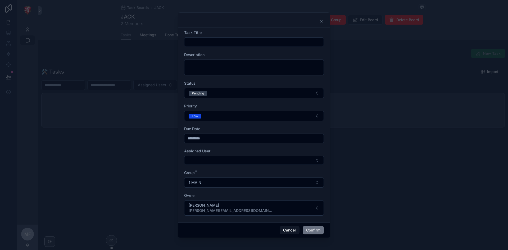
click at [319, 20] on div at bounding box center [253, 21] width 139 height 4
click at [317, 22] on div at bounding box center [253, 21] width 139 height 4
click at [318, 21] on div at bounding box center [253, 21] width 139 height 4
click at [319, 21] on div at bounding box center [253, 21] width 139 height 4
click at [321, 20] on icon at bounding box center [322, 21] width 2 height 2
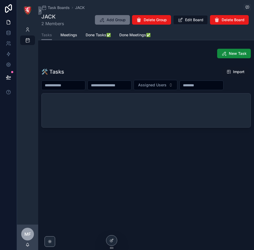
click at [223, 89] on div "Assigned Users" at bounding box center [145, 85] width 209 height 10
click at [222, 51] on icon "scrollable content" at bounding box center [223, 53] width 5 height 5
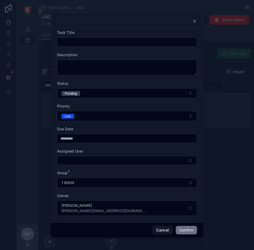
click at [76, 44] on input "text" at bounding box center [126, 41] width 139 height 7
type input "**********"
click at [97, 95] on button "Pending" at bounding box center [127, 93] width 140 height 10
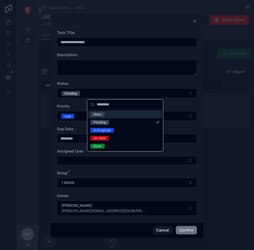
click at [103, 114] on span "None" at bounding box center [97, 114] width 14 height 5
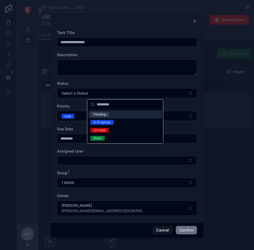
click at [97, 117] on button "Low" at bounding box center [127, 116] width 140 height 10
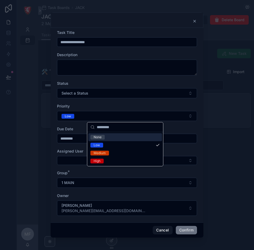
click at [101, 137] on div "None" at bounding box center [97, 137] width 8 height 5
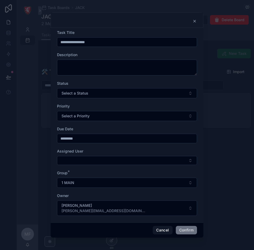
click at [79, 138] on input "*********" at bounding box center [126, 138] width 139 height 7
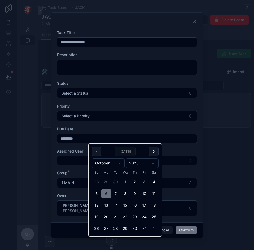
click at [110, 192] on button "6" at bounding box center [106, 194] width 10 height 10
click at [115, 192] on button "7" at bounding box center [116, 194] width 10 height 10
type input "*********"
click at [107, 131] on div "Due Date" at bounding box center [127, 128] width 140 height 5
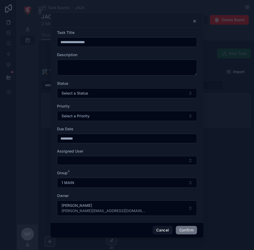
click at [99, 179] on button "1 MAIN" at bounding box center [127, 183] width 140 height 10
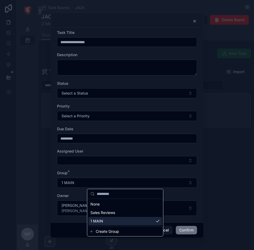
click at [106, 231] on span "Create Group" at bounding box center [107, 231] width 23 height 5
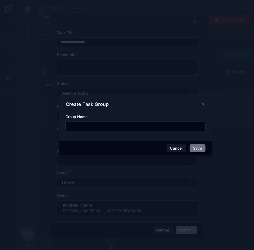
click at [76, 128] on input "text" at bounding box center [135, 126] width 139 height 7
type input "****"
click at [196, 151] on button "Save" at bounding box center [197, 148] width 16 height 8
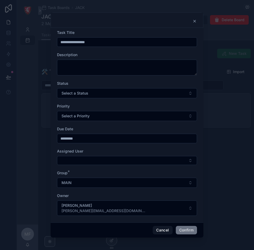
click at [186, 229] on button "Confirm" at bounding box center [185, 230] width 21 height 8
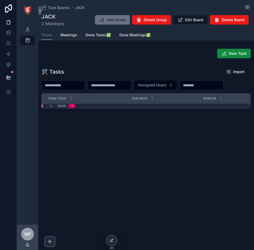
click at [59, 108] on span "MAIN" at bounding box center [61, 106] width 8 height 4
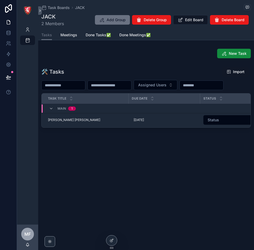
click at [227, 52] on button "New Task" at bounding box center [234, 54] width 34 height 10
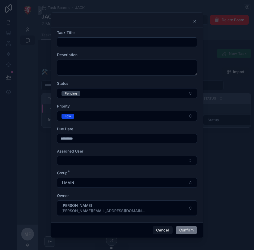
click at [107, 45] on input "text" at bounding box center [126, 41] width 139 height 7
paste input "**********"
type input "**********"
drag, startPoint x: 92, startPoint y: 88, endPoint x: 95, endPoint y: 94, distance: 6.4
click at [93, 88] on button "Pending" at bounding box center [127, 93] width 140 height 10
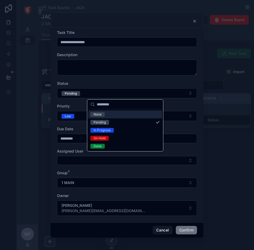
click at [109, 113] on div "None" at bounding box center [125, 114] width 74 height 8
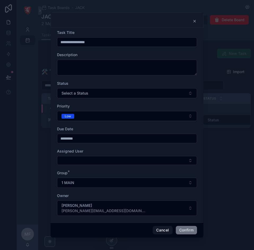
click at [110, 116] on button "Low" at bounding box center [127, 116] width 140 height 10
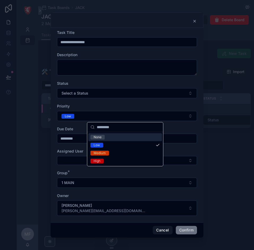
click at [118, 137] on div "None" at bounding box center [125, 137] width 74 height 8
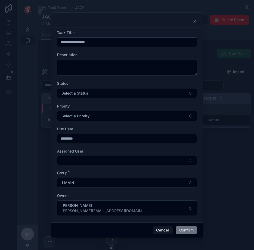
click at [88, 139] on input "*********" at bounding box center [126, 138] width 139 height 7
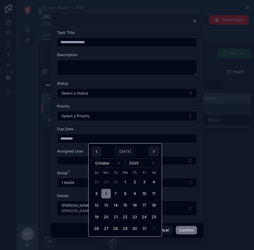
click at [114, 191] on button "7" at bounding box center [116, 194] width 10 height 10
type input "*********"
click at [83, 181] on button "1 MAIN" at bounding box center [127, 183] width 140 height 10
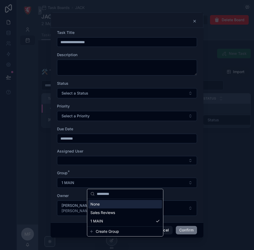
click at [79, 147] on form "**********" at bounding box center [127, 125] width 140 height 191
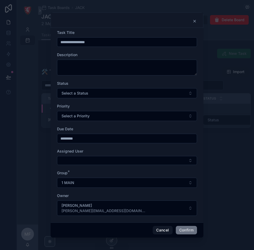
click at [87, 186] on button "1 MAIN" at bounding box center [127, 183] width 140 height 10
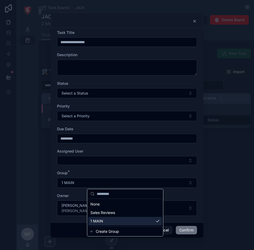
click at [102, 222] on span "1 MAIN" at bounding box center [96, 220] width 13 height 5
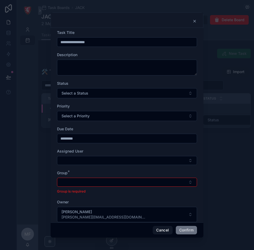
click at [120, 171] on div "Group *" at bounding box center [127, 172] width 140 height 5
click at [107, 187] on div "Group is required" at bounding box center [127, 186] width 140 height 16
click at [109, 184] on button "Select Button" at bounding box center [127, 182] width 140 height 9
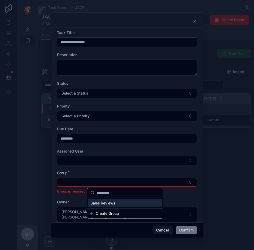
click at [109, 193] on input "text" at bounding box center [128, 193] width 63 height 10
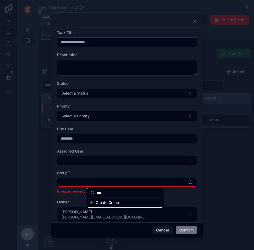
type input "***"
click at [126, 165] on button "Select Button" at bounding box center [127, 160] width 140 height 9
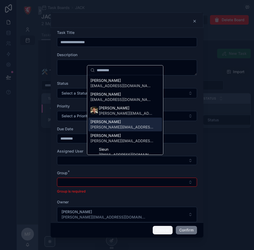
click at [156, 231] on button "Cancel" at bounding box center [162, 230] width 20 height 8
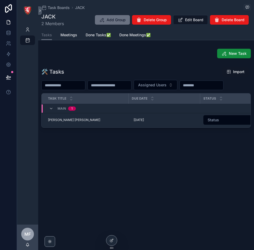
click at [69, 111] on span "1" at bounding box center [72, 108] width 8 height 4
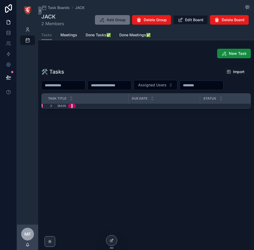
click at [69, 108] on td "MAIN 1" at bounding box center [162, 106] width 241 height 4
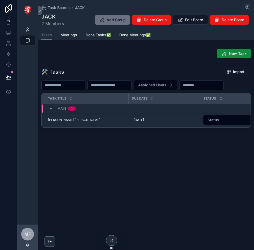
click at [244, 54] on span "New Task" at bounding box center [237, 53] width 18 height 5
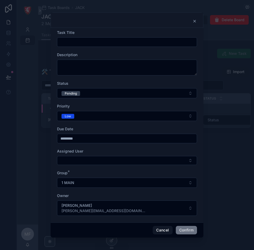
scroll to position [3, 0]
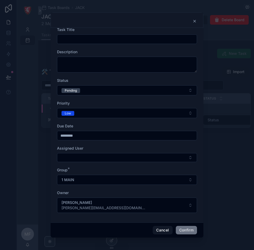
click at [77, 176] on button "1 MAIN" at bounding box center [127, 180] width 140 height 10
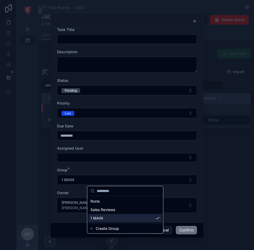
click at [103, 219] on div "1 MAIN" at bounding box center [125, 218] width 74 height 8
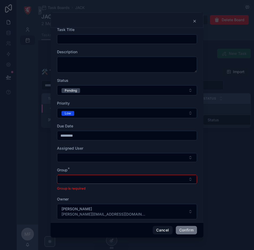
click at [92, 181] on button "Select Button" at bounding box center [127, 179] width 140 height 9
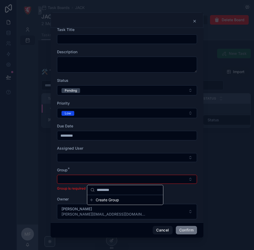
click at [104, 170] on div "Group *" at bounding box center [127, 169] width 140 height 5
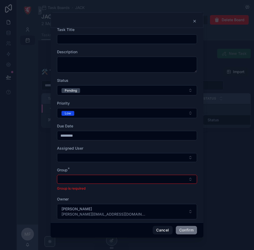
click at [109, 181] on button "Select Button" at bounding box center [127, 179] width 140 height 9
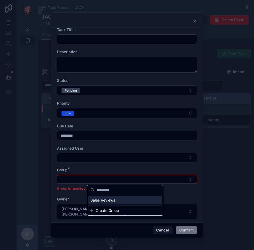
click at [195, 22] on icon at bounding box center [194, 21] width 2 height 2
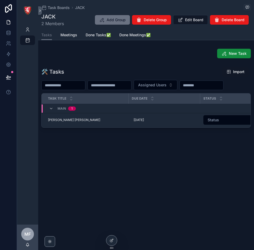
click at [242, 53] on span "New Task" at bounding box center [237, 53] width 18 height 5
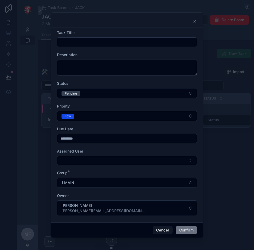
click at [89, 40] on input "text" at bounding box center [126, 41] width 139 height 7
paste input "**********"
type input "**********"
click at [83, 138] on input "*********" at bounding box center [126, 138] width 139 height 7
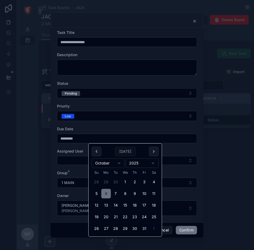
click at [115, 193] on button "7" at bounding box center [116, 194] width 10 height 10
type input "*********"
click at [82, 114] on button "Low" at bounding box center [127, 116] width 140 height 10
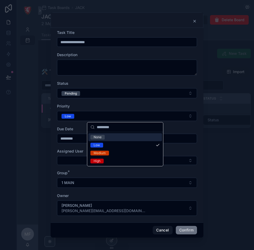
click at [91, 135] on span "None" at bounding box center [97, 137] width 14 height 5
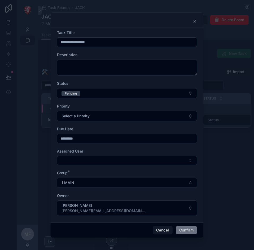
click at [93, 96] on button "Pending" at bounding box center [127, 93] width 140 height 10
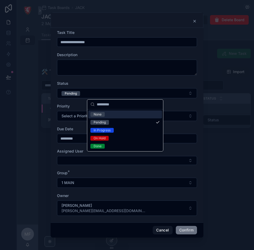
click at [107, 115] on div "None" at bounding box center [125, 114] width 74 height 8
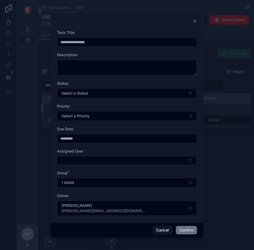
click at [184, 231] on button "Confirm" at bounding box center [185, 230] width 21 height 8
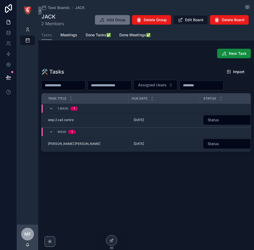
click at [60, 111] on span "1 MAIN" at bounding box center [62, 108] width 11 height 4
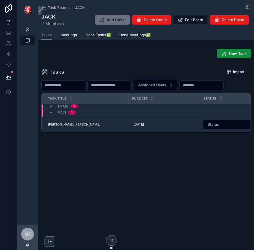
click at [61, 109] on span "1 MAIN" at bounding box center [62, 106] width 11 height 4
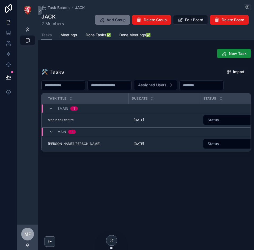
click at [59, 134] on span "MAIN" at bounding box center [61, 132] width 8 height 4
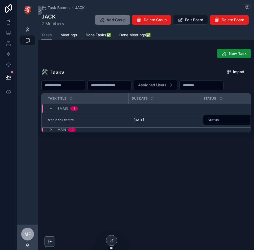
click at [62, 132] on span "MAIN" at bounding box center [61, 130] width 8 height 4
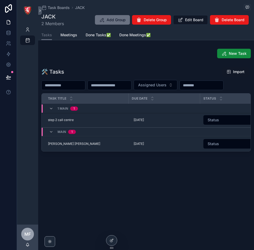
scroll to position [0, 247]
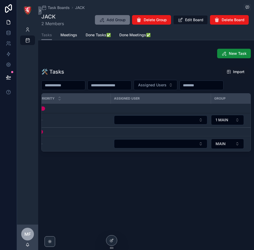
click at [0, 0] on button "scrollable content" at bounding box center [0, 0] width 0 height 0
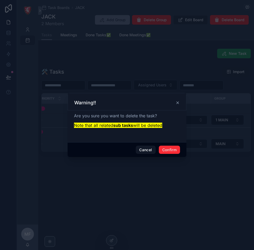
click at [172, 148] on button "Confirm" at bounding box center [169, 150] width 21 height 8
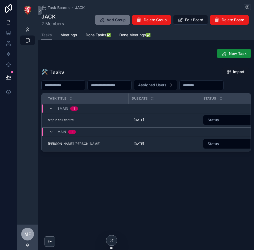
click at [246, 113] on div "1 MAIN 1" at bounding box center [162, 108] width 241 height 8
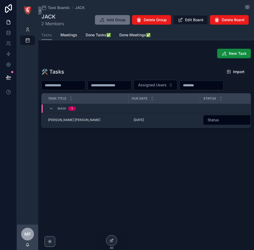
scroll to position [0, 61]
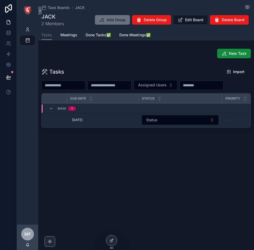
click at [0, 0] on button "scrollable content" at bounding box center [0, 0] width 0 height 0
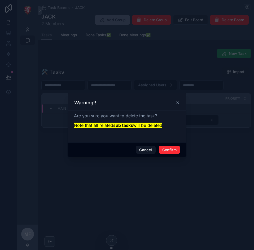
click at [174, 147] on button "Confirm" at bounding box center [169, 150] width 21 height 8
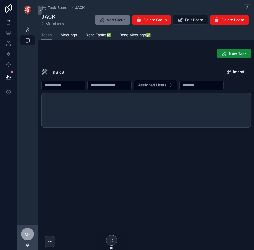
click at [112, 19] on span "Add Group" at bounding box center [115, 19] width 19 height 5
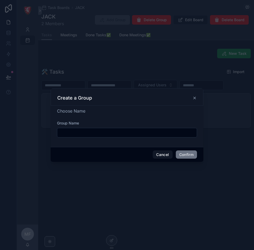
click at [65, 130] on input "text" at bounding box center [126, 132] width 139 height 7
type input "****"
click at [183, 152] on button "Confirm" at bounding box center [185, 154] width 21 height 8
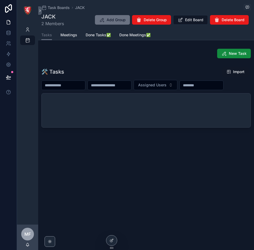
click at [235, 55] on span "New Task" at bounding box center [237, 53] width 18 height 5
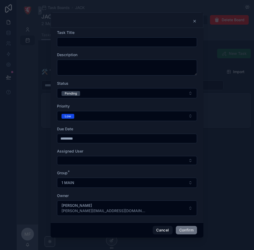
click at [127, 40] on input "text" at bounding box center [126, 41] width 139 height 7
paste input "**********"
type input "**********"
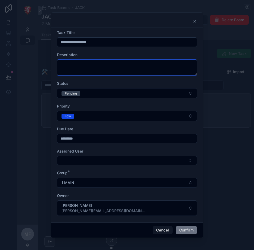
click at [101, 63] on textarea at bounding box center [127, 68] width 140 height 16
click at [94, 94] on button "Pending" at bounding box center [127, 93] width 140 height 10
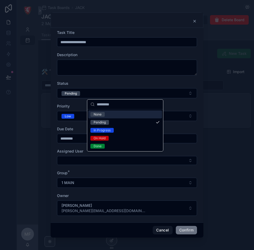
click at [96, 114] on div "None" at bounding box center [97, 114] width 8 height 5
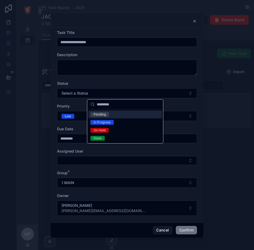
click at [96, 116] on button "Low" at bounding box center [127, 116] width 140 height 10
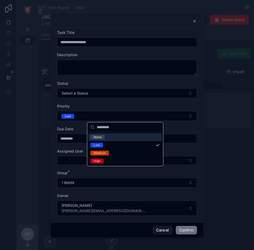
click at [101, 136] on div "None" at bounding box center [97, 137] width 8 height 5
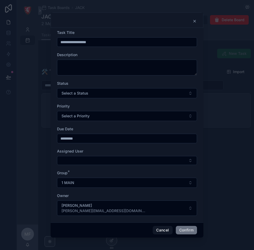
click at [102, 138] on input "*********" at bounding box center [126, 138] width 139 height 7
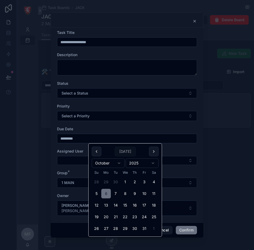
click at [117, 192] on button "7" at bounding box center [116, 194] width 10 height 10
type input "*********"
click at [180, 185] on button "1 MAIN" at bounding box center [127, 183] width 140 height 10
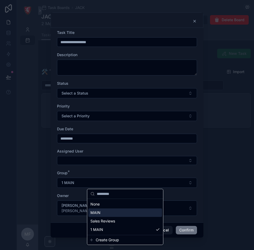
click at [113, 213] on div "MAIN" at bounding box center [125, 212] width 74 height 8
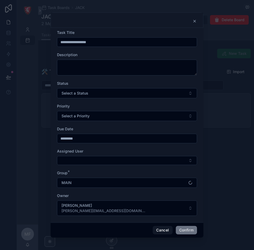
click at [184, 232] on button "Confirm" at bounding box center [185, 230] width 21 height 8
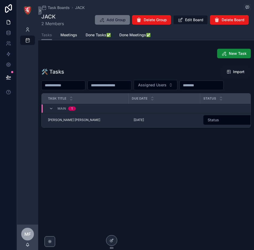
click at [231, 52] on span "New Task" at bounding box center [237, 53] width 18 height 5
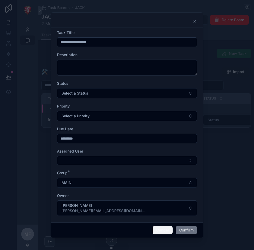
click at [166, 228] on button "Cancel" at bounding box center [162, 230] width 20 height 8
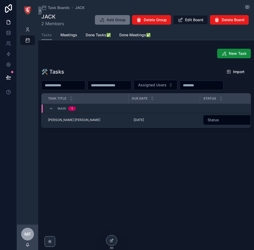
click at [237, 53] on span "New Task" at bounding box center [237, 53] width 18 height 5
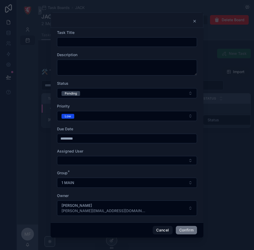
click at [105, 38] on div at bounding box center [127, 42] width 140 height 10
click at [105, 41] on input "text" at bounding box center [126, 41] width 139 height 7
paste input "**********"
type input "**********"
click at [128, 35] on div "Task Title" at bounding box center [127, 32] width 140 height 5
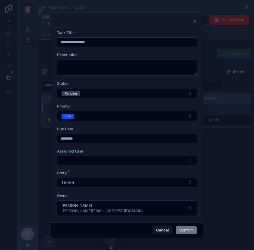
click at [94, 92] on button "Pending" at bounding box center [127, 93] width 140 height 10
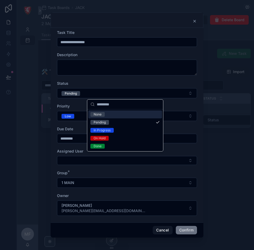
click at [97, 116] on div "None" at bounding box center [97, 114] width 8 height 5
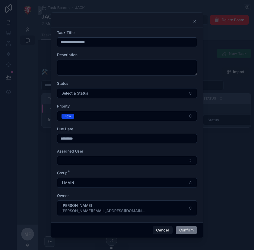
click at [97, 115] on button "Low" at bounding box center [127, 116] width 140 height 10
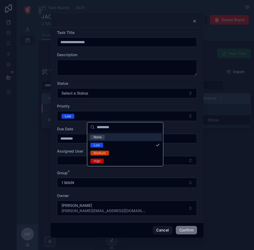
click at [98, 137] on div "None" at bounding box center [97, 137] width 8 height 5
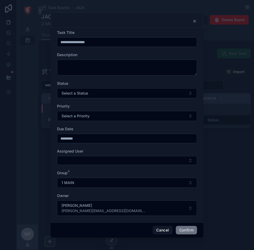
click at [98, 142] on input "*********" at bounding box center [126, 138] width 139 height 7
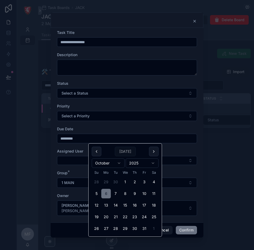
click at [116, 192] on button "7" at bounding box center [116, 194] width 10 height 10
type input "*********"
click at [177, 184] on button "1 MAIN" at bounding box center [127, 183] width 140 height 10
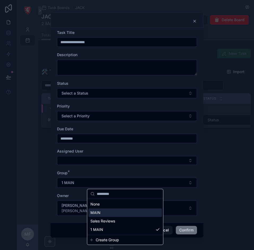
click at [122, 210] on div "MAIN" at bounding box center [125, 212] width 74 height 8
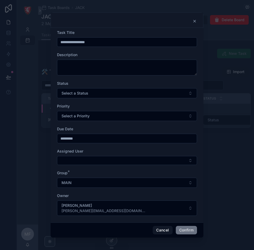
click at [184, 231] on button "Confirm" at bounding box center [185, 230] width 21 height 8
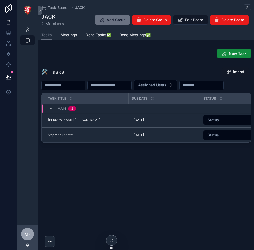
click at [233, 53] on span "New Task" at bounding box center [237, 53] width 18 height 5
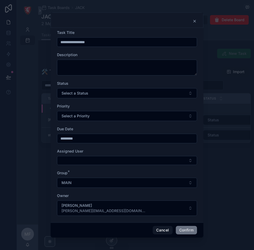
click at [195, 22] on icon at bounding box center [194, 21] width 4 height 4
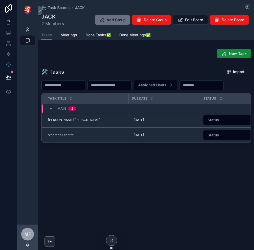
click at [232, 54] on span "New Task" at bounding box center [237, 53] width 18 height 5
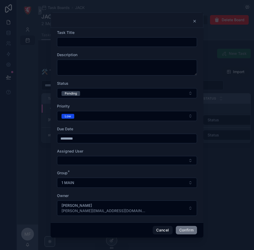
drag, startPoint x: 98, startPoint y: 48, endPoint x: 100, endPoint y: 44, distance: 5.3
click at [98, 48] on form "Task Title Description Status Pending Priority Low Due Date ********* Assigned …" at bounding box center [127, 125] width 140 height 191
click at [100, 44] on input "text" at bounding box center [126, 41] width 139 height 7
paste input "**********"
type input "**********"
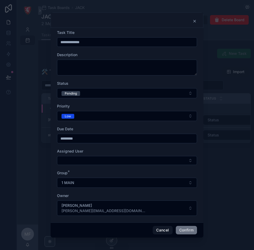
click at [98, 92] on button "Pending" at bounding box center [127, 93] width 140 height 10
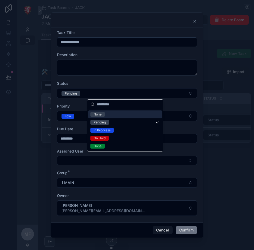
click at [103, 113] on span "None" at bounding box center [97, 114] width 14 height 5
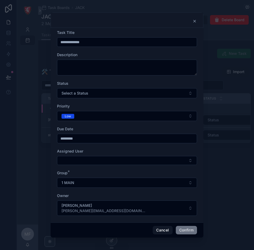
click at [93, 118] on button "Low" at bounding box center [127, 116] width 140 height 10
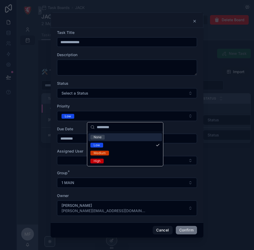
click at [99, 137] on div "None" at bounding box center [97, 137] width 8 height 5
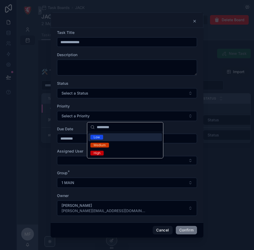
click at [97, 138] on input "*********" at bounding box center [126, 138] width 139 height 7
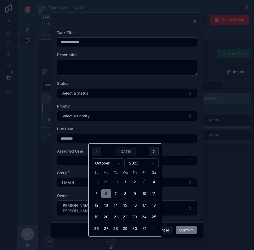
click at [118, 193] on button "7" at bounding box center [116, 194] width 10 height 10
type input "*********"
click at [178, 185] on button "1 MAIN" at bounding box center [127, 183] width 140 height 10
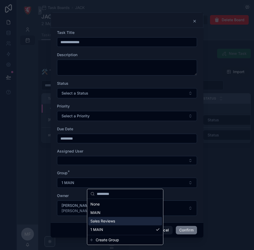
click at [110, 215] on div "MAIN" at bounding box center [125, 212] width 74 height 8
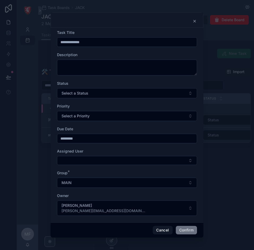
click at [181, 227] on button "Confirm" at bounding box center [185, 230] width 21 height 8
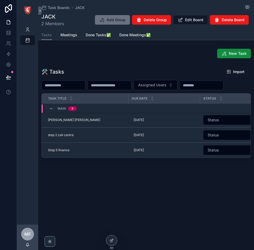
click at [234, 52] on span "New Task" at bounding box center [237, 53] width 18 height 5
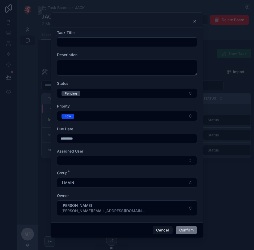
click at [86, 42] on input "text" at bounding box center [126, 41] width 139 height 7
paste input "**********"
type input "**********"
click at [93, 142] on input "*********" at bounding box center [126, 138] width 139 height 7
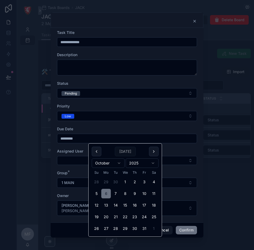
click at [144, 193] on button "10" at bounding box center [144, 194] width 10 height 10
type input "**********"
click at [83, 182] on button "1 MAIN" at bounding box center [127, 183] width 140 height 10
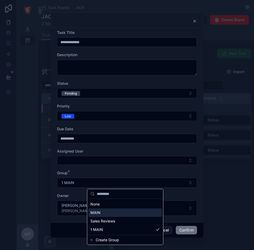
click at [108, 213] on div "MAIN" at bounding box center [125, 212] width 74 height 8
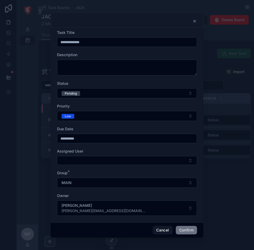
click at [176, 228] on button "Confirm" at bounding box center [185, 230] width 21 height 8
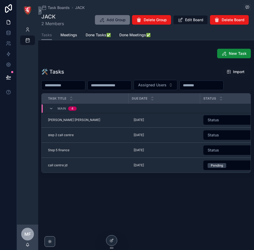
click at [241, 50] on button "New Task" at bounding box center [234, 54] width 34 height 10
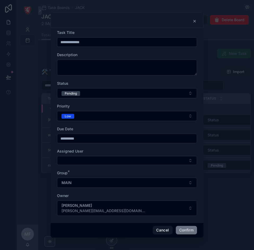
type input "*********"
click at [93, 41] on input "**********" at bounding box center [126, 41] width 139 height 7
click at [93, 40] on input "**********" at bounding box center [126, 41] width 139 height 7
paste input "text"
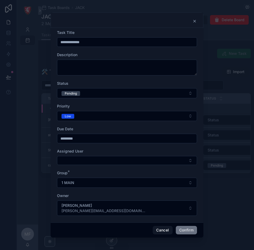
type input "**********"
click at [99, 95] on button "Pending" at bounding box center [127, 93] width 140 height 10
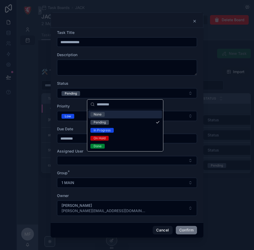
click at [106, 113] on div "None" at bounding box center [125, 114] width 74 height 8
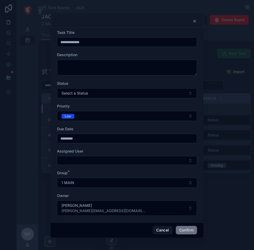
click at [89, 134] on div "*********" at bounding box center [127, 139] width 140 height 10
click at [88, 178] on button "1 MAIN" at bounding box center [127, 183] width 140 height 10
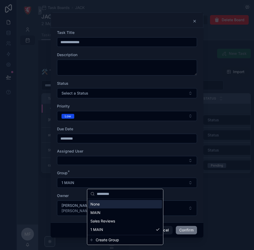
click at [113, 208] on div "None" at bounding box center [125, 204] width 74 height 8
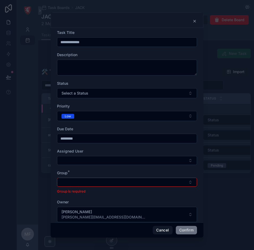
click at [109, 182] on button "Select Button" at bounding box center [127, 182] width 140 height 9
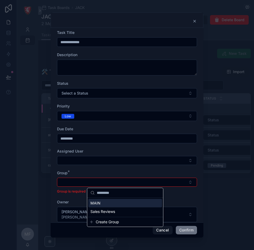
click at [108, 202] on div "MAIN" at bounding box center [125, 203] width 74 height 8
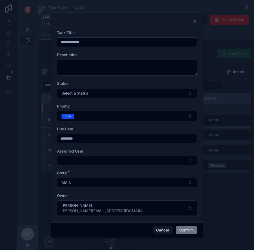
click at [184, 230] on button "Confirm" at bounding box center [185, 230] width 21 height 8
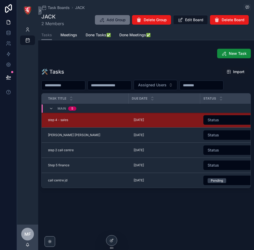
click at [244, 50] on button "New Task" at bounding box center [234, 54] width 34 height 10
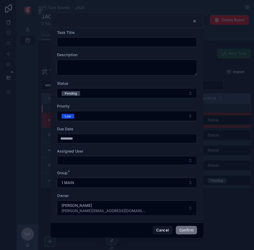
click at [102, 42] on input "text" at bounding box center [126, 41] width 139 height 7
paste input "**********"
type input "**********"
click at [81, 139] on input "*********" at bounding box center [126, 138] width 139 height 7
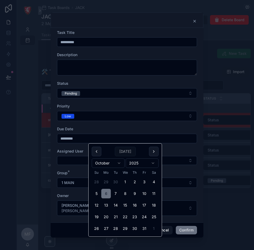
click at [115, 189] on button "7" at bounding box center [116, 194] width 10 height 10
type input "*********"
click at [72, 182] on span "1 MAIN" at bounding box center [67, 182] width 13 height 5
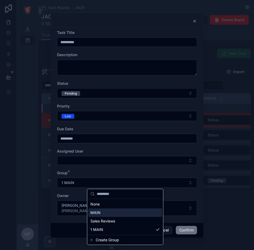
click at [104, 214] on div "MAIN" at bounding box center [125, 212] width 74 height 8
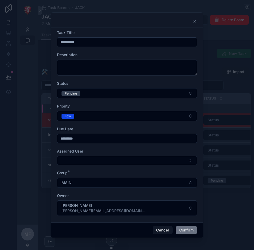
click at [183, 232] on button "Confirm" at bounding box center [185, 230] width 21 height 8
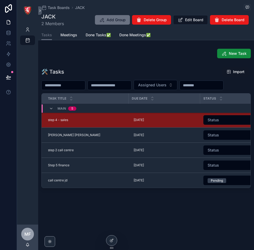
click at [232, 52] on span "New Task" at bounding box center [237, 53] width 18 height 5
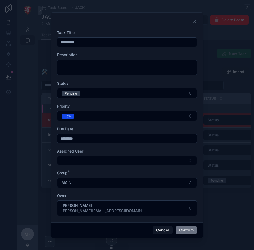
type input "*********"
click at [101, 40] on input "**********" at bounding box center [126, 41] width 139 height 7
paste input "*********"
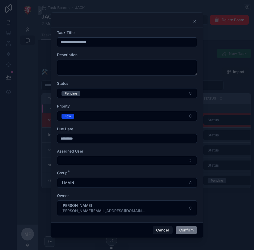
type input "**********"
click at [94, 135] on input "*********" at bounding box center [126, 138] width 139 height 7
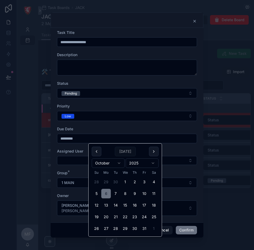
click at [105, 208] on button "13" at bounding box center [106, 205] width 10 height 10
type input "**********"
click at [102, 125] on form "**********" at bounding box center [127, 125] width 140 height 191
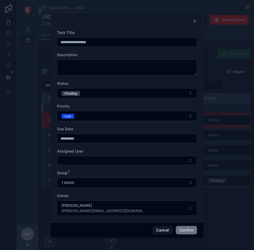
click at [100, 183] on button "1 MAIN" at bounding box center [127, 183] width 140 height 10
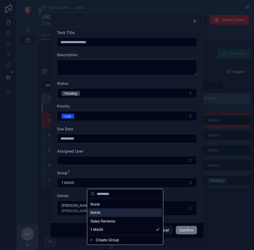
click at [107, 213] on div "MAIN" at bounding box center [125, 212] width 74 height 8
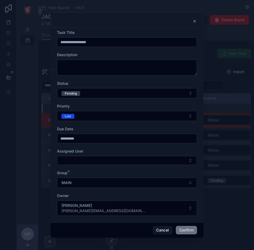
click at [181, 227] on button "Confirm" at bounding box center [185, 230] width 21 height 8
